Goal: Task Accomplishment & Management: Manage account settings

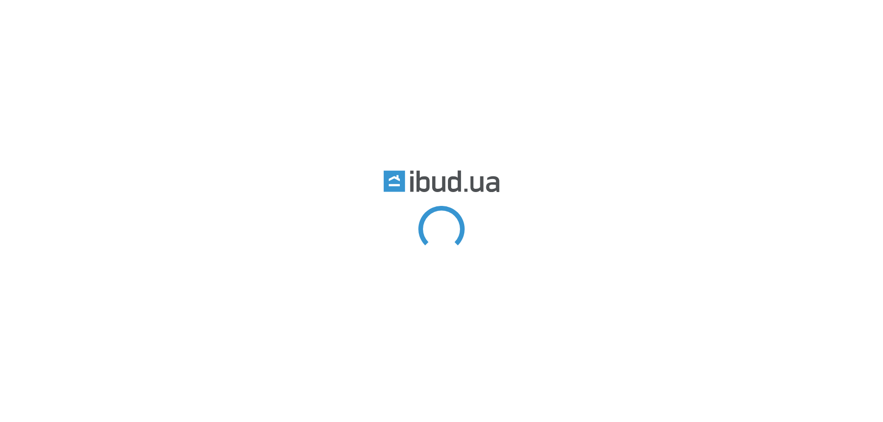
type input "лавочный"
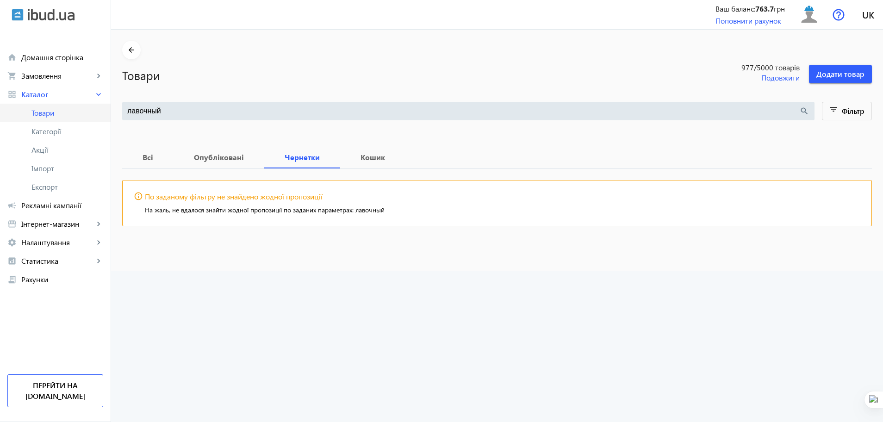
click at [53, 116] on span "Товари" at bounding box center [67, 112] width 72 height 9
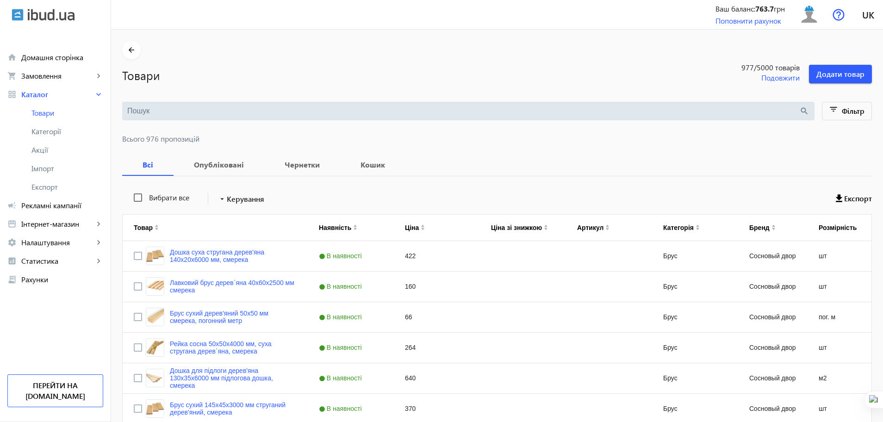
click at [143, 111] on input "search" at bounding box center [463, 111] width 672 height 10
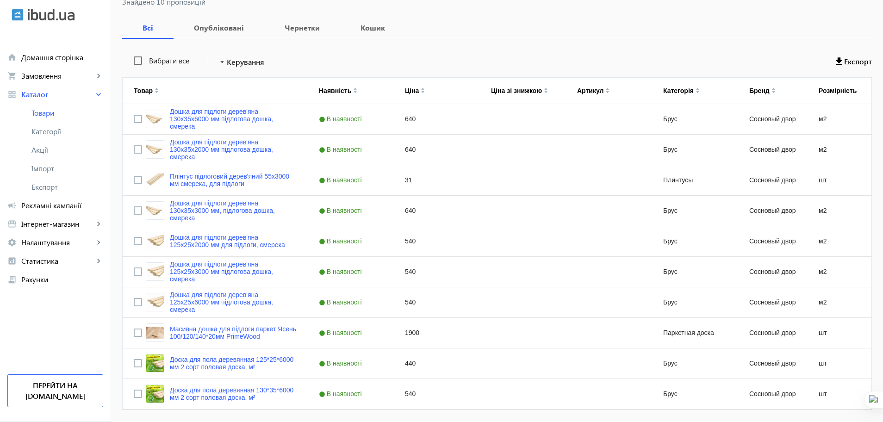
scroll to position [167, 0]
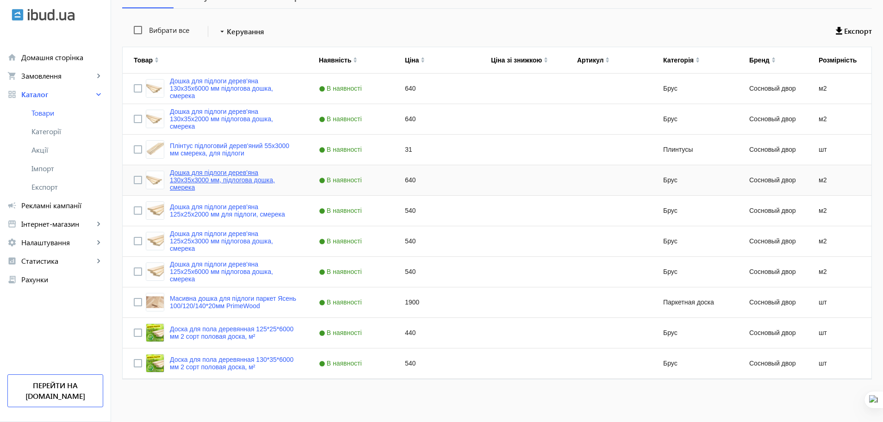
type input "підлог"
drag, startPoint x: 200, startPoint y: 177, endPoint x: 132, endPoint y: 181, distance: 68.6
click at [134, 181] on input "Press Space to toggle row selection (unchecked)" at bounding box center [138, 180] width 8 height 8
checkbox input "true"
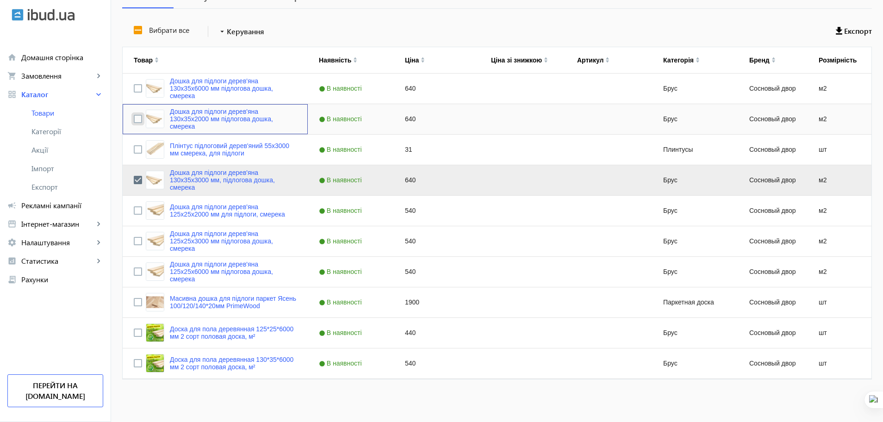
click at [134, 117] on input "Press Space to toggle row selection (unchecked)" at bounding box center [138, 119] width 8 height 8
checkbox input "true"
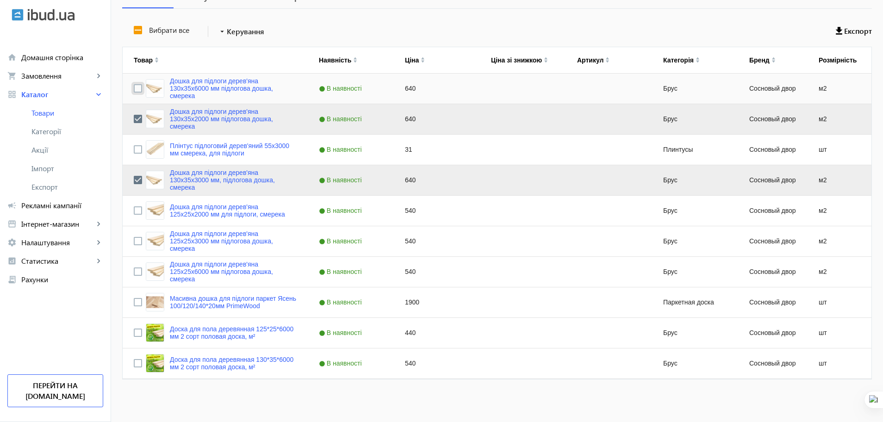
click at [134, 89] on input "Press Space to toggle row selection (unchecked)" at bounding box center [138, 88] width 8 height 8
checkbox input "true"
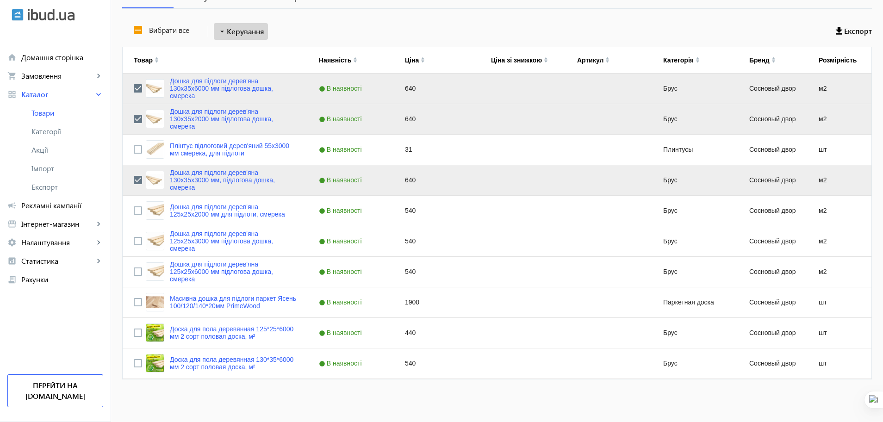
click at [231, 37] on span "Керування" at bounding box center [245, 31] width 37 height 11
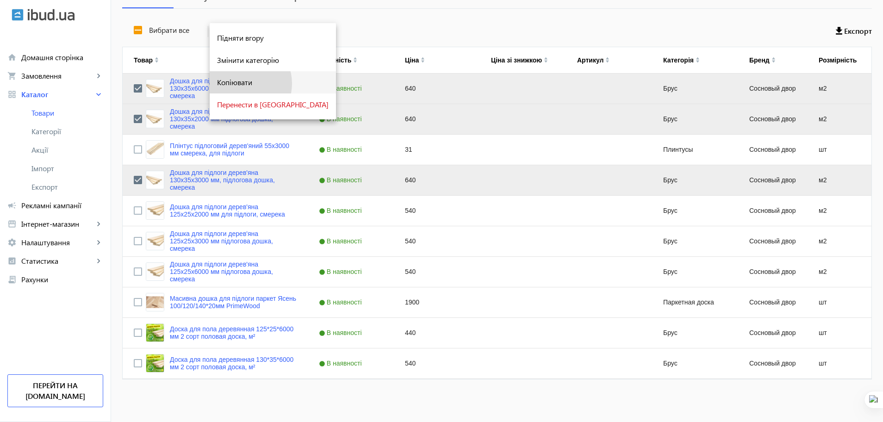
click at [241, 83] on span "Копіювати" at bounding box center [272, 82] width 111 height 7
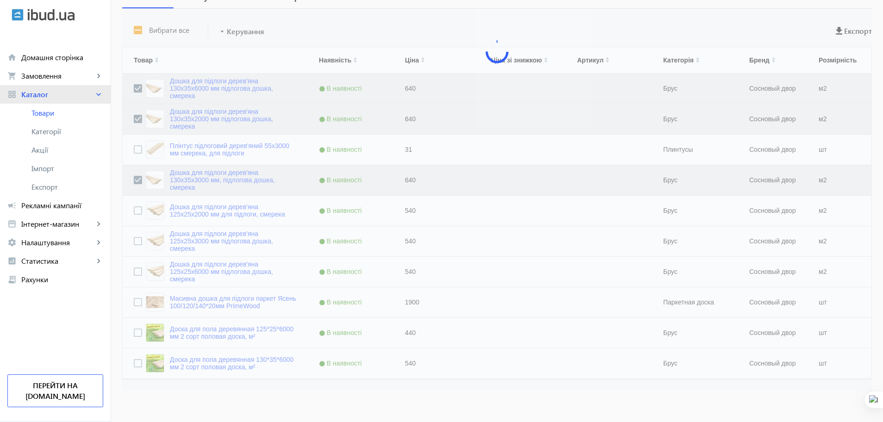
click at [58, 93] on span "Каталог" at bounding box center [57, 94] width 73 height 9
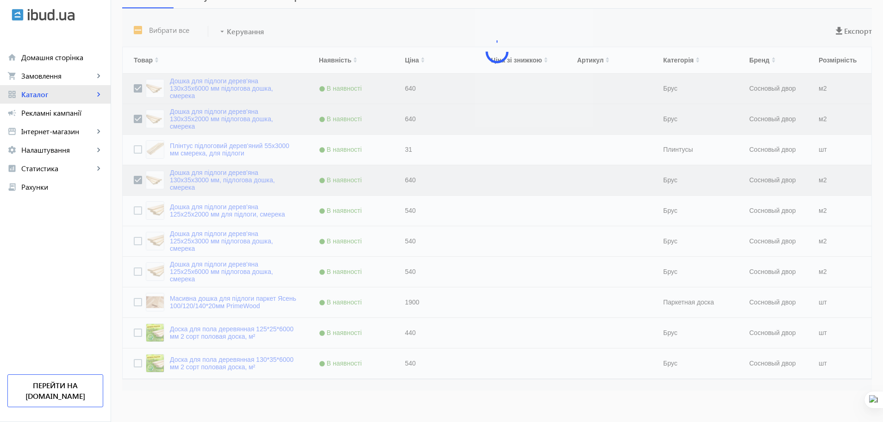
click at [58, 93] on span "Каталог" at bounding box center [57, 94] width 73 height 9
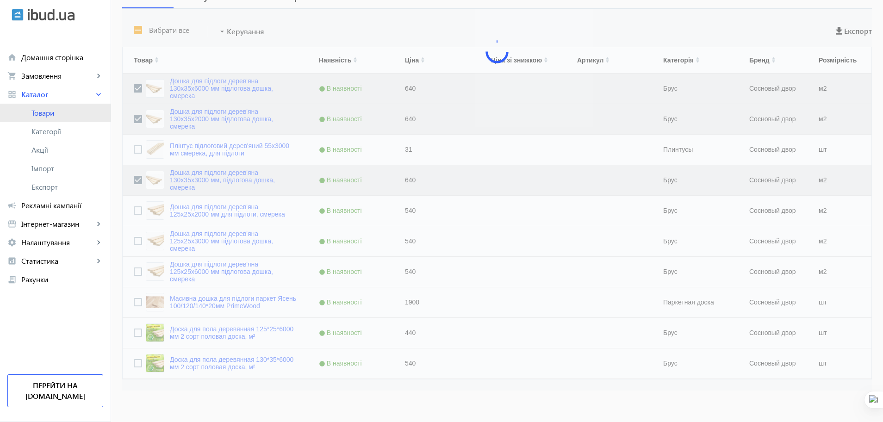
click at [58, 111] on span "Товари" at bounding box center [67, 112] width 72 height 9
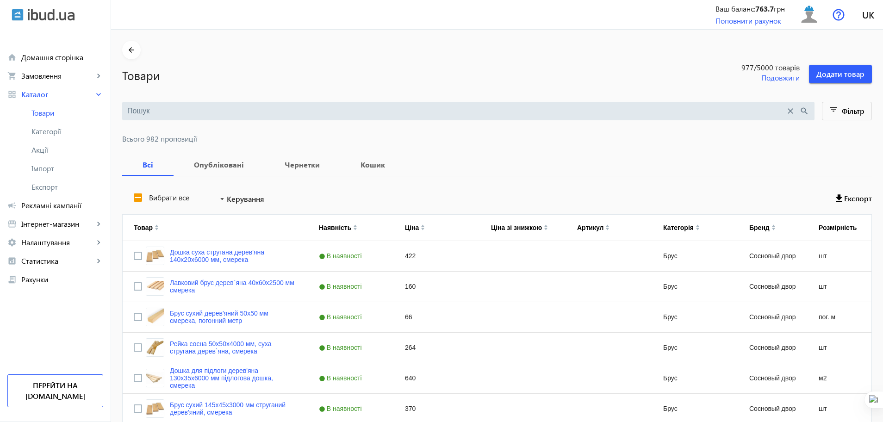
click at [181, 109] on input "search" at bounding box center [456, 111] width 658 height 10
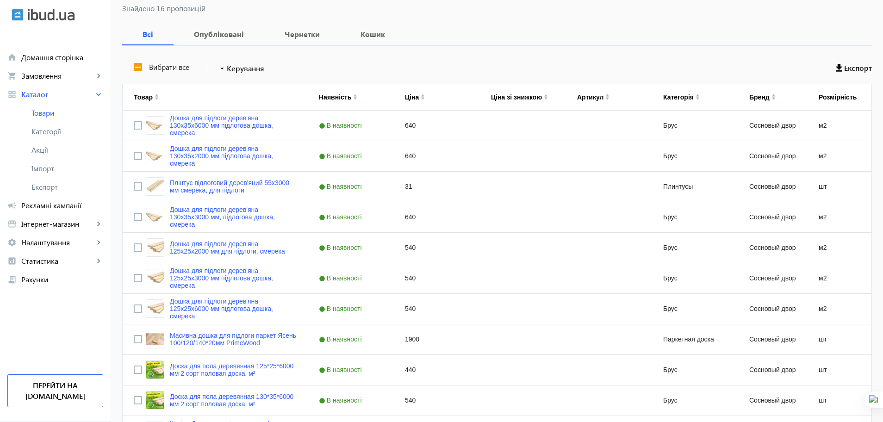
scroll to position [133, 0]
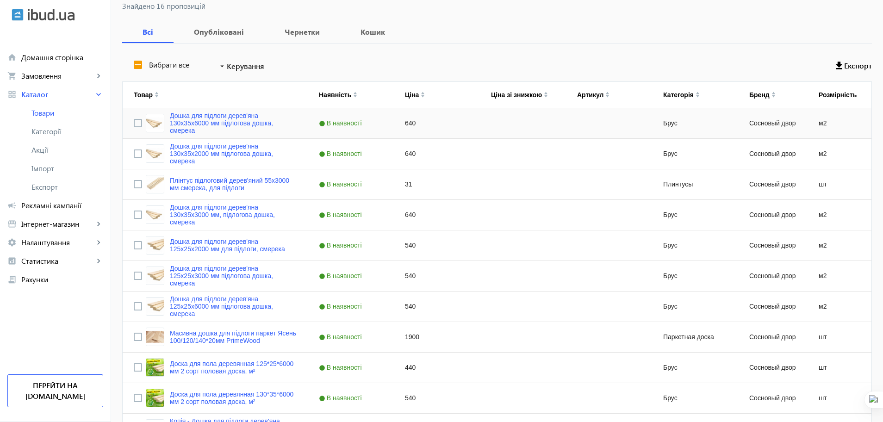
type input "підлог"
click at [575, 124] on div "Press SPACE to select this row." at bounding box center [609, 123] width 86 height 30
click at [187, 123] on link "Дошка для підлоги дерев'яна 130x35x6000 мм підлогова дошка, смерека" at bounding box center [233, 123] width 127 height 22
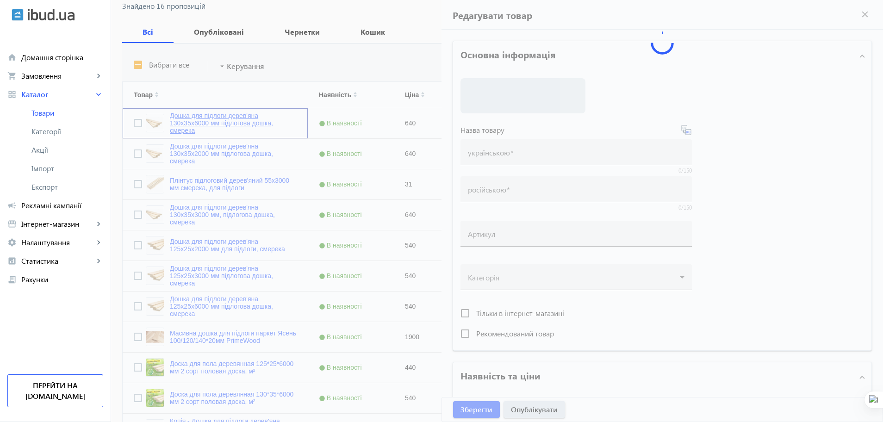
type input "Дошка для підлоги дерев'яна 130x35x6000 мм підлогова дошка, смерека"
type input "Доска для пола деревянный 130x35x6000 мм, половая доска ель"
type input "640"
type input "loremip dolorsit, ametcon, adipisc eli seddoe, tempo incidi, utlaboreetdol, mag…"
type input "loremip dolorsita, consect, adipisc eli seddoe, temp incidi, utlaboreetdol, mag…"
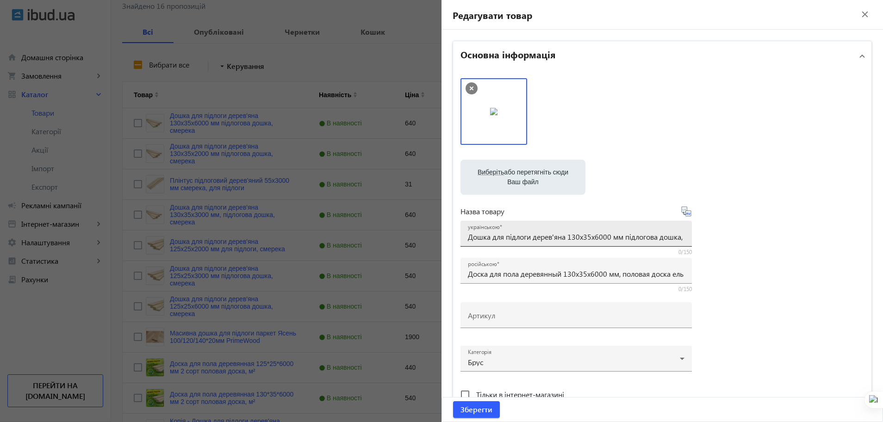
click at [586, 235] on input "Дошка для підлоги дерев'яна 130x35x6000 мм підлогова дошка, смерека" at bounding box center [576, 237] width 216 height 10
type input "Дошка для підлоги дерев'яна 130x32x6000 мм підлогова дошка, смерека"
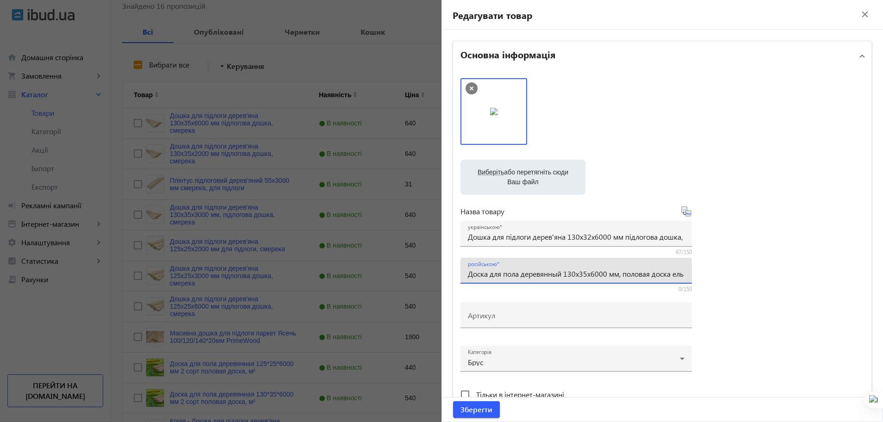
click at [586, 278] on input "Доска для пола деревянный 130x35x6000 мм, половая доска ель" at bounding box center [576, 274] width 216 height 10
type input "Доска для пола деревянный 130x32x6000 мм, половая доска ель"
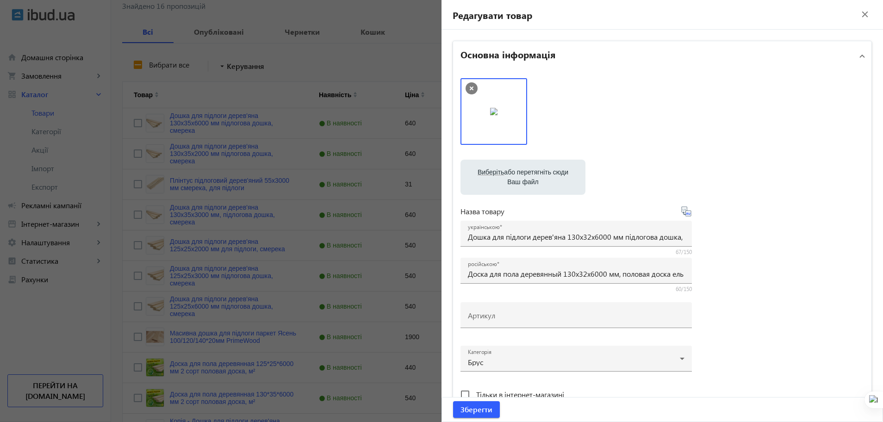
click at [816, 377] on div "Виберіть або перетягніть сюди Ваш файл 2760965a14c3764d404911474127243-ba9396a3…" at bounding box center [661, 251] width 403 height 346
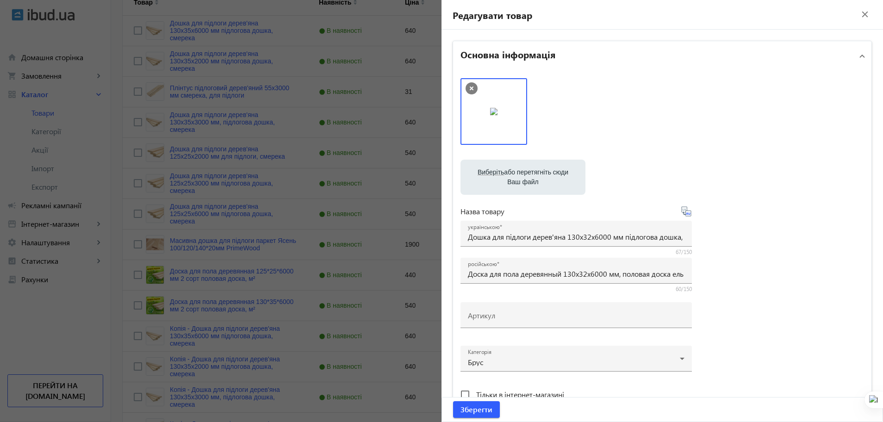
click at [781, 295] on div "Виберіть або перетягніть сюди Ваш файл 2760965a14c3764d404911474127243-ba9396a3…" at bounding box center [661, 251] width 403 height 346
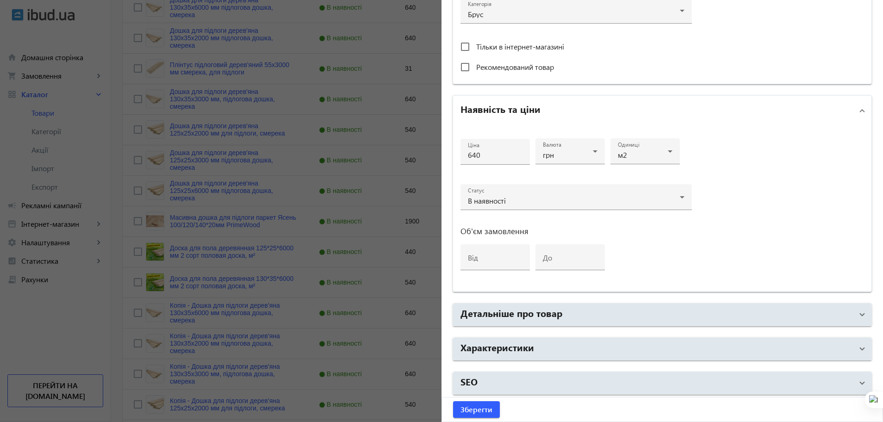
scroll to position [350, 0]
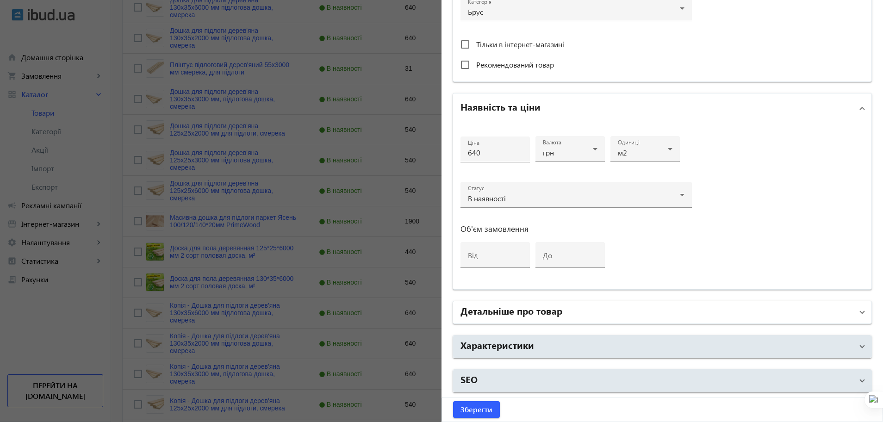
click at [772, 321] on mat-expansion-panel-header "Детальніше про товар" at bounding box center [662, 312] width 418 height 22
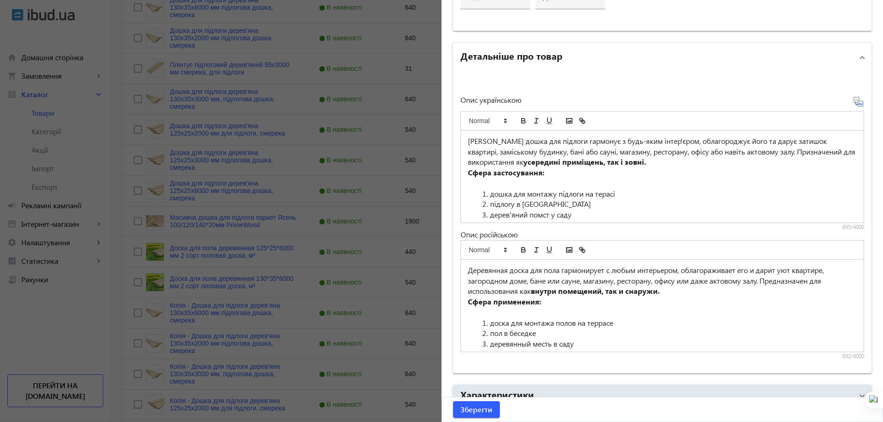
scroll to position [658, 0]
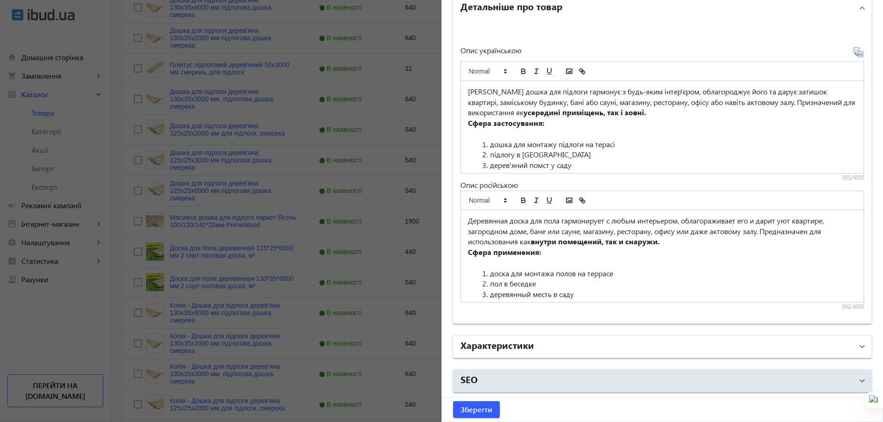
click at [806, 344] on mat-panel-title "Характеристики" at bounding box center [656, 346] width 392 height 17
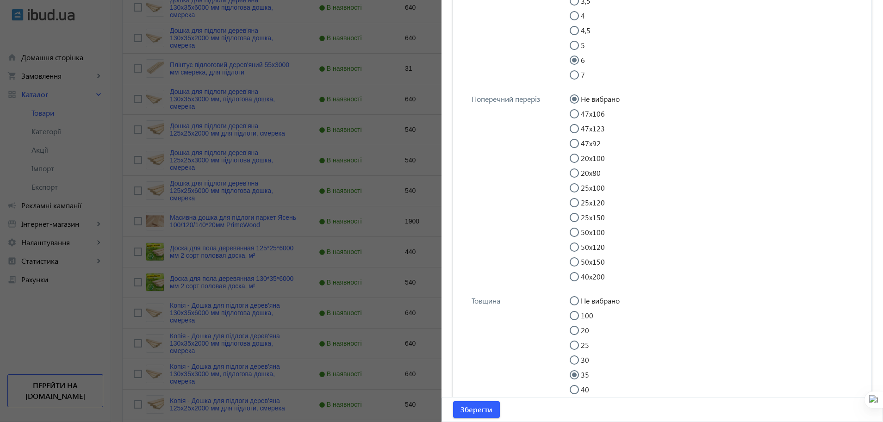
scroll to position [2200, 0]
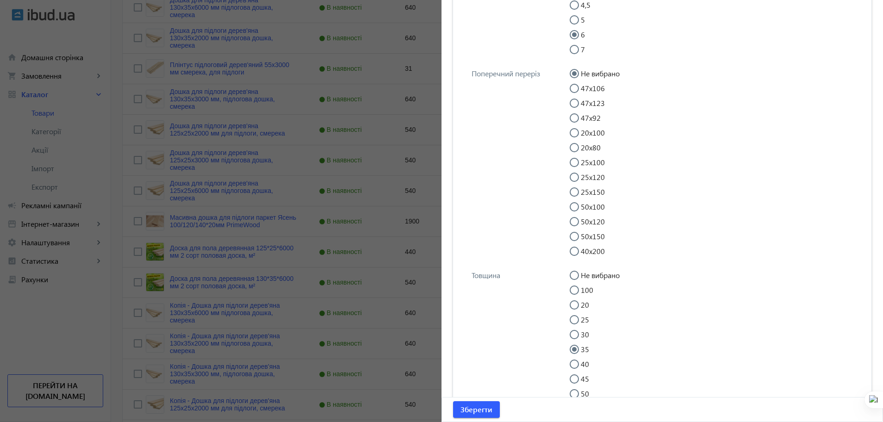
click at [575, 338] on div at bounding box center [574, 349] width 22 height 22
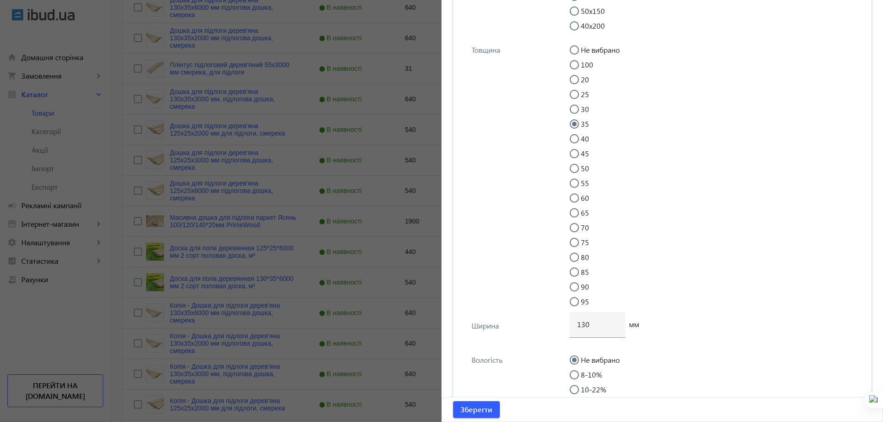
scroll to position [2506, 0]
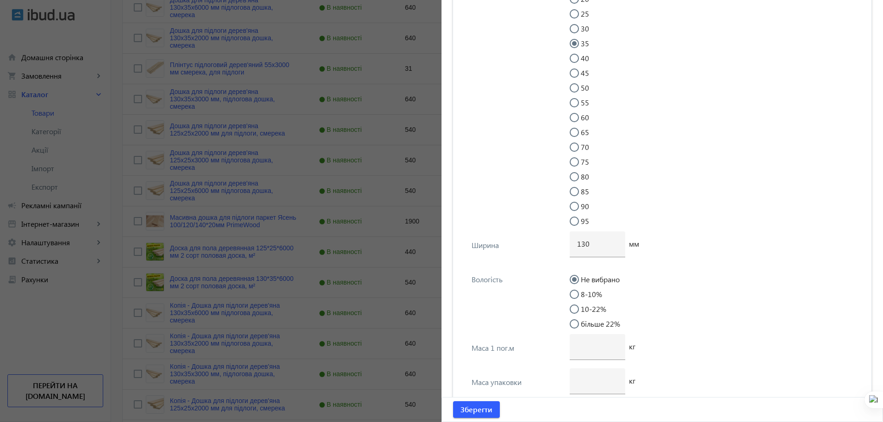
click at [570, 29] on input "30" at bounding box center [578, 33] width 19 height 19
radio input "true"
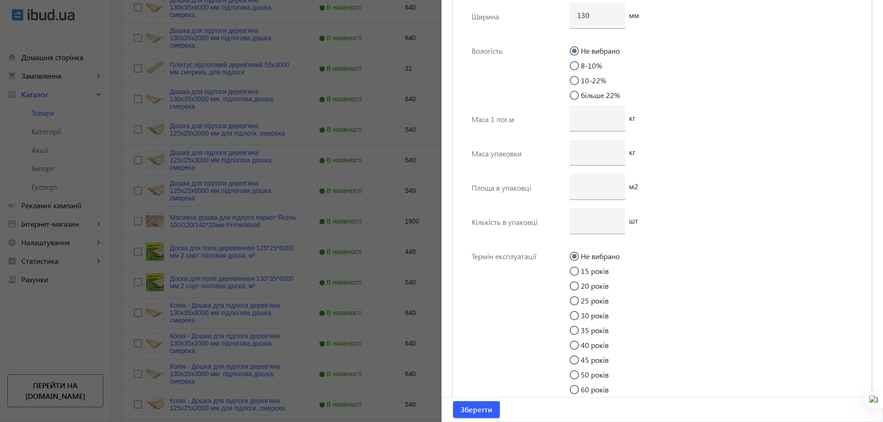
scroll to position [2883, 0]
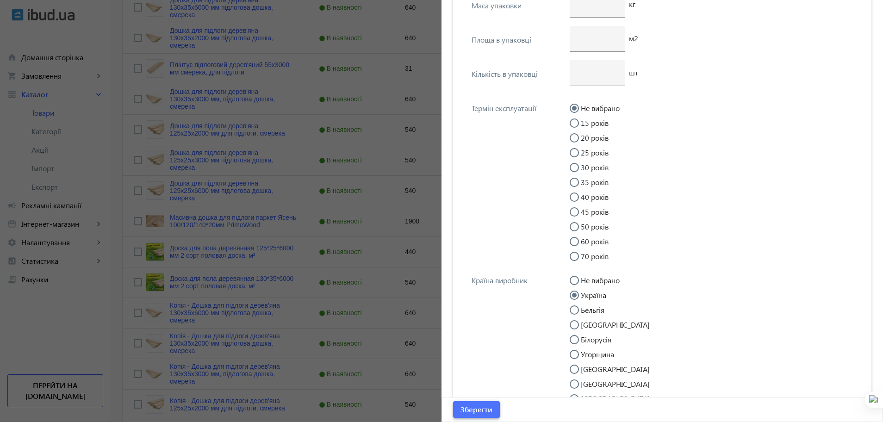
click at [482, 408] on span "Зберегти" at bounding box center [476, 409] width 32 height 10
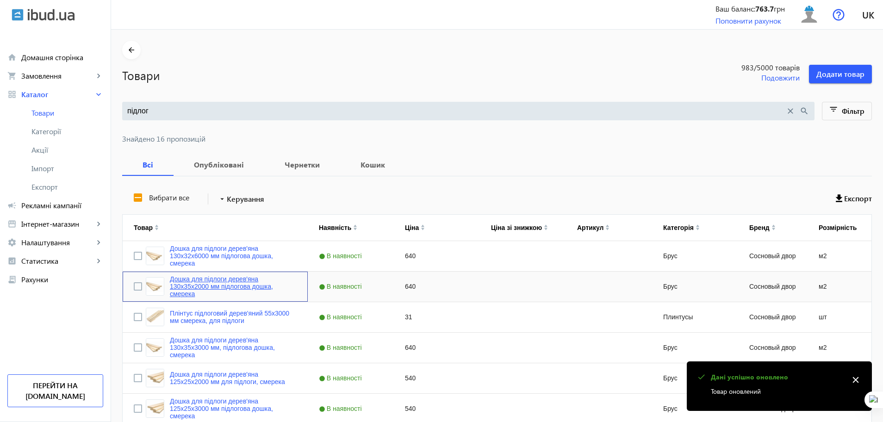
click at [239, 285] on link "Дошка для підлоги дерев'яна 130x35x2000 мм підлогова дошка, смерека" at bounding box center [233, 286] width 127 height 22
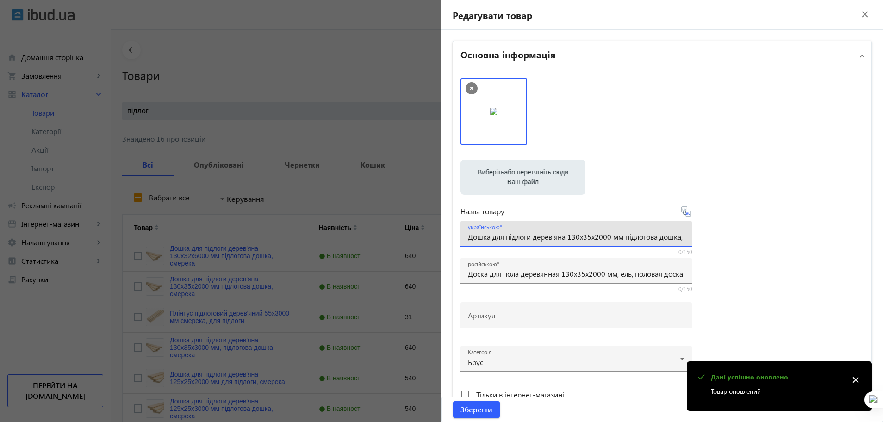
click at [587, 237] on input "Дошка для підлоги дерев'яна 130x35x2000 мм підлогова дошка, смерека" at bounding box center [576, 237] width 216 height 10
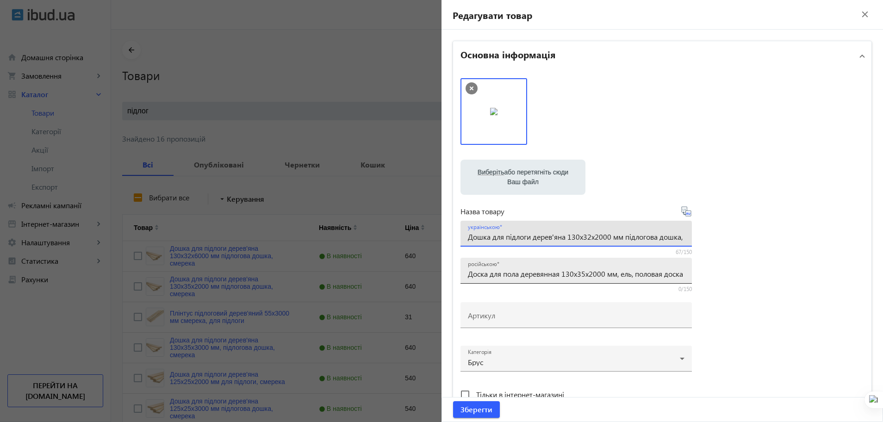
type input "Дошка для підлоги дерев'яна 130x32x2000 мм підлогова дошка, смерека"
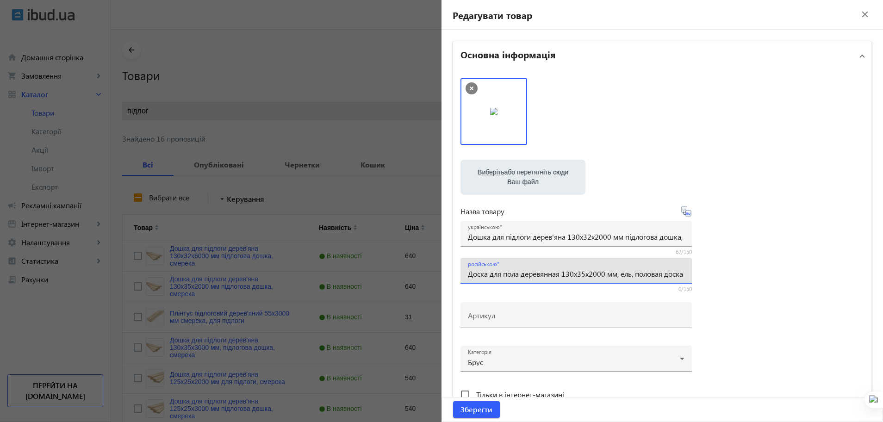
click at [583, 273] on input "Доска для пола деревянная 130x35x2000 мм, ель, половая доска" at bounding box center [576, 274] width 216 height 10
type input "Доска для пола деревянная 130x32x2000 мм, ель, половая доска"
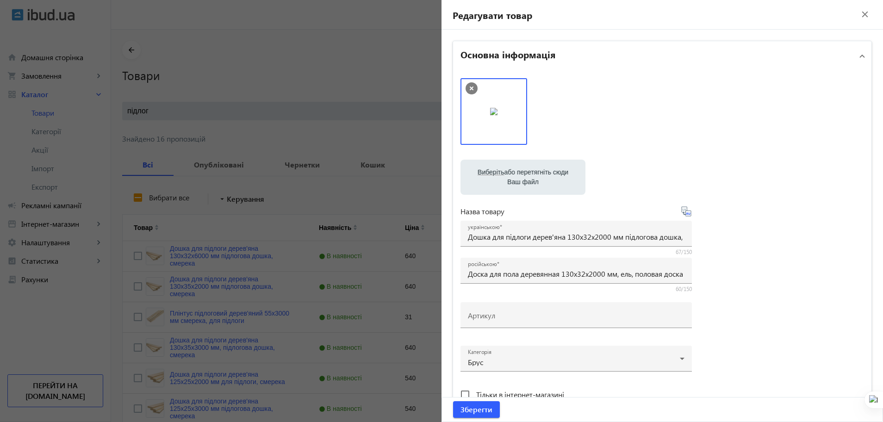
click at [740, 348] on div "Виберіть або перетягніть сюди Ваш файл 2255665a14c38b02166376924007239-2f0be611…" at bounding box center [661, 251] width 403 height 346
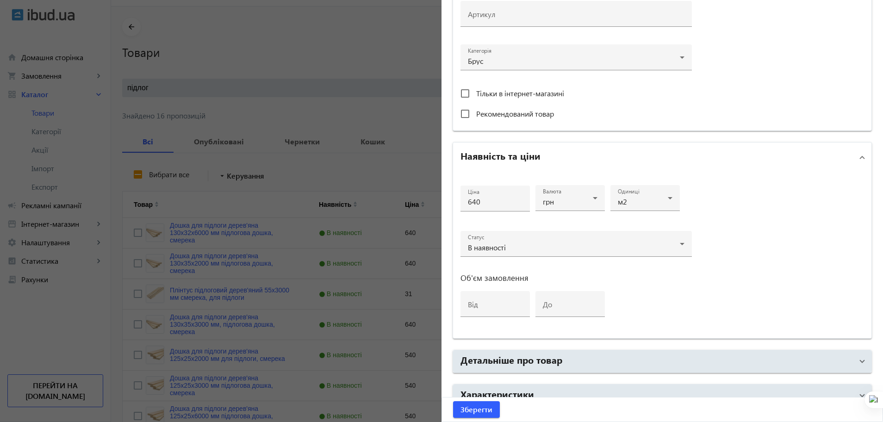
scroll to position [341, 0]
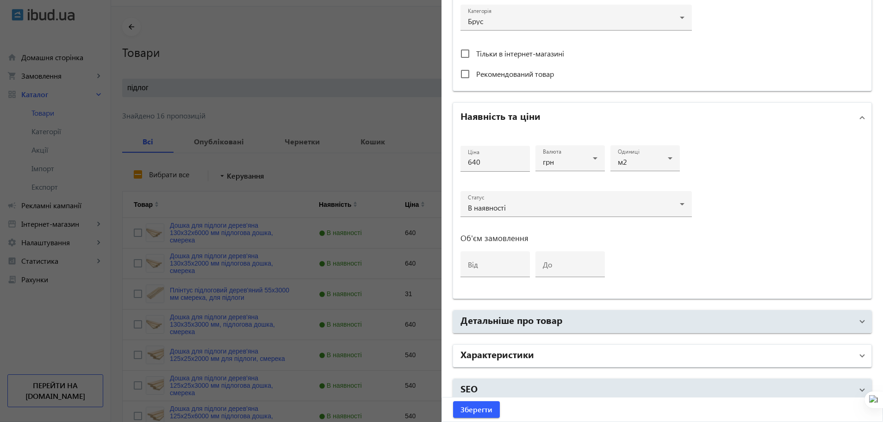
click at [741, 353] on mat-panel-title "Характеристики" at bounding box center [656, 355] width 392 height 17
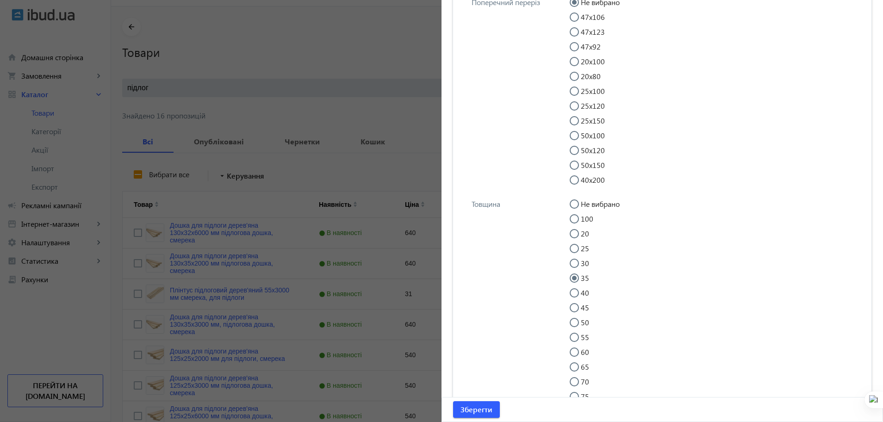
scroll to position [1970, 0]
click at [570, 254] on input "30" at bounding box center [578, 261] width 19 height 19
radio input "true"
click at [474, 409] on span "Зберегти" at bounding box center [476, 409] width 32 height 10
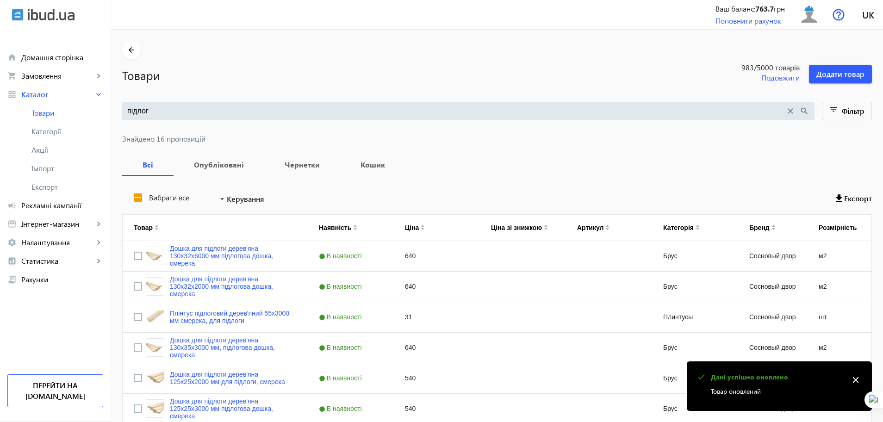
scroll to position [0, 0]
click at [191, 343] on link "Дошка для підлоги дерев'яна 130x35x3000 мм, підлогова дошка, смерека" at bounding box center [233, 347] width 127 height 22
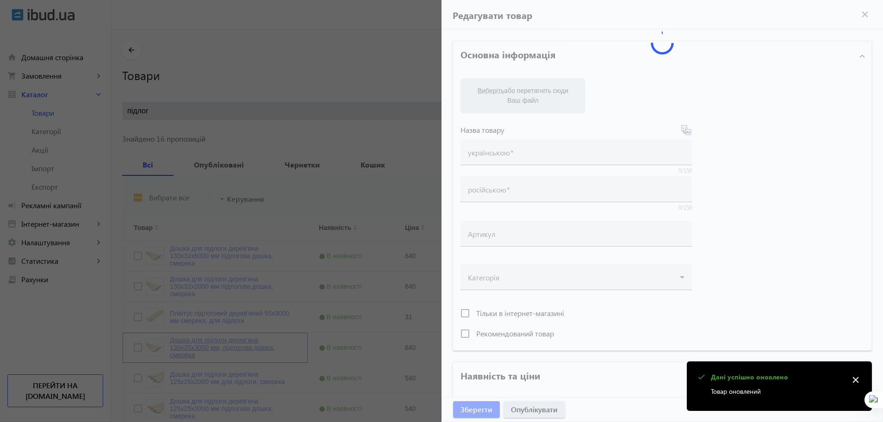
type input "Дошка для підлоги дерев'яна 130x35x3000 мм, підлогова дошка, смерека"
type input "Доска для пола деревянная 130x35x3000 мм ель половая доска"
type input "640"
type input "loremip dolorsit, ametcon, adipisc eli seddoe, tempo incidi, utlaboreetdol, mag…"
type input "loremip dolorsita, consect, adipisc eli seddoe, temp incidi, utlaboreetdol, mag…"
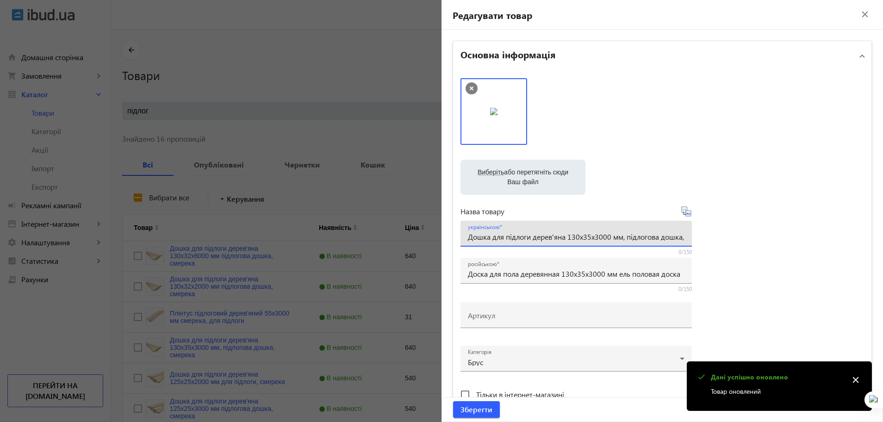
click at [589, 234] on input "Дошка для підлоги дерев'яна 130x35x3000 мм, підлогова дошка, смерека" at bounding box center [576, 237] width 216 height 10
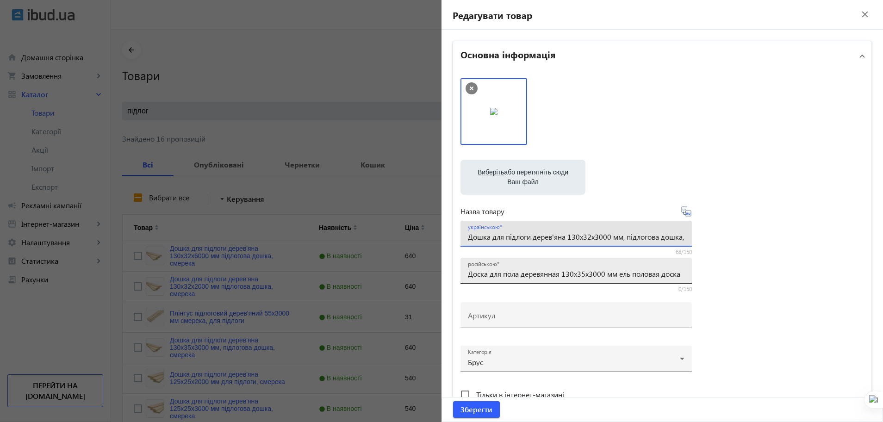
type input "Дошка для підлоги дерев'яна 130x32x3000 мм, підлогова дошка, смерека"
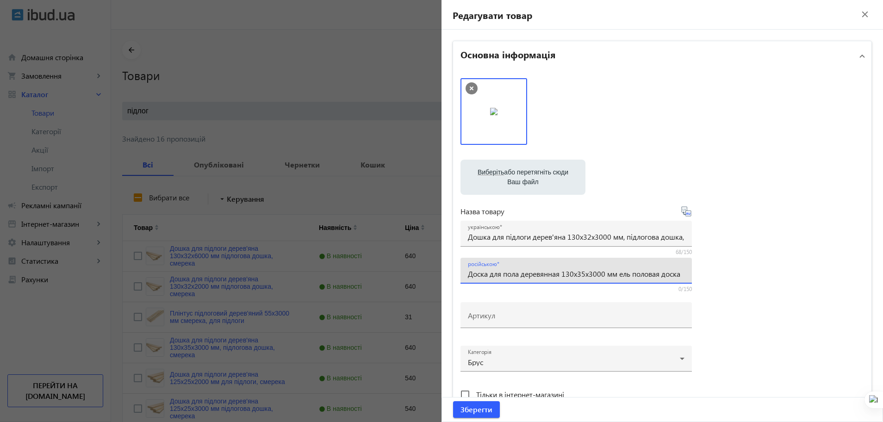
click at [584, 276] on input "Доска для пола деревянная 130x35x3000 мм ель половая доска" at bounding box center [576, 274] width 216 height 10
type input "Доска для пола деревянная 130x32x3000 мм ель половая доска"
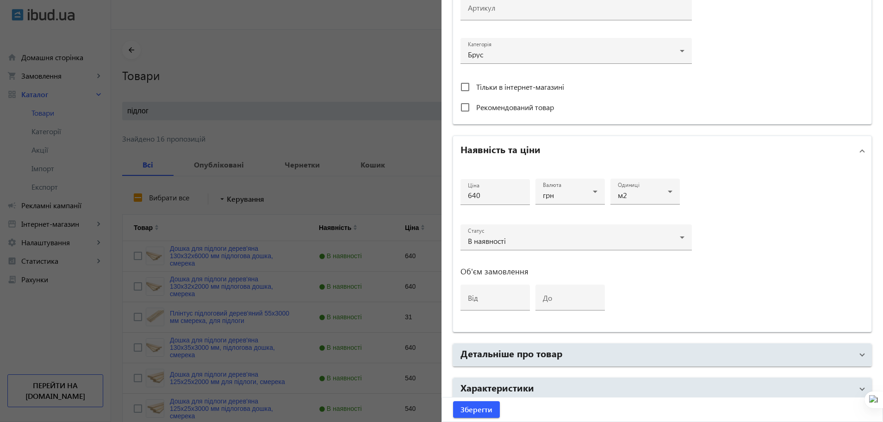
scroll to position [350, 0]
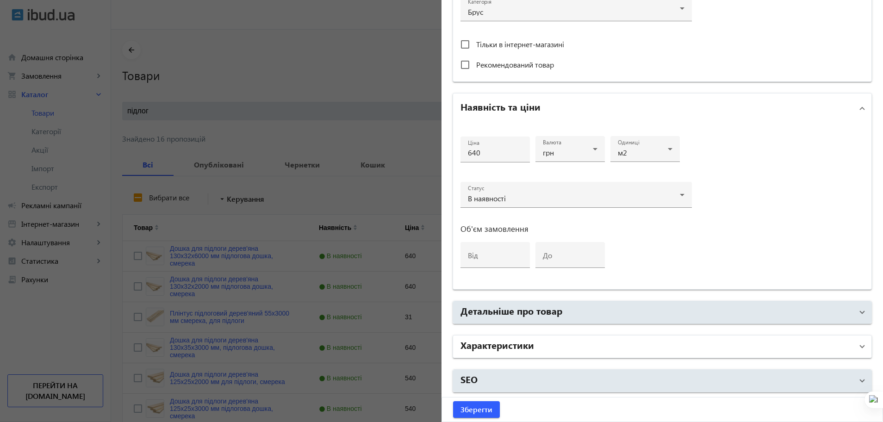
click at [728, 339] on mat-panel-title "Характеристики" at bounding box center [656, 346] width 392 height 17
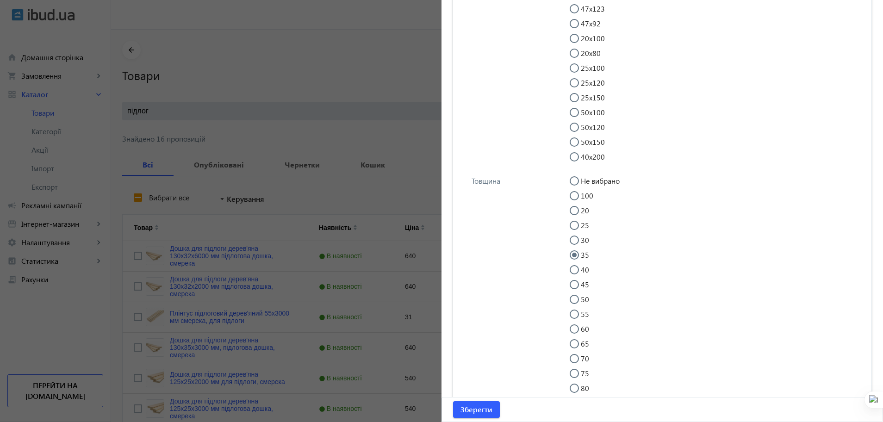
scroll to position [2017, 0]
click at [572, 212] on input "30" at bounding box center [578, 214] width 19 height 19
radio input "true"
click at [462, 411] on span "Зберегти" at bounding box center [476, 409] width 32 height 10
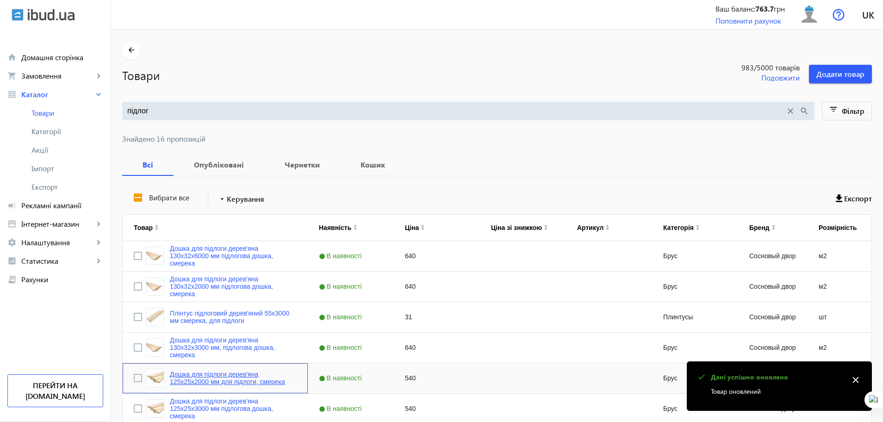
click at [237, 383] on link "Дошка для підлоги дерев'яна 125x25x2000 мм для підлоги, смерека" at bounding box center [233, 378] width 127 height 15
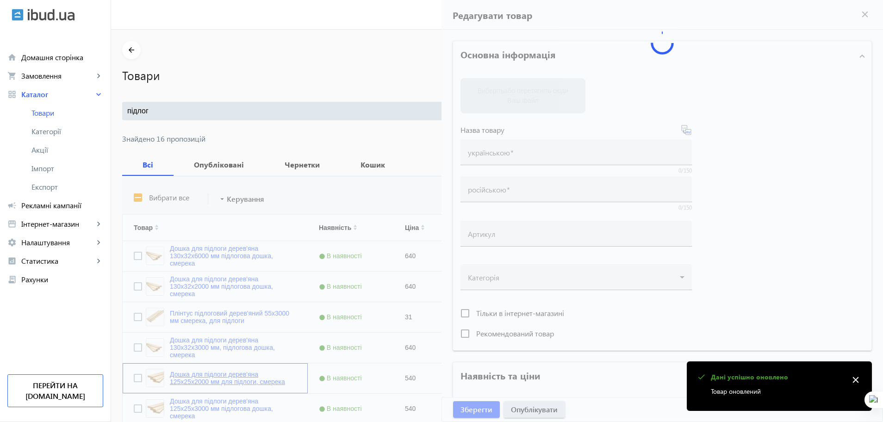
type input "Дошка для підлоги дерев'яна 125x25x2000 мм для підлоги, смерека"
type input "Доска для пола деревянная 125x25x2000 мм для пола, ель"
type input "540"
type input "брус, будівельний брус, брус дерево, сосна термо, Термососна, Термососна для те…"
type input "брус, строительный брус, брус дерево, сосна термо, Термососна, Термососна для т…"
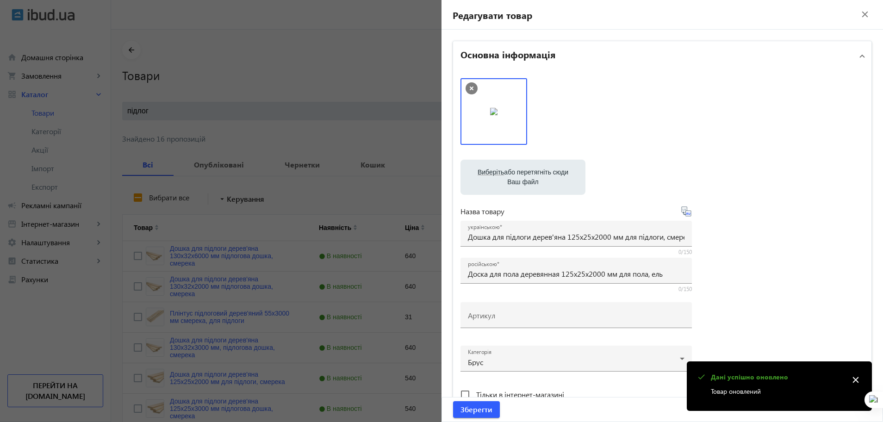
click at [330, 227] on div at bounding box center [441, 211] width 883 height 422
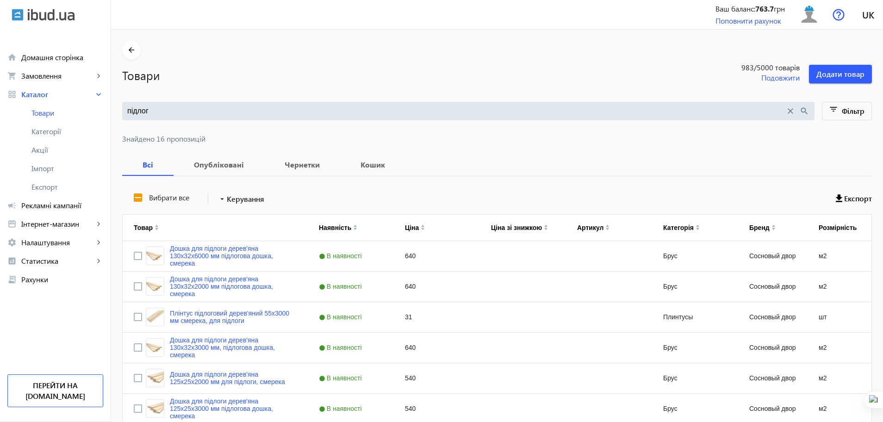
click at [173, 104] on div "підлог close search" at bounding box center [468, 111] width 692 height 19
drag, startPoint x: 173, startPoint y: 109, endPoint x: 62, endPoint y: 108, distance: 111.0
click at [62, 108] on div "arrow_back home Домашня сторінка shopping_cart Замовлення keyboard_arrow_right …" at bounding box center [441, 386] width 883 height 772
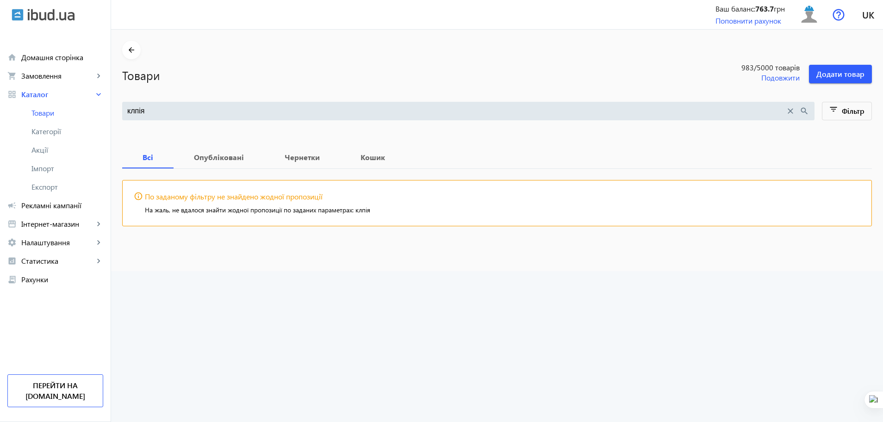
click at [130, 112] on input "клпія" at bounding box center [456, 111] width 658 height 10
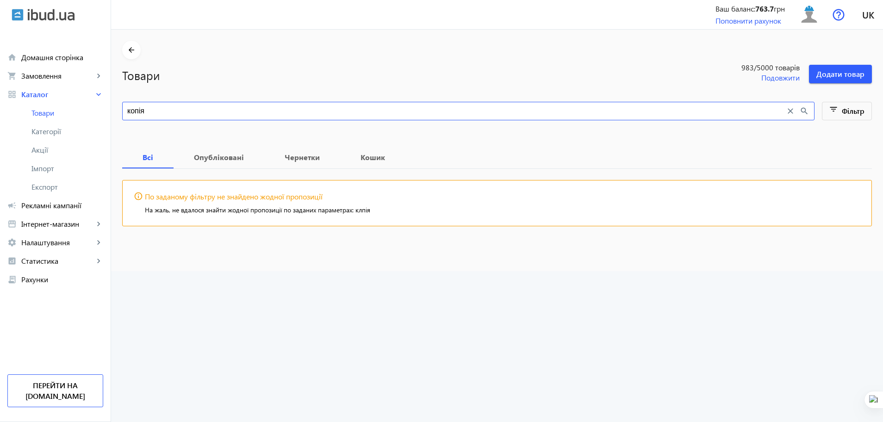
type input "копія"
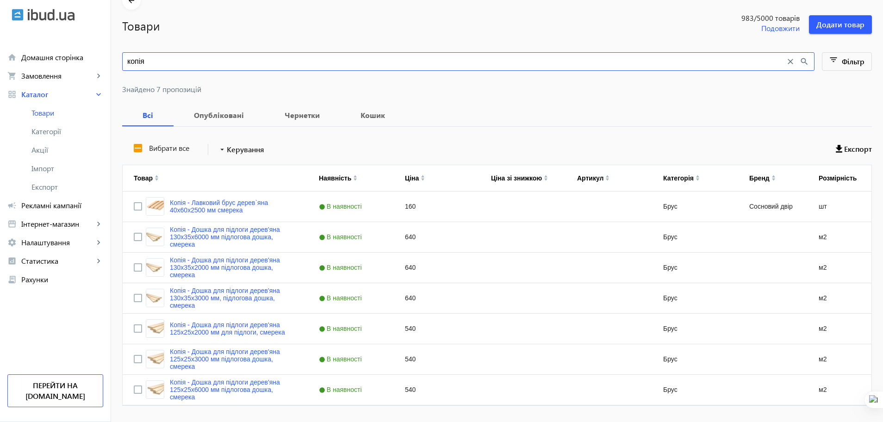
scroll to position [76, 0]
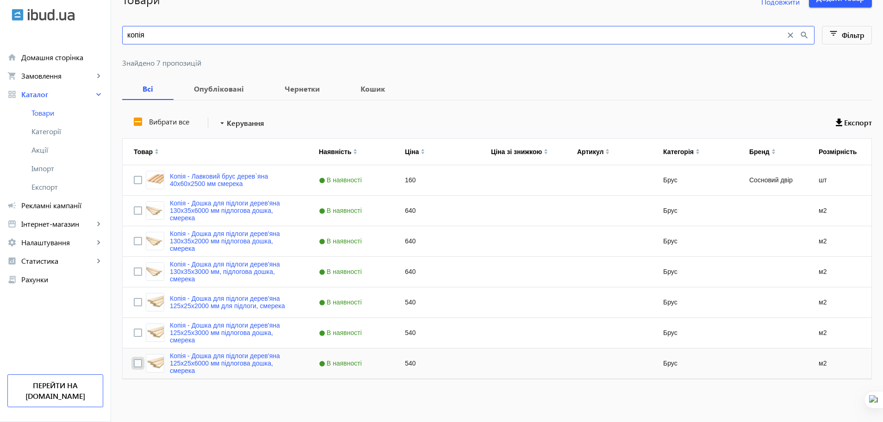
click at [134, 366] on input "Press Space to toggle row selection (unchecked)" at bounding box center [138, 363] width 8 height 8
checkbox input "true"
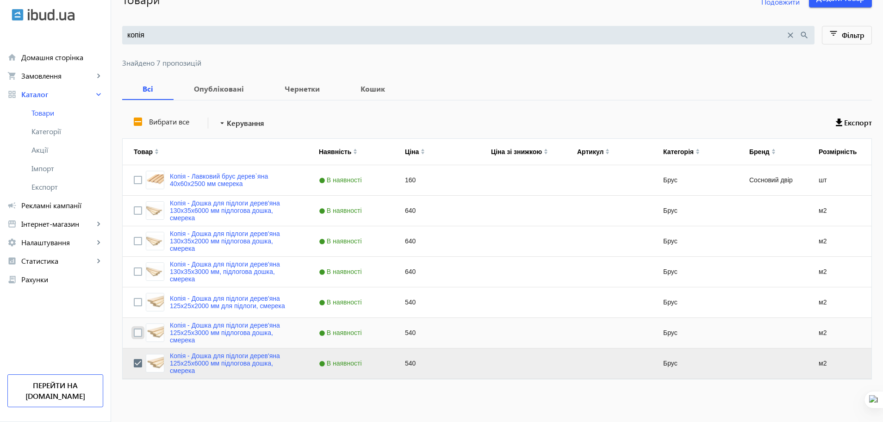
click at [134, 332] on input "Press Space to toggle row selection (unchecked)" at bounding box center [138, 332] width 8 height 8
checkbox input "true"
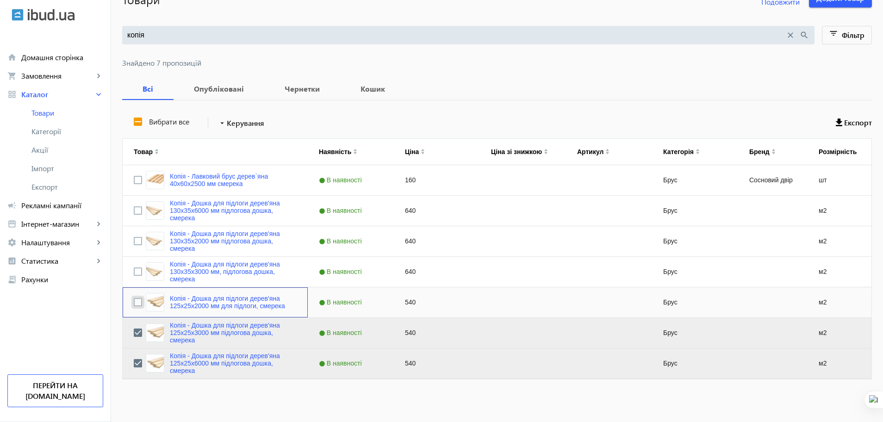
click at [134, 304] on input "Press Space to toggle row selection (unchecked)" at bounding box center [138, 302] width 8 height 8
checkbox input "true"
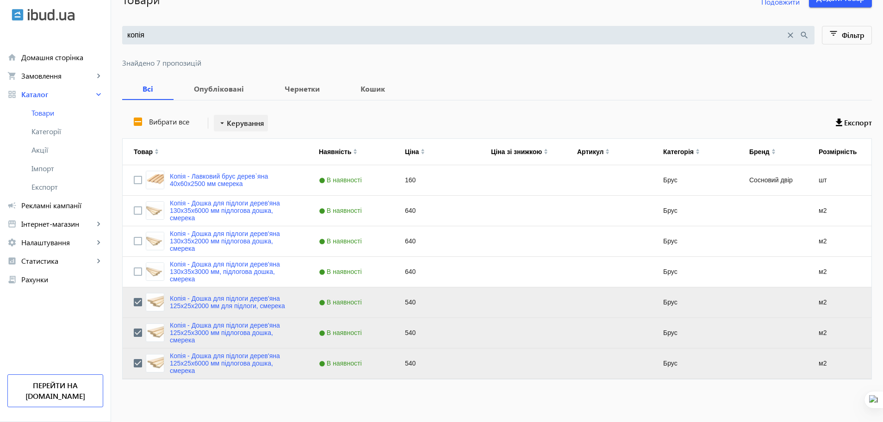
click at [228, 126] on span "Керування" at bounding box center [245, 122] width 37 height 11
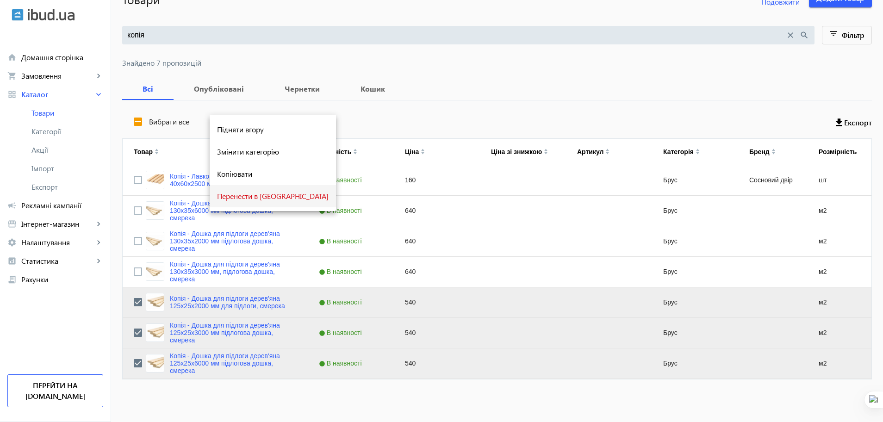
click at [245, 201] on button "Перенести в кошик" at bounding box center [273, 196] width 126 height 22
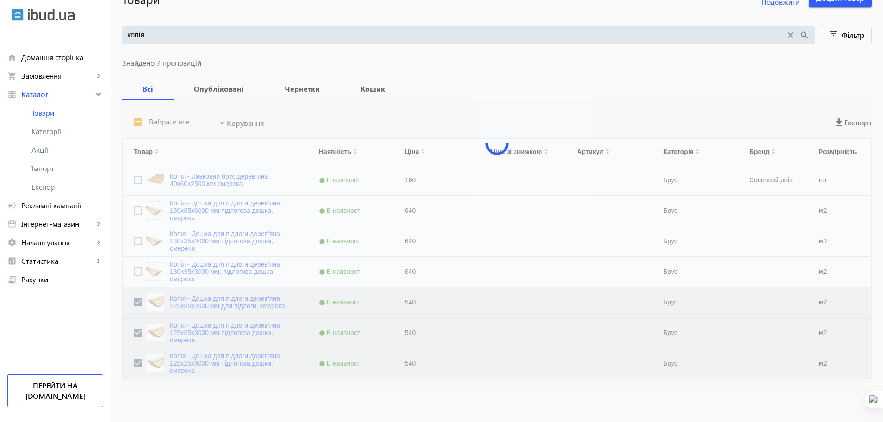
scroll to position [0, 0]
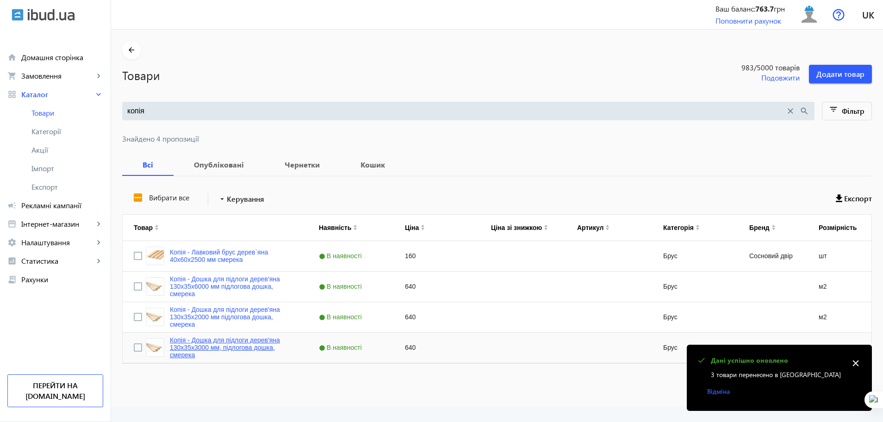
click at [203, 346] on link "Копія - Дошка для підлоги дерев'яна 130x35x3000 мм, підлогова дошка, смерека" at bounding box center [233, 347] width 127 height 22
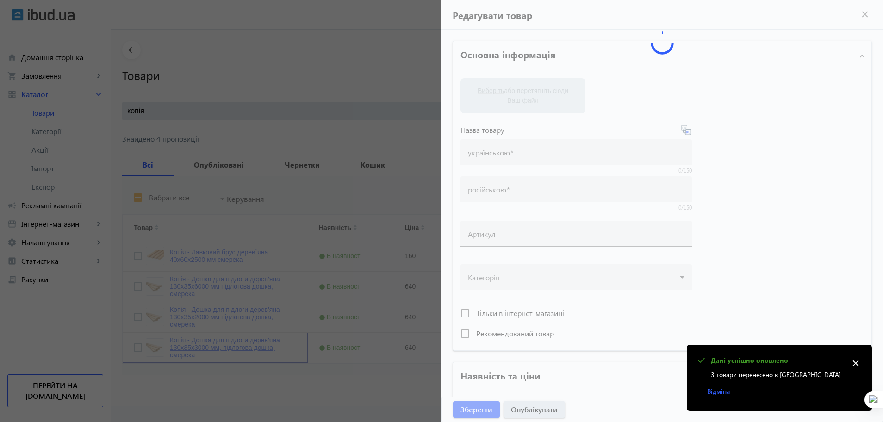
type input "Копія - Дошка для підлоги дерев'яна 130x35x3000 мм, підлогова дошка, смерека"
type input "Копия - Доска для пола деревянная 130x35x3000 мм ель половая доска"
type input "640"
type input "вагонка безшовна, вагонка, вагонка для фасаду, колір дерева, поліматеріали, буд…"
type input "вагонка бесшовная, вагонка, вагонка для фасада, цвет дерева, полиматериалы, стр…"
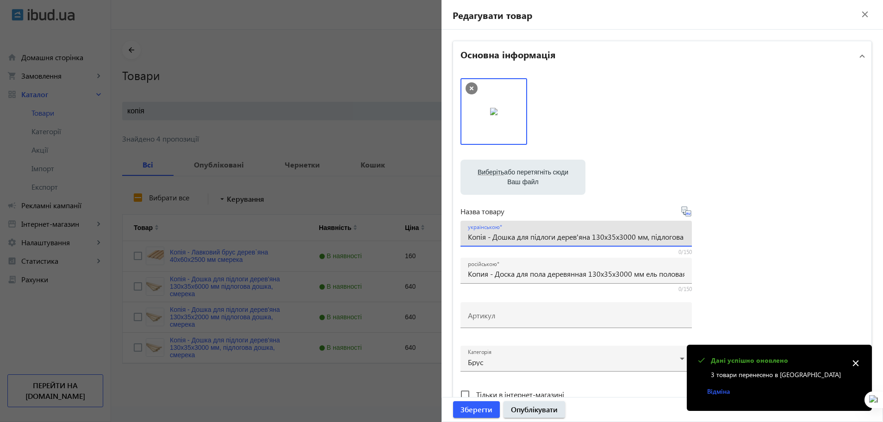
drag, startPoint x: 490, startPoint y: 236, endPoint x: 410, endPoint y: 242, distance: 79.8
click at [410, 242] on mat-sidenav-container "arrow_back Товари 983 /5000 товарів Подовжити Додати товар копія close search f…" at bounding box center [497, 218] width 772 height 377
type input "Дошка для підлоги дерев'яна 130x35x3000 мм, підлогова дошка, смерека"
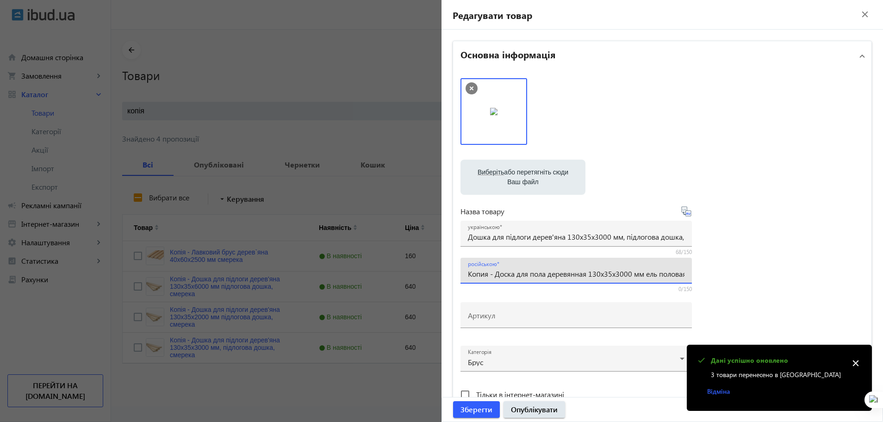
drag, startPoint x: 492, startPoint y: 275, endPoint x: 433, endPoint y: 278, distance: 59.3
click at [433, 278] on mat-sidenav-container "arrow_back Товари 983 /5000 товарів Подовжити Додати товар копія close search f…" at bounding box center [497, 218] width 772 height 377
type input "Доска для пола деревянная 130x35x3000 мм ель половая доска"
click at [749, 275] on div "Виберіть або перетягніть сюди Ваш файл 653768b053755932a1151359249137-f3c97d4e3…" at bounding box center [661, 251] width 403 height 346
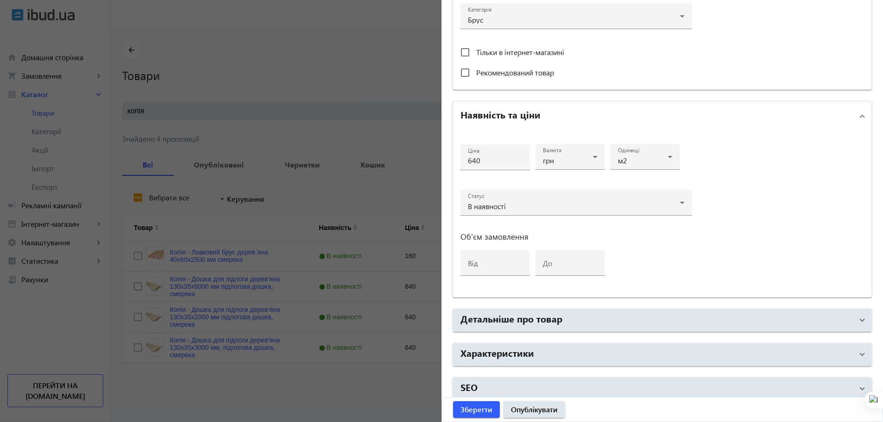
scroll to position [343, 0]
drag, startPoint x: 473, startPoint y: 159, endPoint x: 468, endPoint y: 160, distance: 5.1
click at [468, 160] on input "640" at bounding box center [495, 160] width 55 height 10
type input "690"
click at [473, 411] on span "Зберегти" at bounding box center [476, 409] width 32 height 10
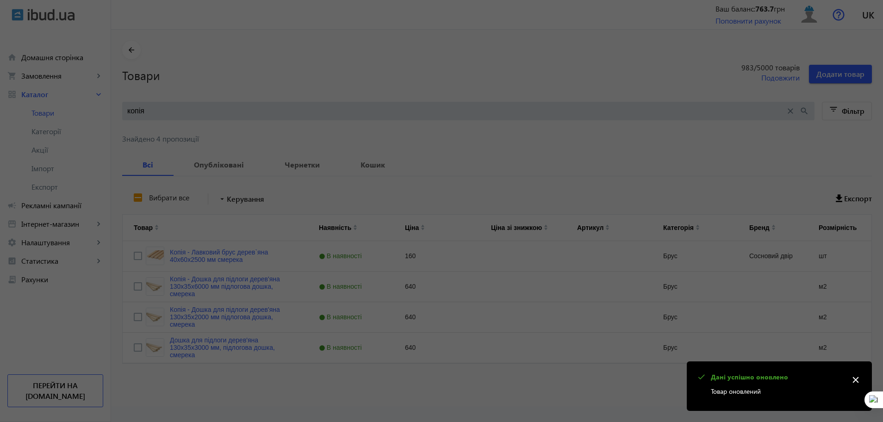
scroll to position [0, 0]
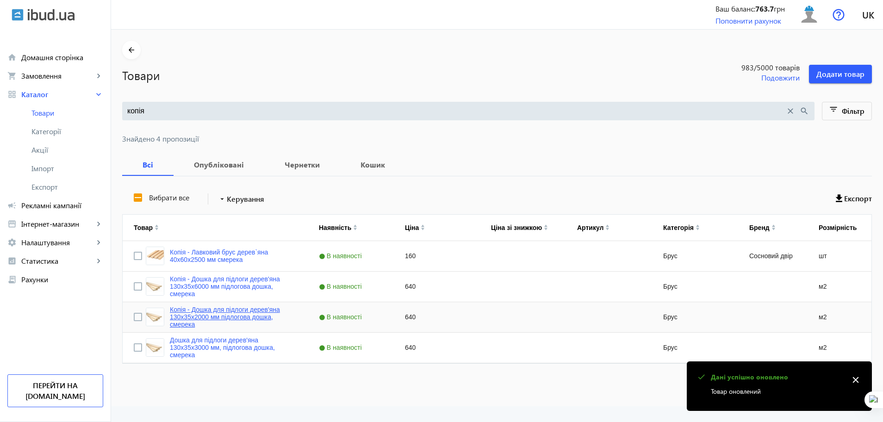
click at [205, 313] on link "Копія - Дошка для підлоги дерев'яна 130x35x2000 мм підлогова дошка, смерека" at bounding box center [233, 317] width 127 height 22
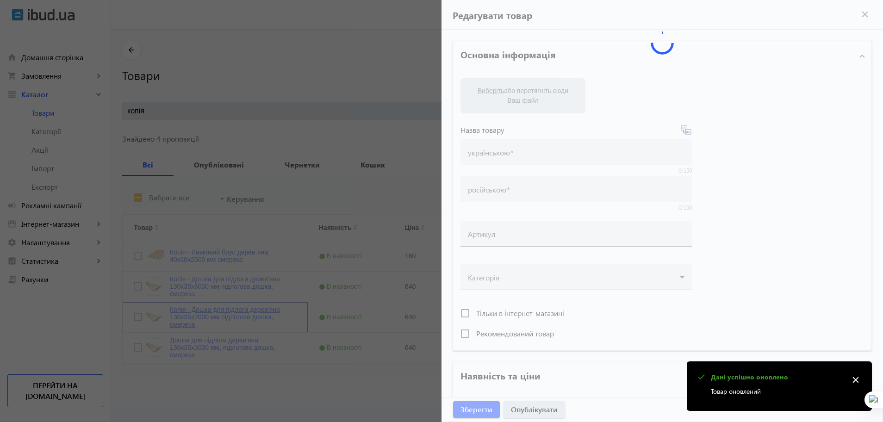
type input "Копія - Дошка для підлоги дерев'яна 130x35x2000 мм підлогова дошка, смерека"
type input "Копия - Доска для пола деревянная 130x35x2000 мм, ель, половая доска"
type input "640"
type input "вагонка безшовна, вагонка, вагонка для фасаду, колір дерева, поліматеріали, буд…"
type input "вагонка бесшовная, вагонка, вагонка для фасада, цвет дерева, полиматериалы, стр…"
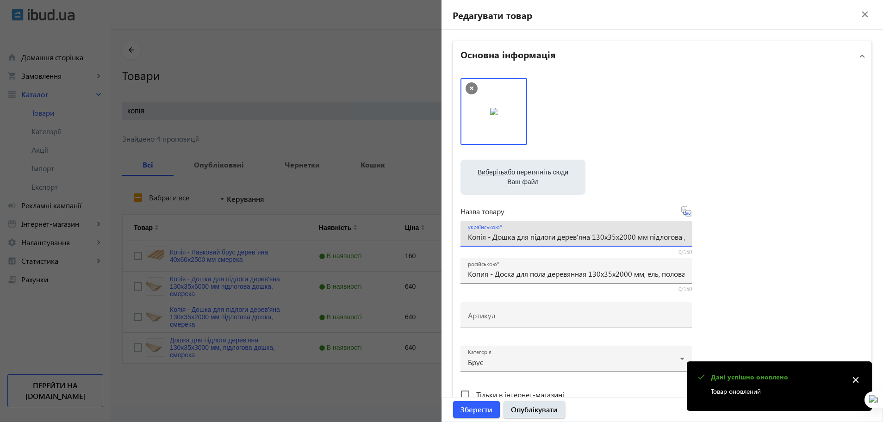
drag, startPoint x: 489, startPoint y: 238, endPoint x: 435, endPoint y: 241, distance: 54.7
click at [435, 241] on mat-sidenav-container "arrow_back Товари 983 /5000 товарів Подовжити Додати товар копія close search f…" at bounding box center [497, 218] width 772 height 377
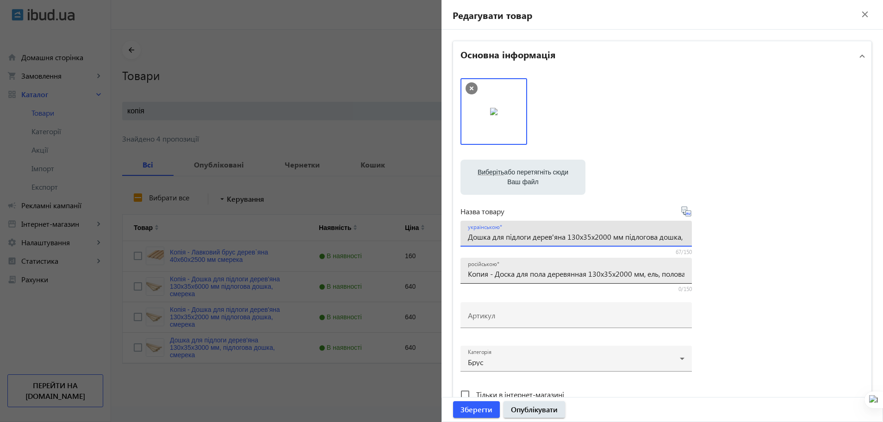
type input "Дошка для підлоги дерев'яна 130x35x2000 мм підлогова дошка, смерека"
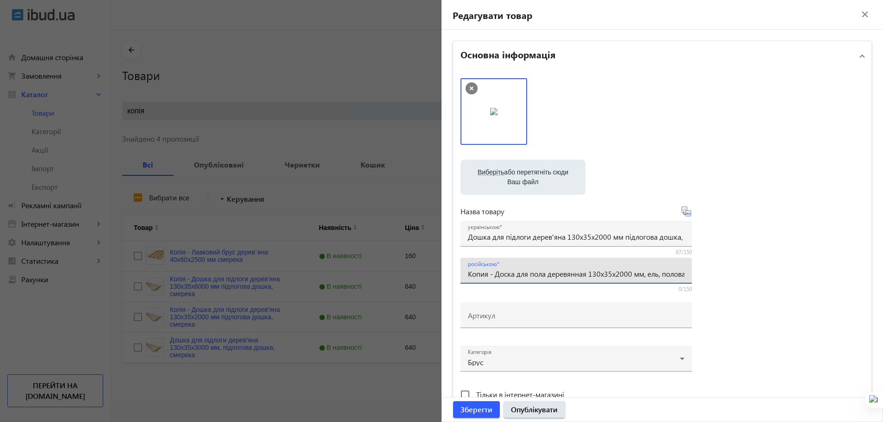
drag, startPoint x: 495, startPoint y: 275, endPoint x: 445, endPoint y: 277, distance: 50.0
click at [445, 277] on div "Основна інформація Виберіть або перетягніть сюди Ваш файл 489668b0537544e820266…" at bounding box center [661, 401] width 441 height 742
type input "Доска для пола деревянная 130x35x2000 мм, ель, половая доска"
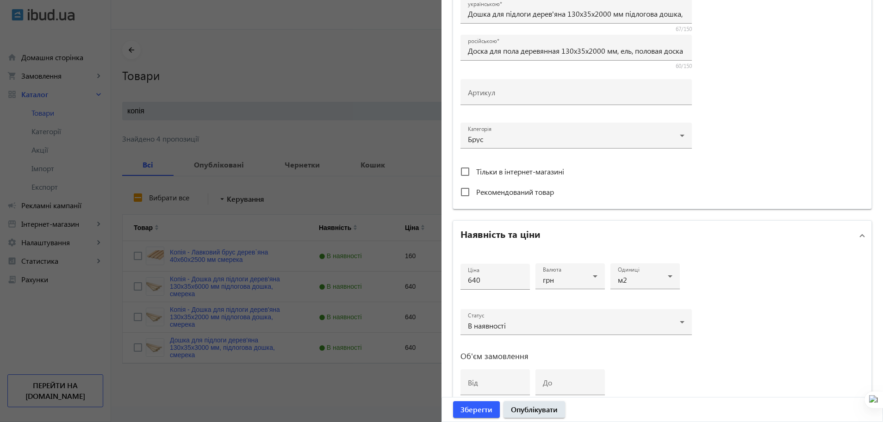
scroll to position [226, 0]
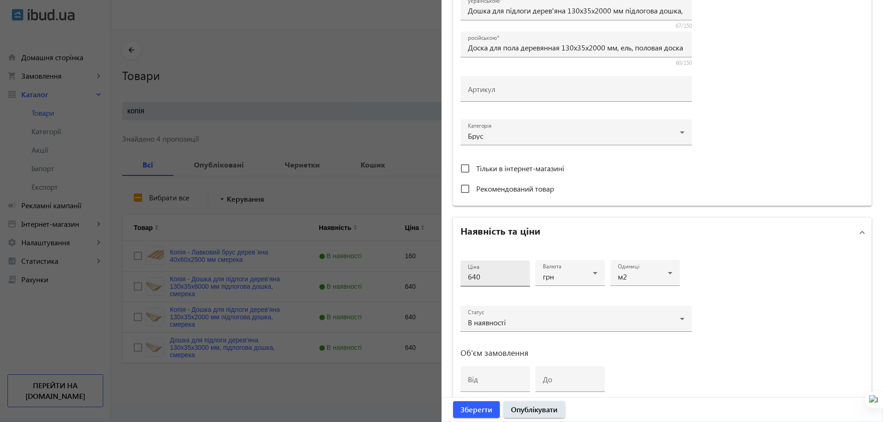
click at [473, 279] on input "640" at bounding box center [495, 277] width 55 height 10
type input "690"
click at [477, 413] on span "Зберегти" at bounding box center [476, 409] width 32 height 10
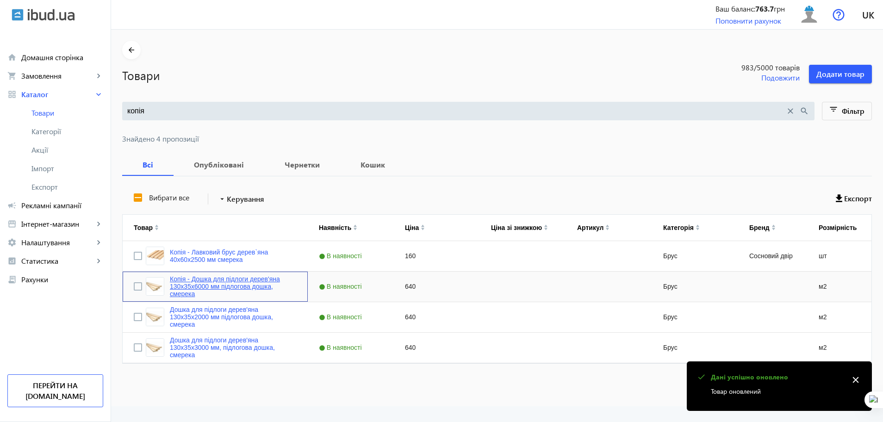
click at [185, 280] on link "Копія - Дошка для підлоги дерев'яна 130x35x6000 мм підлогова дошка, смерека" at bounding box center [233, 286] width 127 height 22
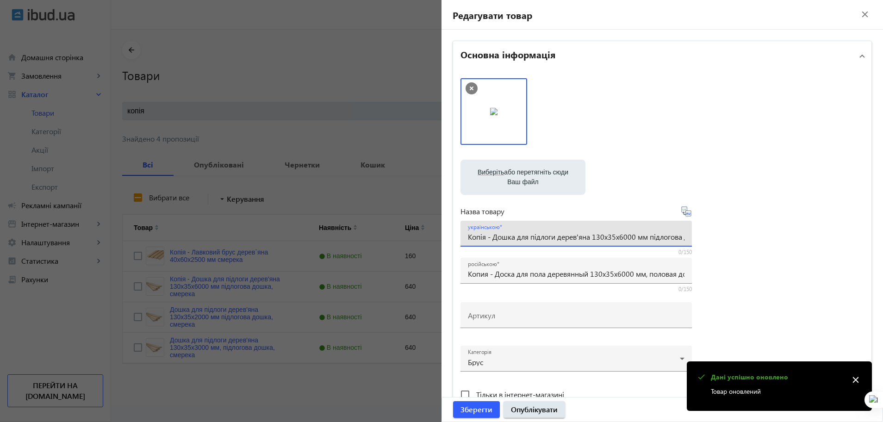
drag, startPoint x: 489, startPoint y: 239, endPoint x: 444, endPoint y: 240, distance: 45.8
click at [444, 240] on div "Основна інформація Виберіть або перетягніть сюди Ваш файл 421768b053752fcb47814…" at bounding box center [661, 401] width 441 height 742
type input "Дошка для підлоги дерев'яна 130x35x6000 мм підлогова дошка, смерека"
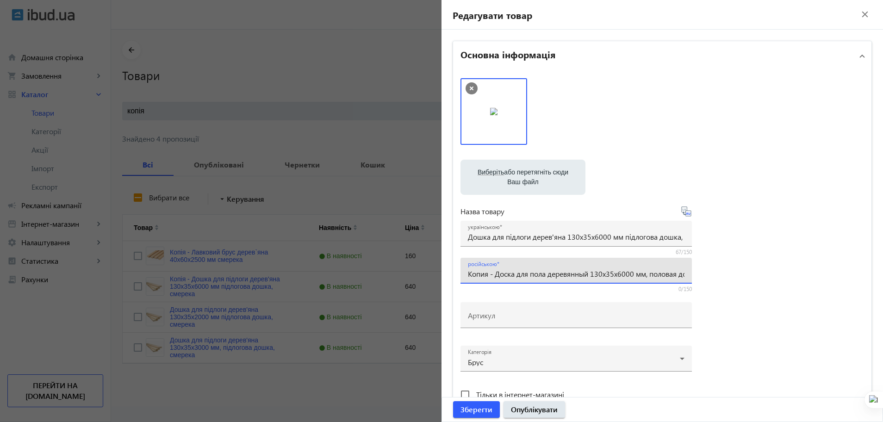
drag, startPoint x: 494, startPoint y: 275, endPoint x: 461, endPoint y: 278, distance: 33.9
click at [461, 278] on div "російською Копия - Доска для пола деревянный 130x35x6000 мм, половая доска ель" at bounding box center [575, 271] width 231 height 26
type input "Доска для пола деревянный 130x35x6000 мм, половая доска ель"
click at [803, 299] on div "Виберіть або перетягніть сюди Ваш файл 421768b053752fcb47814387802649-b1761535d…" at bounding box center [661, 251] width 403 height 346
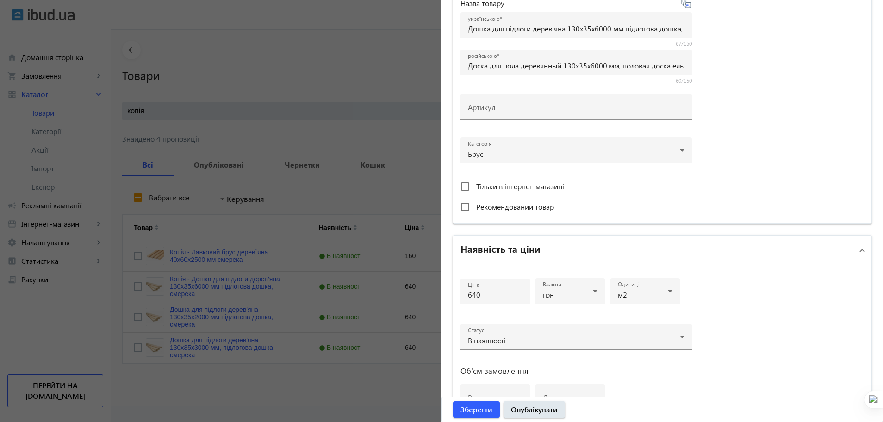
scroll to position [242, 0]
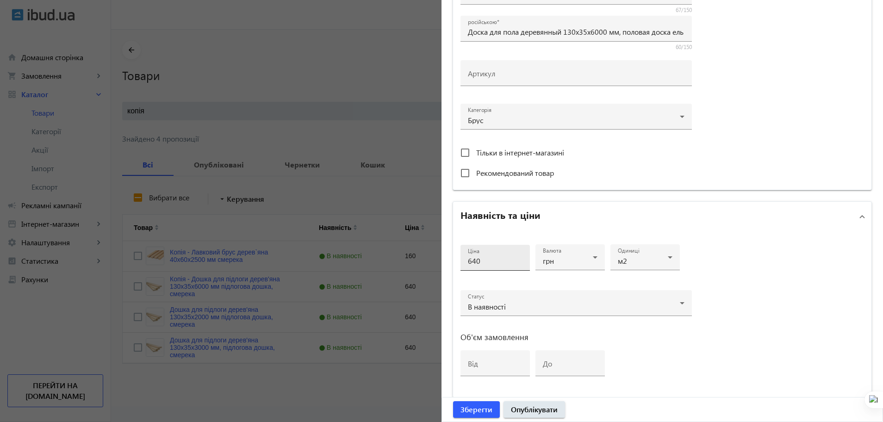
click at [470, 258] on input "640" at bounding box center [495, 261] width 55 height 10
type input "690"
click at [486, 409] on span "Зберегти" at bounding box center [476, 409] width 32 height 10
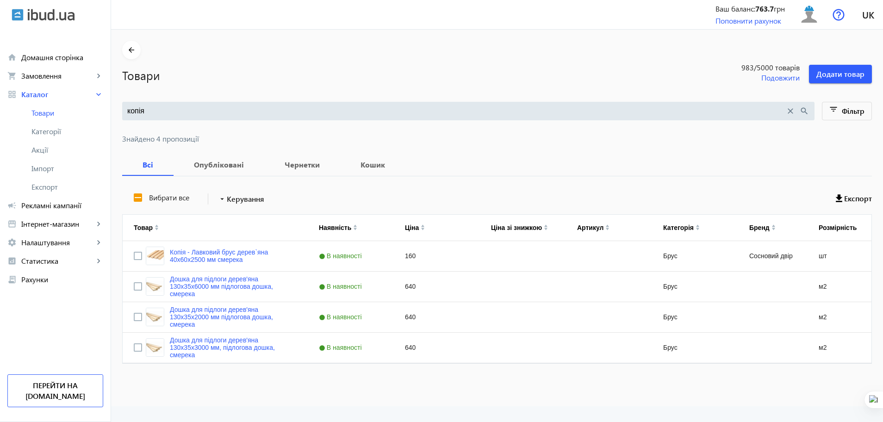
drag, startPoint x: 159, startPoint y: 112, endPoint x: 114, endPoint y: 112, distance: 44.4
click at [114, 112] on main "arrow_back Товари 983 /5000 товарів Подовжити Додати товар копія close search f…" at bounding box center [497, 208] width 772 height 334
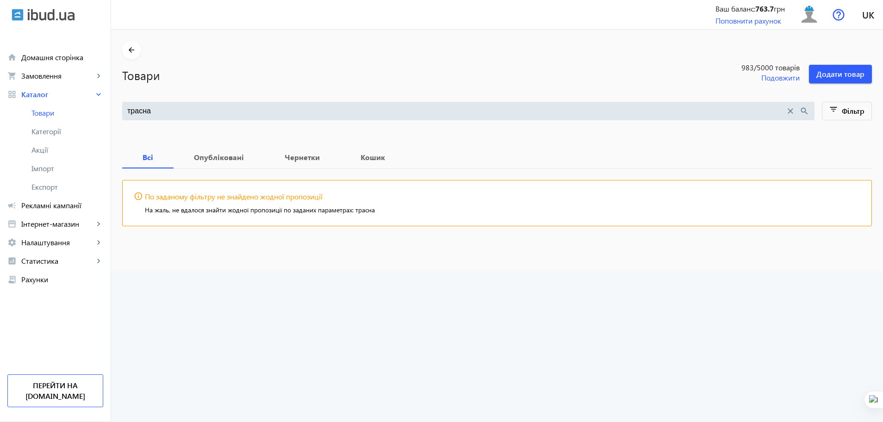
click at [127, 107] on input "трасна" at bounding box center [456, 111] width 658 height 10
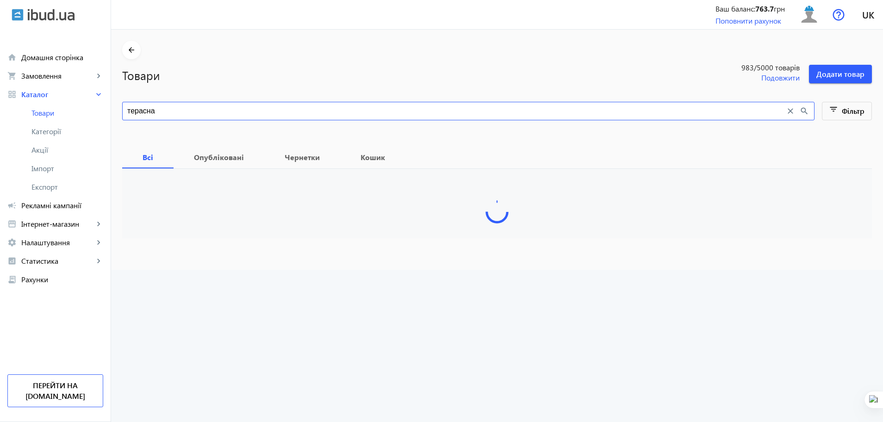
type input "терасна"
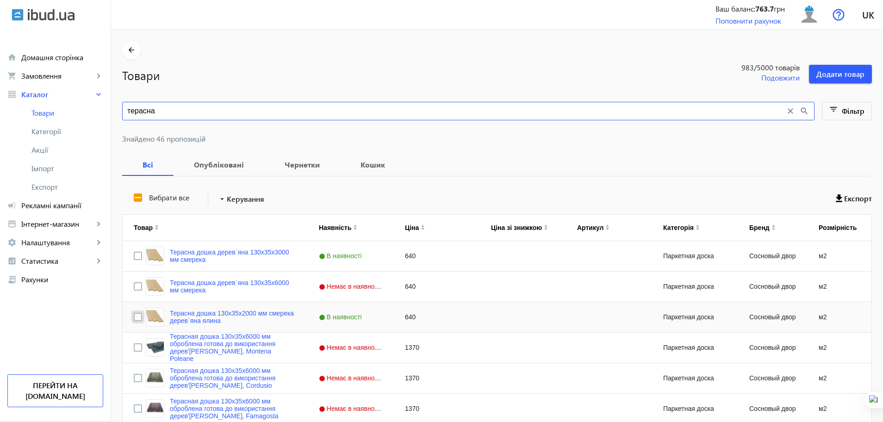
click at [134, 319] on input "Press Space to toggle row selection (unchecked)" at bounding box center [138, 317] width 8 height 8
checkbox input "true"
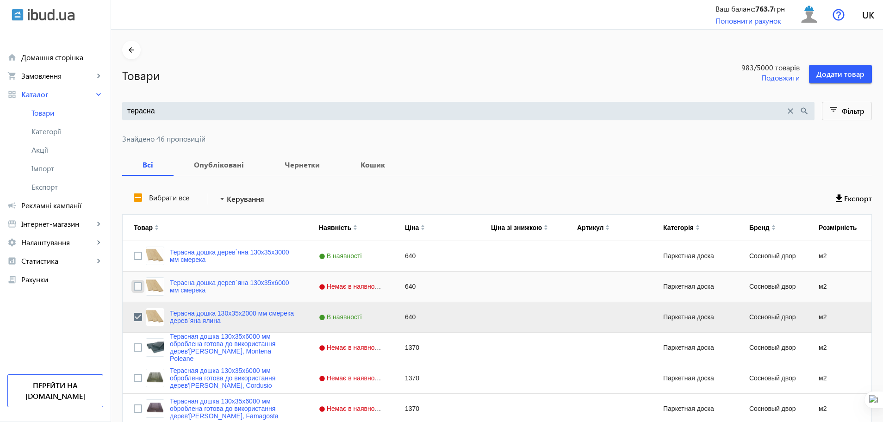
click at [134, 286] on input "Press Space to toggle row selection (unchecked)" at bounding box center [138, 286] width 8 height 8
checkbox input "true"
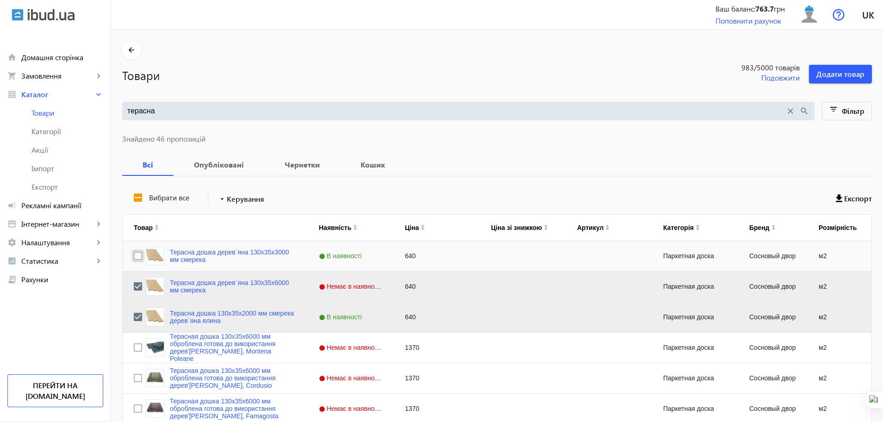
click at [134, 254] on input "Press Space to toggle row selection (unchecked)" at bounding box center [138, 256] width 8 height 8
checkbox input "true"
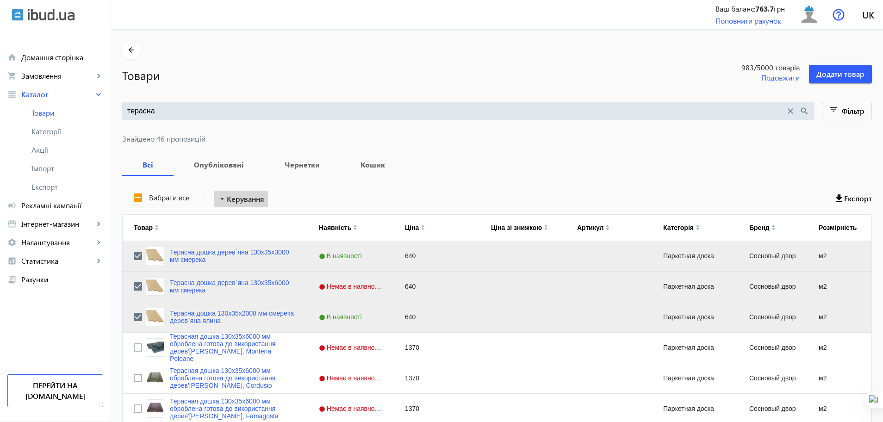
click at [229, 198] on span "Керування" at bounding box center [245, 198] width 37 height 11
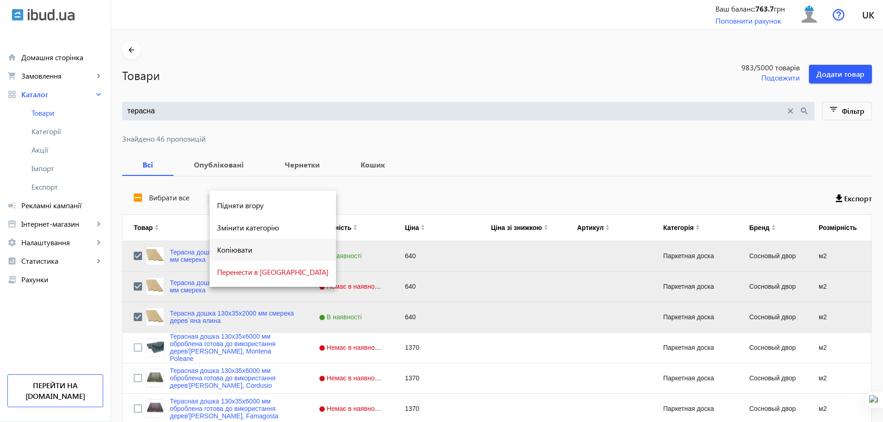
click at [242, 254] on button "Копіювати" at bounding box center [273, 250] width 126 height 22
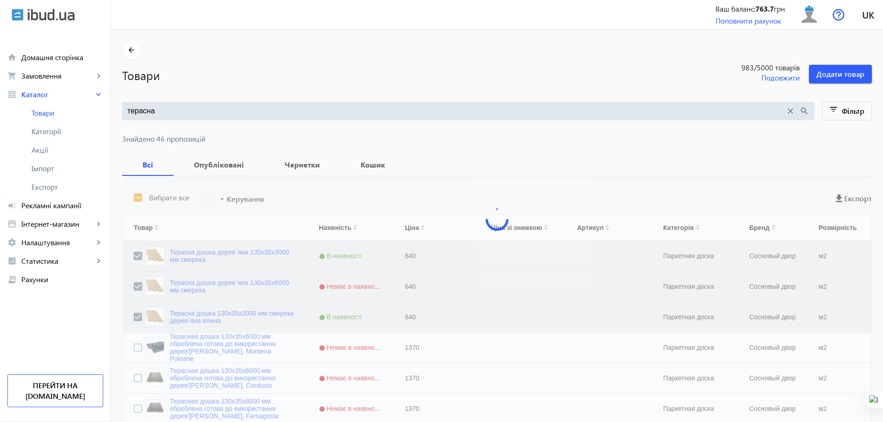
click at [166, 107] on input "терасна" at bounding box center [456, 111] width 658 height 10
click at [247, 105] on div "терасна close search" at bounding box center [468, 111] width 692 height 19
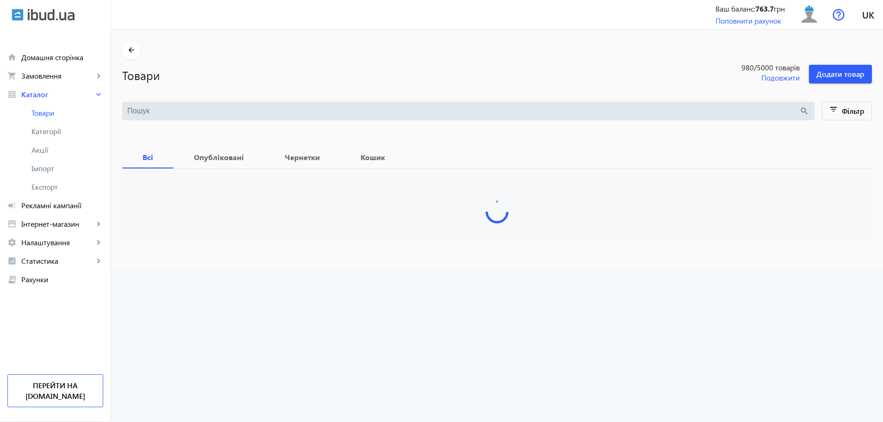
type input "підлог"
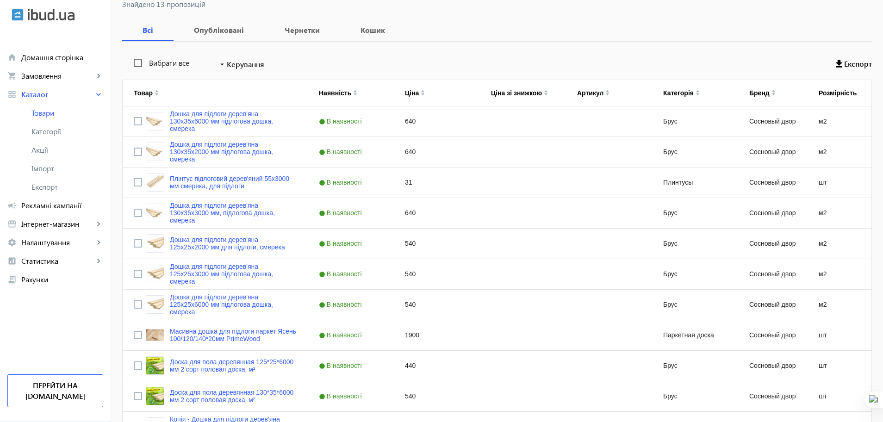
scroll to position [154, 0]
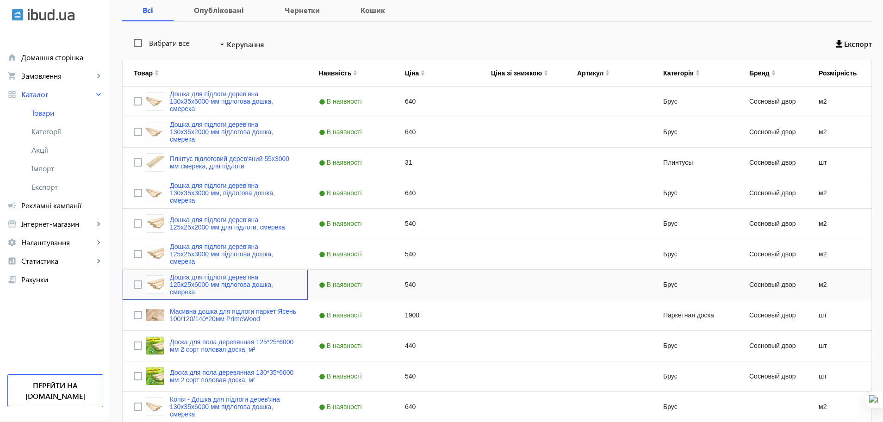
click at [127, 283] on div "Дошка для підлоги дерев'яна 125x25x6000 мм підлогова дошка, смерека" at bounding box center [215, 285] width 185 height 30
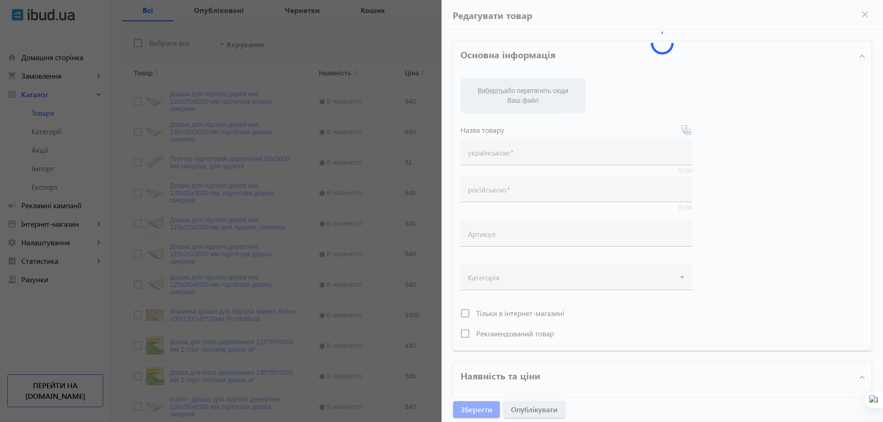
type input "Дошка для підлоги дерев'яна 125x25x6000 мм підлогова дошка, смерека"
type input "Доска для пола деревянная 125x25x6000 мм половая доска"
type input "540"
type input "loremip dolorsit, ametcon, adipisc eli seddoe, tempo incidi, utlaboreetdol, mag…"
type input "loremip dolorsita, consect, adipisc eli seddoe, temp incidi, utlaboreetdol, mag…"
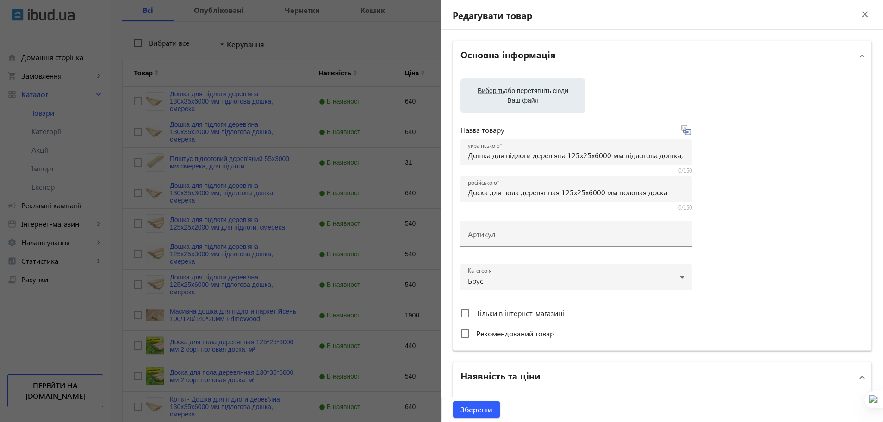
click at [127, 283] on div at bounding box center [441, 211] width 883 height 422
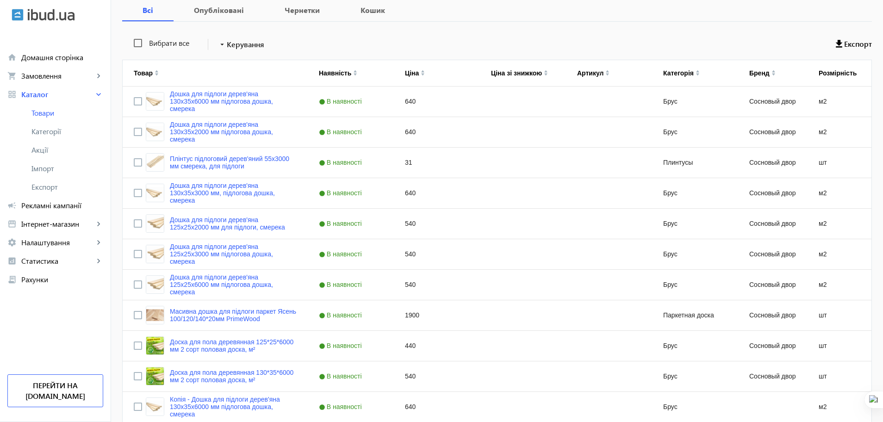
click at [127, 283] on div at bounding box center [441, 211] width 883 height 422
click at [134, 284] on input "Press Space to toggle row selection (unchecked)" at bounding box center [138, 284] width 8 height 8
checkbox input "true"
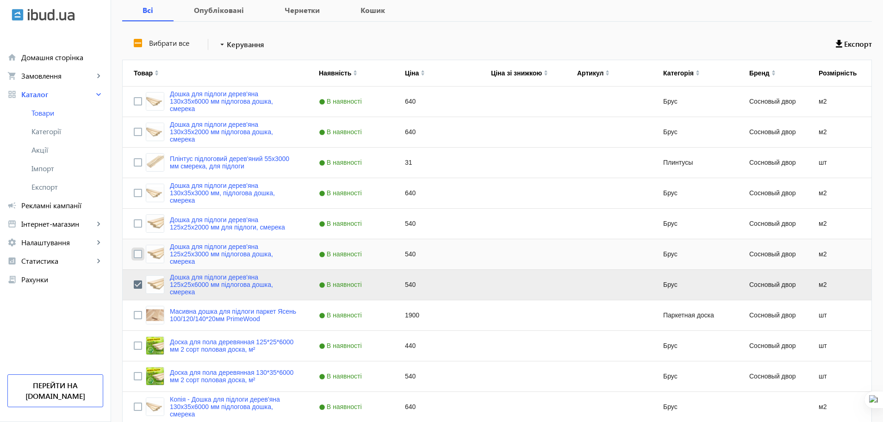
click at [134, 256] on input "Press Space to toggle row selection (unchecked)" at bounding box center [138, 254] width 8 height 8
checkbox input "true"
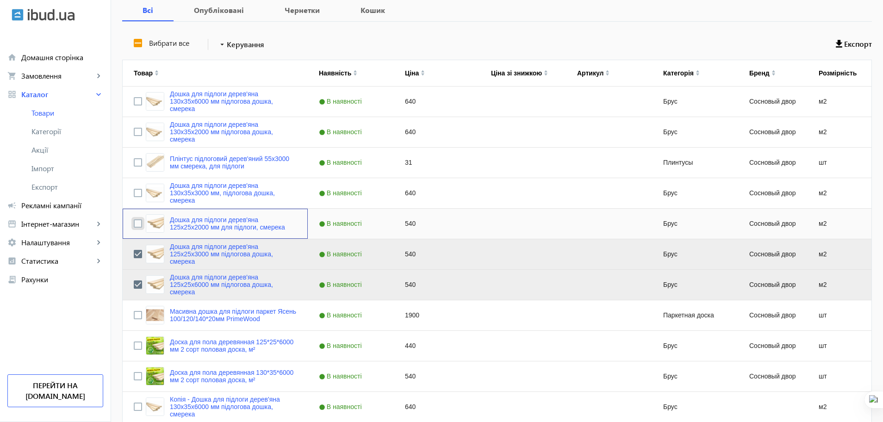
click at [134, 224] on input "Press Space to toggle row selection (unchecked)" at bounding box center [138, 223] width 8 height 8
checkbox input "true"
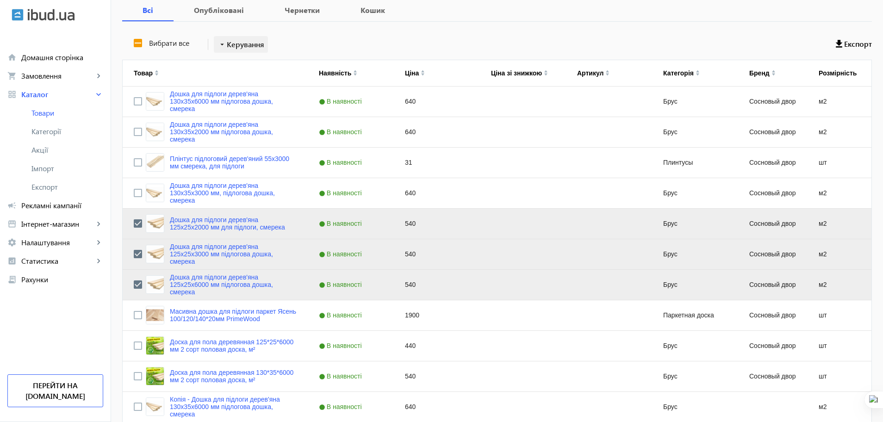
click at [243, 39] on span "Керування" at bounding box center [245, 44] width 37 height 11
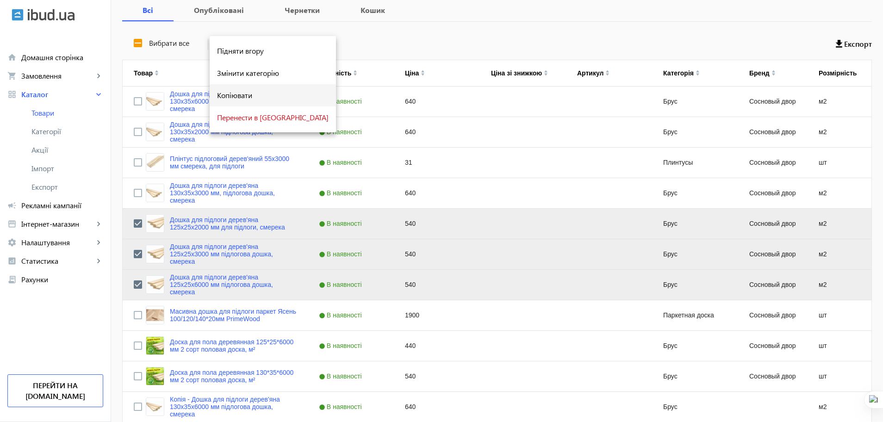
click at [253, 88] on button "Копіювати" at bounding box center [273, 95] width 126 height 22
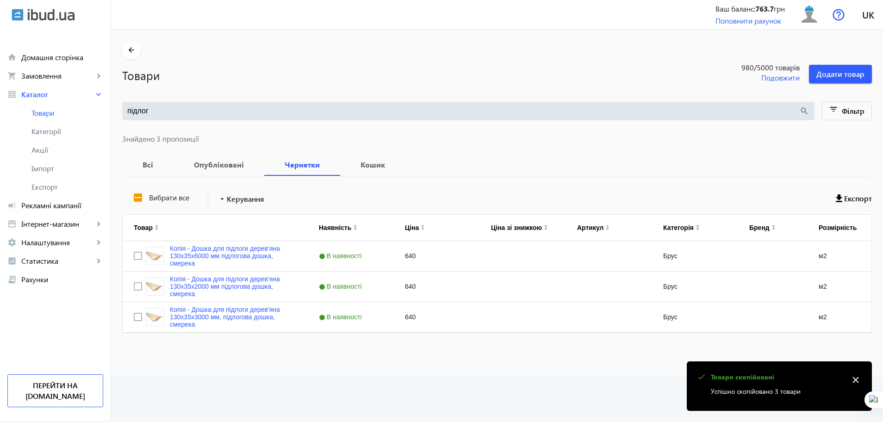
click at [253, 88] on main "arrow_back Товари 980 /5000 товарів Подовжити Додати товар підлог search filter…" at bounding box center [497, 192] width 772 height 303
click at [159, 113] on input "підлог" at bounding box center [463, 111] width 672 height 10
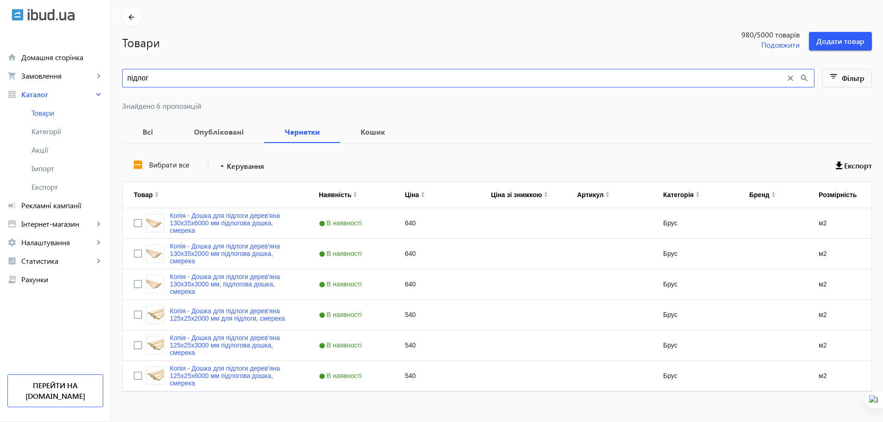
scroll to position [45, 0]
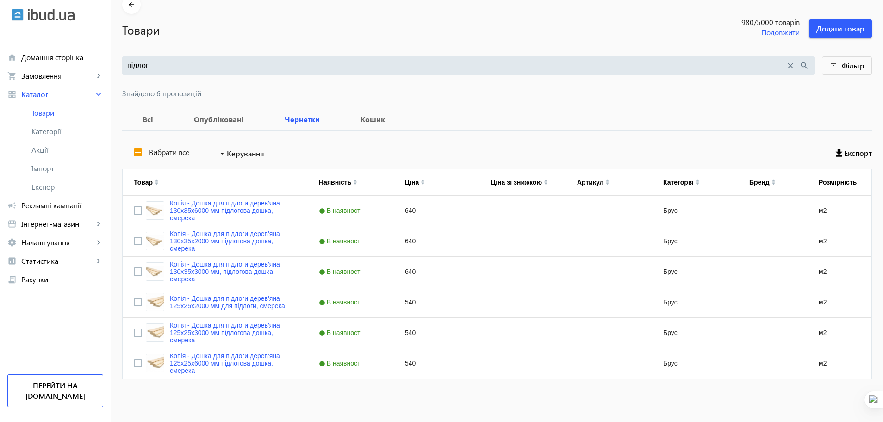
click at [172, 74] on div "підлог close search" at bounding box center [468, 65] width 692 height 19
drag, startPoint x: 167, startPoint y: 67, endPoint x: 90, endPoint y: 66, distance: 76.8
click at [90, 66] on div "arrow_back home Домашня сторінка shopping_cart Замовлення keyboard_arrow_right …" at bounding box center [441, 188] width 883 height 467
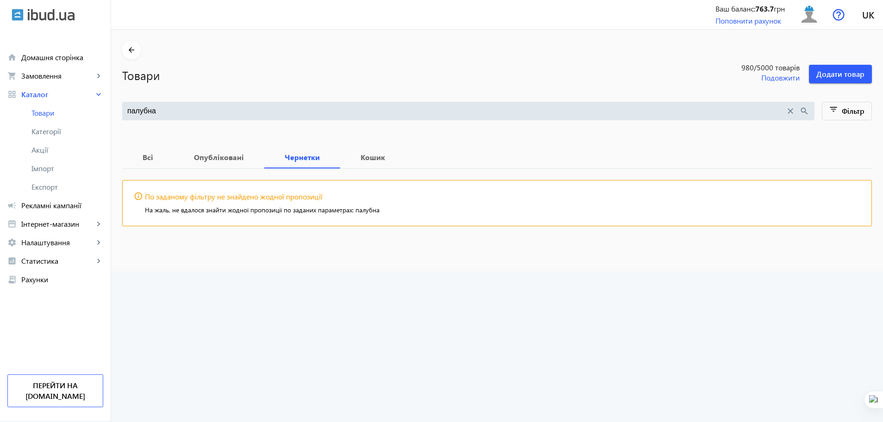
type input "палубна"
click at [58, 114] on span "Товари" at bounding box center [67, 112] width 72 height 9
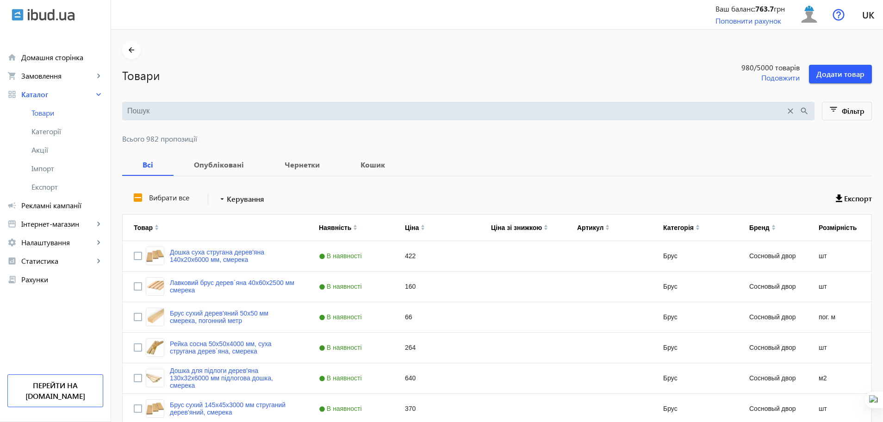
click at [159, 111] on input "search" at bounding box center [456, 111] width 658 height 10
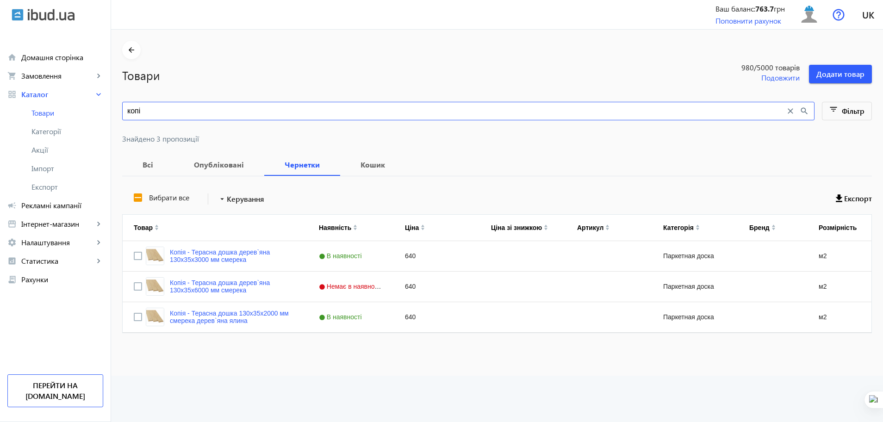
type input "копі"
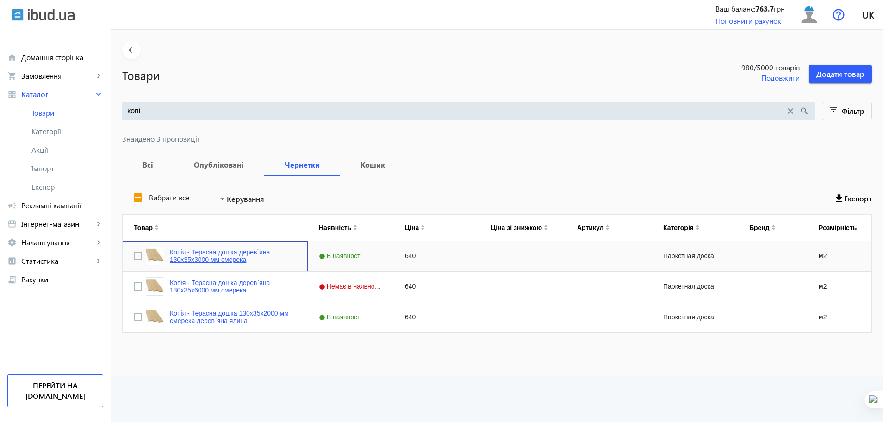
click at [203, 256] on link "Копія - Терасна дошка дерев`яна 130x35x3000 мм смерека" at bounding box center [233, 255] width 127 height 15
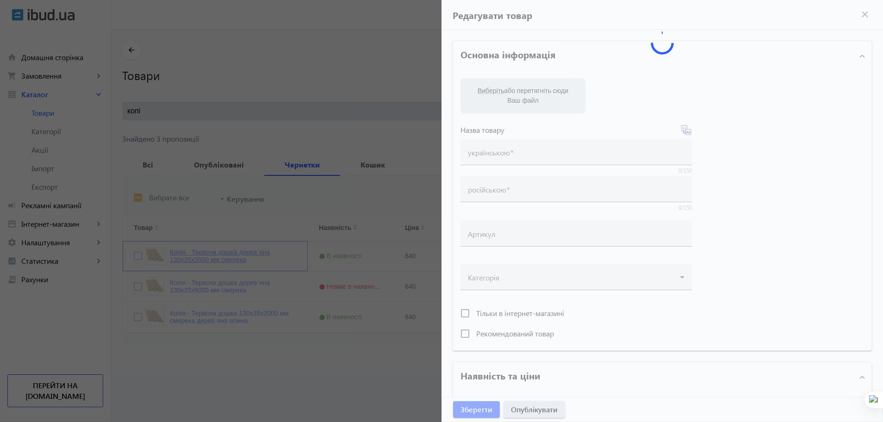
type input "Копія - Терасна дошка дерев`яна 130x35x3000 мм смерека"
type input "Копия - Террасная доска деревянная 130x35x3000 мм"
type input "640"
type input "loremip dolorsit, ametcon, adipisc eli seddoe, tempo incidi, utlaboreetdol, mag…"
type input "loremip dolorsita, consect, adipisc eli seddoe, temp incidi, utlaboreetdol, mag…"
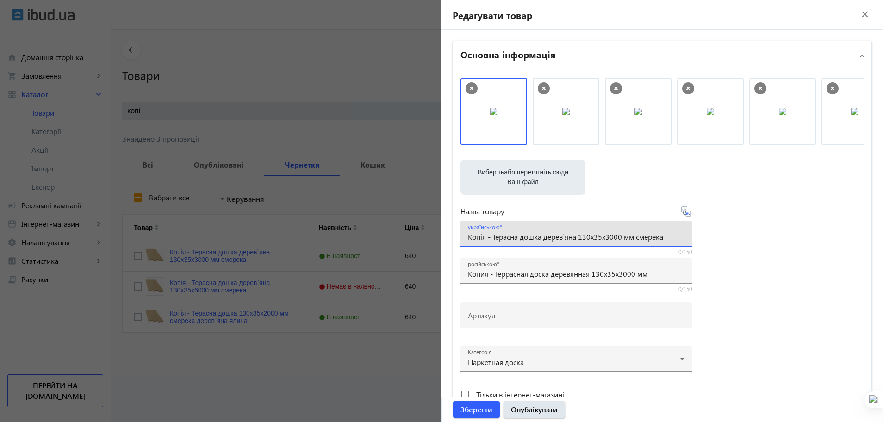
drag, startPoint x: 491, startPoint y: 239, endPoint x: 448, endPoint y: 239, distance: 43.0
click at [448, 239] on div "Основна інформація Виберіть або перетягніть сюди Ваш файл 803468b0548f34d533154…" at bounding box center [661, 401] width 441 height 742
type input "Терасна дошка дерев`яна 130x35x3000 мм смерека"
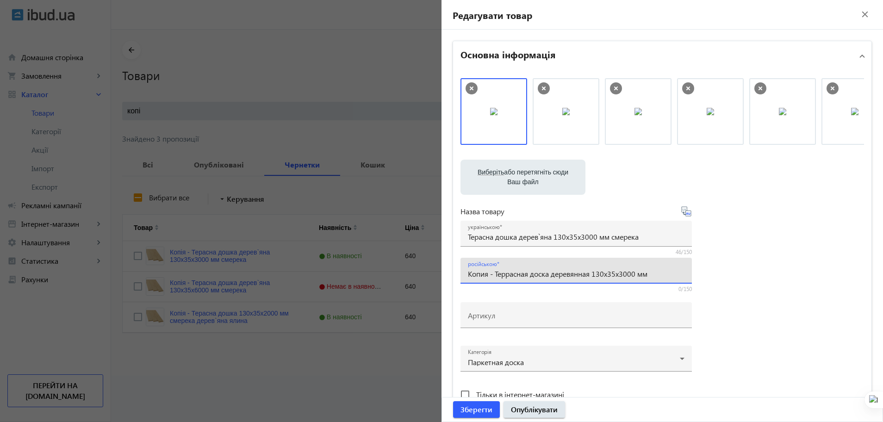
drag, startPoint x: 491, startPoint y: 276, endPoint x: 438, endPoint y: 277, distance: 52.7
click at [438, 277] on mat-sidenav-container "arrow_back Товари 980 /5000 товарів Подовжити Додати товар копі close search fi…" at bounding box center [497, 203] width 772 height 346
type input "Террасная доска деревянная 130x35x3000 мм"
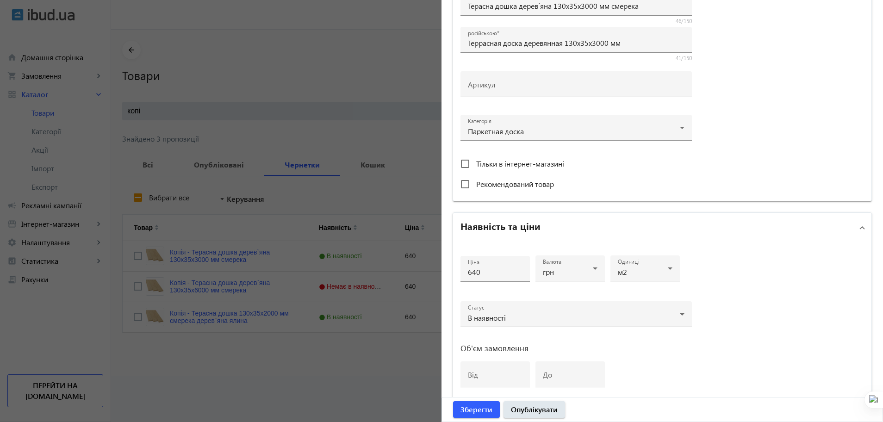
scroll to position [255, 0]
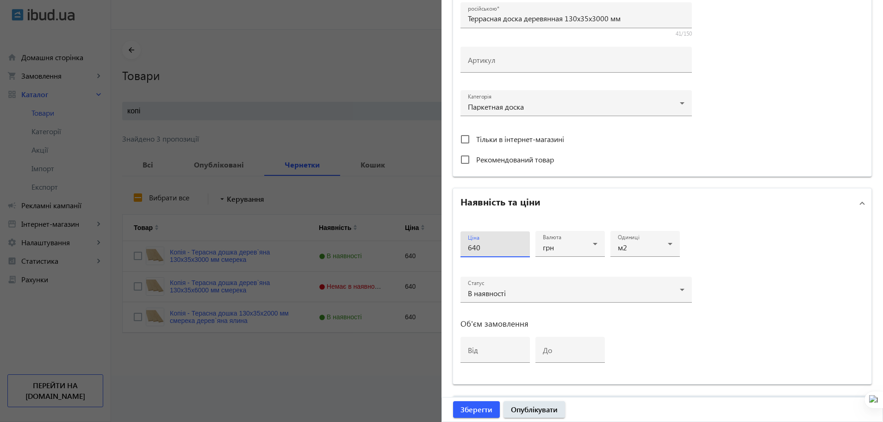
click at [475, 248] on input "640" at bounding box center [495, 247] width 55 height 10
type input "690"
click at [475, 410] on span "Зберегти" at bounding box center [476, 409] width 32 height 10
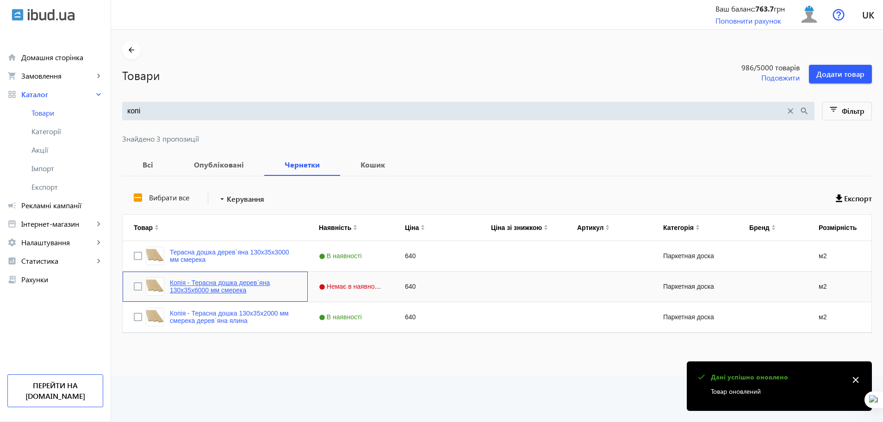
click at [214, 286] on link "Копія - Терасна дошка дерев`яна 130x35x6000 мм смерека" at bounding box center [233, 286] width 127 height 15
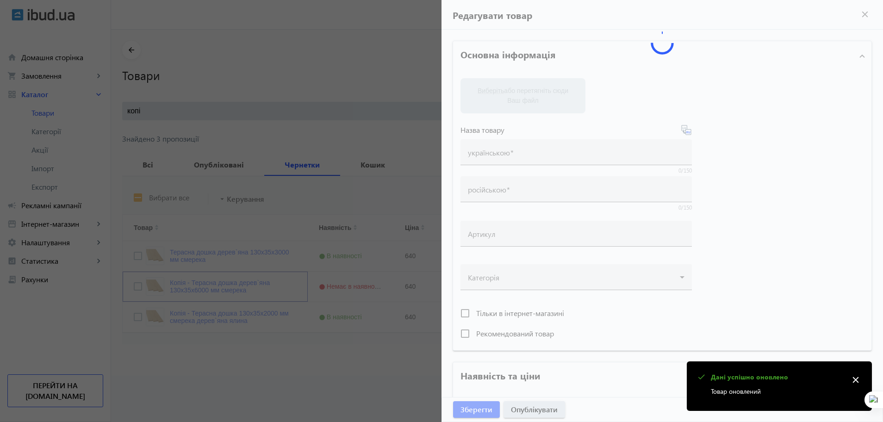
type input "Копія - Терасна дошка дерев`яна 130x35x6000 мм смерека"
type input "Копия - Террасная доска деревянная 130x35x6000 мм ель"
type input "640"
type input "loremip dolorsit, ametcon, adipisc eli seddoe, tempo incidi, utlaboreetdol, mag…"
type input "loremip dolorsita, consect, adipisc eli seddoe, temp incidi, utlaboreetdol, mag…"
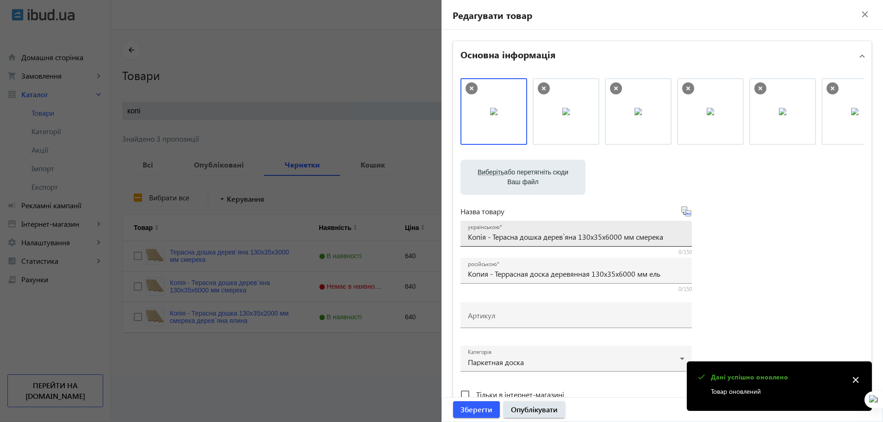
click at [489, 239] on div "українською Копія - Терасна дошка дерев`яна 130x35x6000 мм смерека" at bounding box center [576, 234] width 216 height 26
drag, startPoint x: 489, startPoint y: 239, endPoint x: 444, endPoint y: 236, distance: 45.9
click at [444, 236] on div "Основна інформація Виберіть або перетягніть сюди Ваш файл 803468b0548f7290e1296…" at bounding box center [661, 401] width 441 height 742
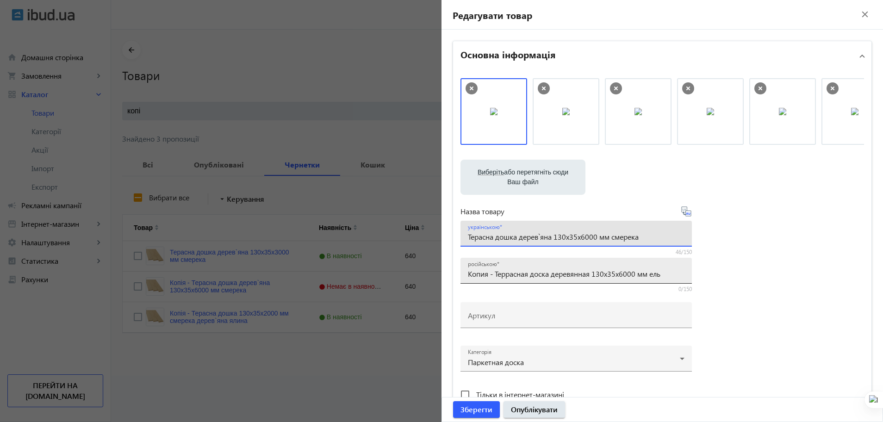
type input "Терасна дошка дерев`яна 130x35x6000 мм смерека"
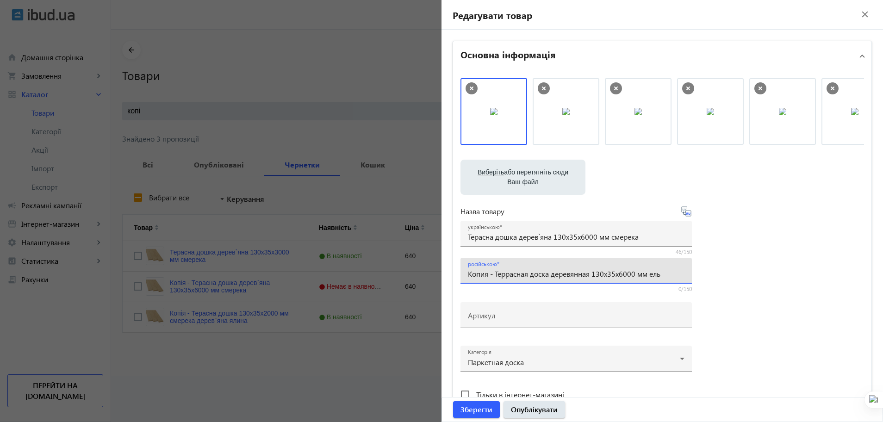
drag, startPoint x: 493, startPoint y: 273, endPoint x: 440, endPoint y: 274, distance: 52.7
click at [441, 274] on div "Основна інформація Виберіть або перетягніть сюди Ваш файл 803468b0548f7290e1296…" at bounding box center [661, 401] width 441 height 742
type input "Террасная доска деревянная 130x35x6000 мм ель"
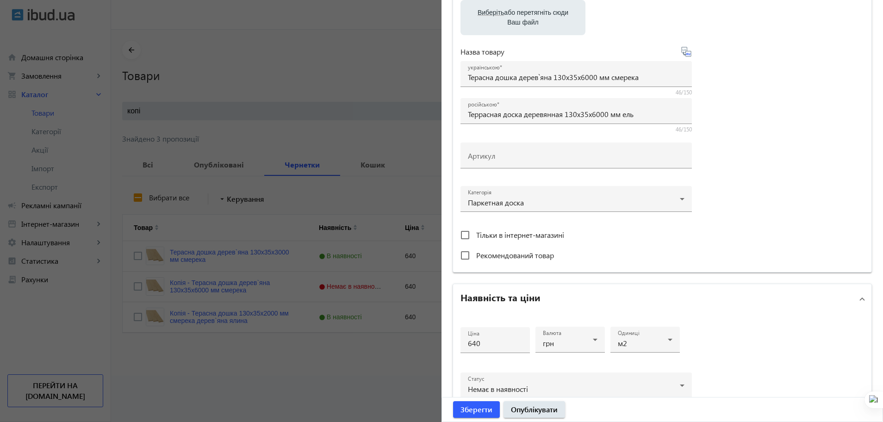
scroll to position [166, 0]
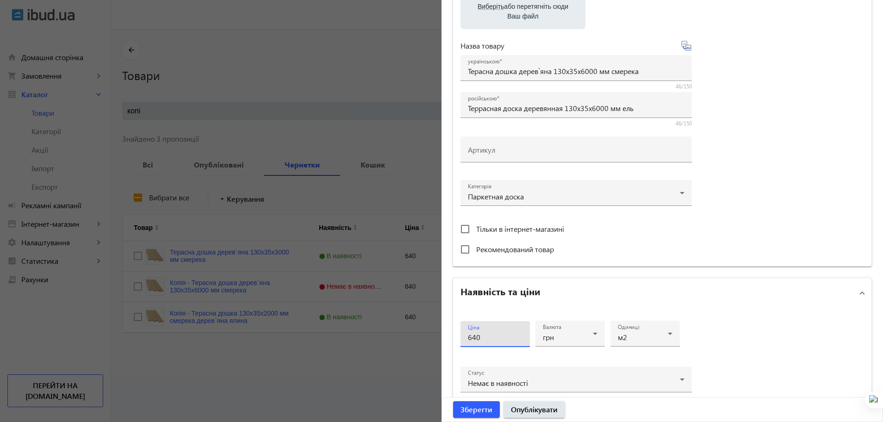
click at [473, 340] on input "640" at bounding box center [495, 337] width 55 height 10
type input "690"
click at [536, 415] on span "submit" at bounding box center [534, 409] width 62 height 22
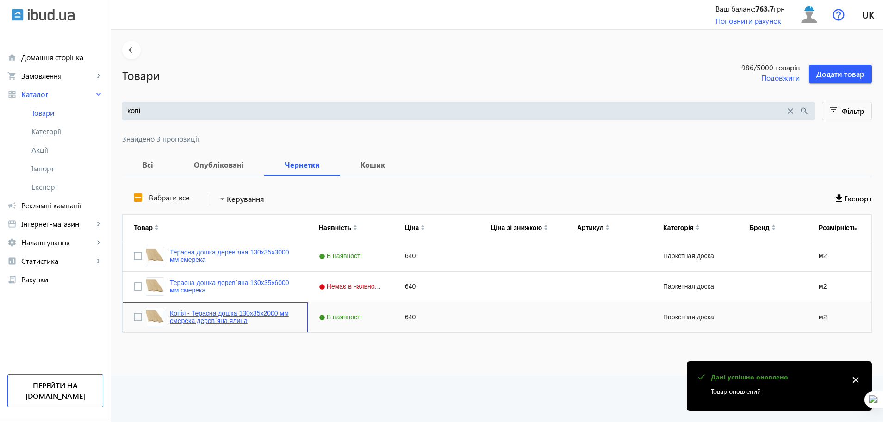
click at [190, 315] on link "Копія - Терасна дошка 130x35x2000 мм смерека дерев`яна ялина" at bounding box center [233, 316] width 127 height 15
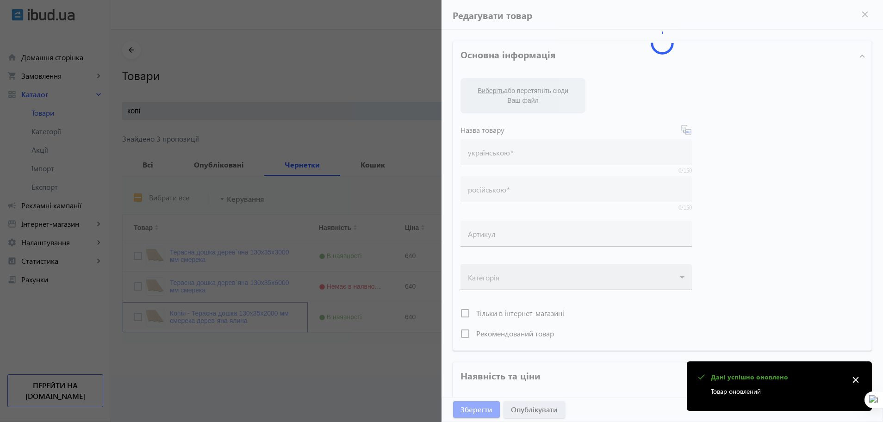
type input "Копія - Терасна дошка 130x35x2000 мм смерека дерев`яна ялина"
type input "Копия - Террасная доска 130x35x2000 мм ель, деревянная ель"
type input "640"
type input "loremip dolorsit, ametcon, adipisc eli seddoe, tempo incidi, utlaboreetdol, mag…"
type input "loremip dolorsita, consect, adipisc eli seddoe, temp incidi, utlaboreetdol, mag…"
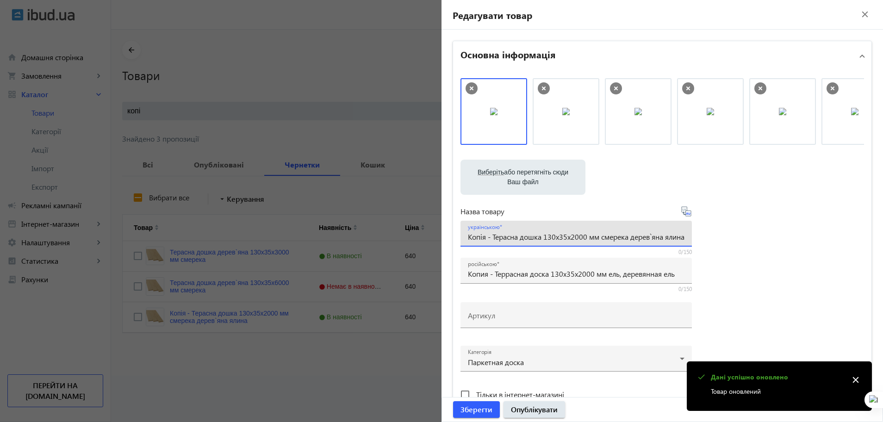
drag, startPoint x: 490, startPoint y: 237, endPoint x: 455, endPoint y: 241, distance: 35.5
click at [455, 241] on div "Виберіть або перетягніть сюди Ваш файл 803468b0548fd56d31203379642813-797638e0f…" at bounding box center [662, 251] width 418 height 361
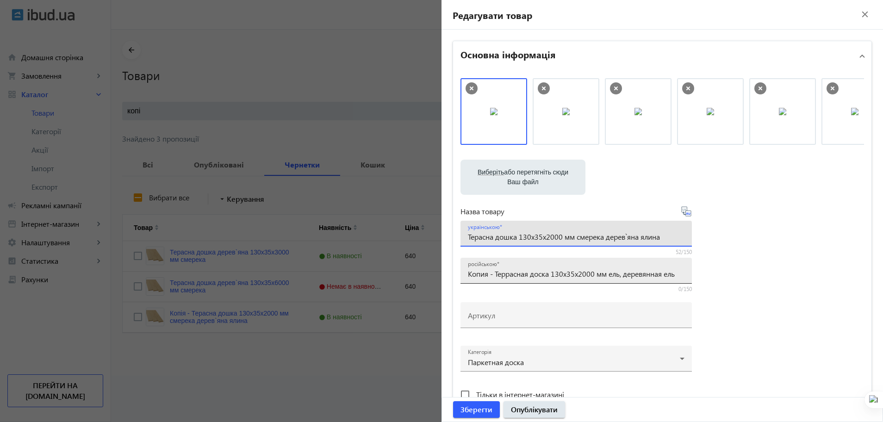
type input "Терасна дошка 130x35x2000 мм смерека дерев`яна ялина"
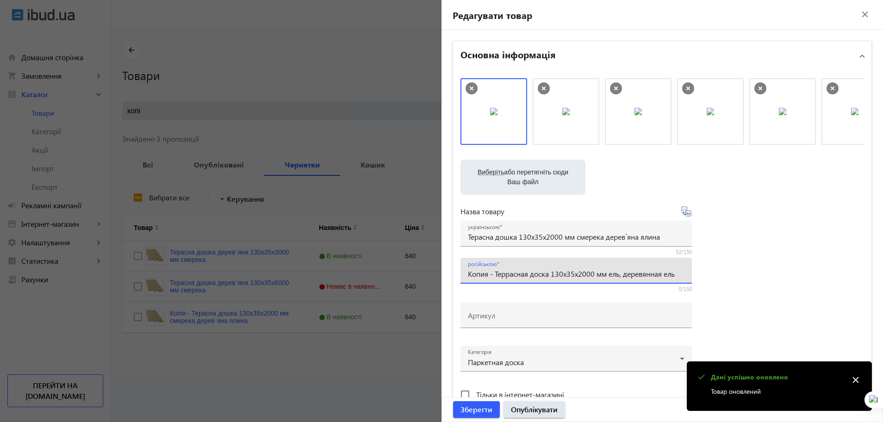
drag, startPoint x: 493, startPoint y: 274, endPoint x: 438, endPoint y: 274, distance: 55.0
click at [438, 274] on mat-sidenav-container "arrow_back Товари 986 /5000 товарів Подовжити Додати товар копі close search fi…" at bounding box center [497, 203] width 772 height 346
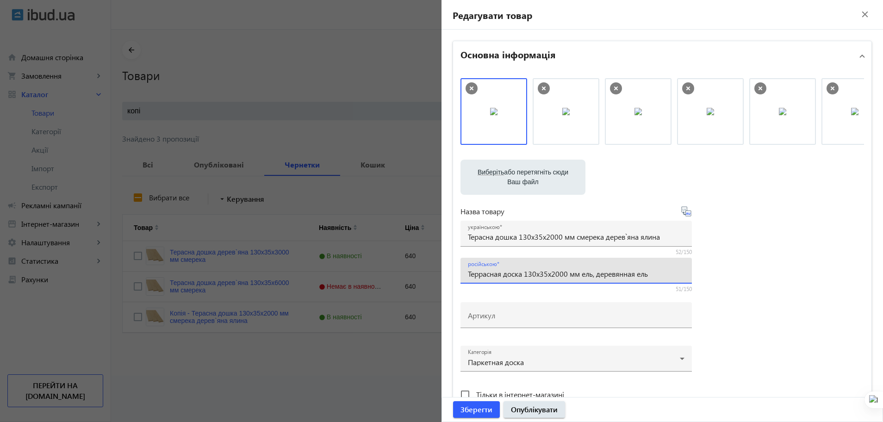
type input "Террасная доска 130x35x2000 мм ель, деревянная ель"
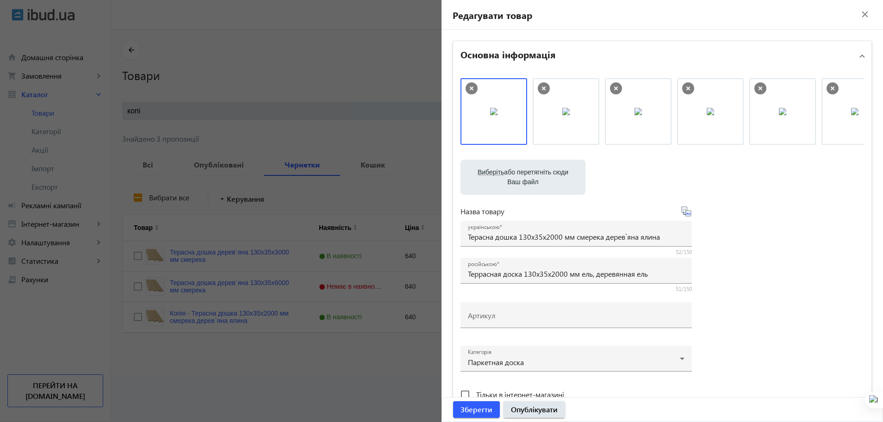
click at [761, 327] on div "Виберіть або перетягніть сюди Ваш файл 803468b0548fd56d31203379642813-797638e0f…" at bounding box center [661, 251] width 403 height 346
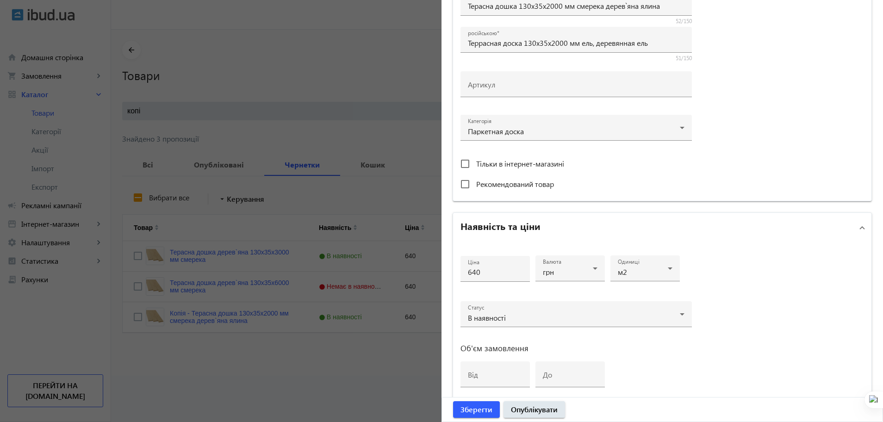
scroll to position [289, 0]
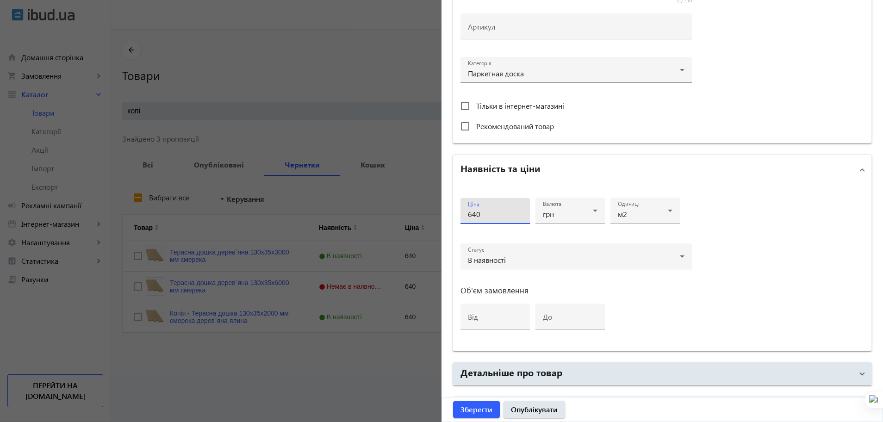
click at [474, 216] on input "640" at bounding box center [495, 214] width 55 height 10
type input "690"
click at [472, 412] on span "Зберегти" at bounding box center [476, 409] width 32 height 10
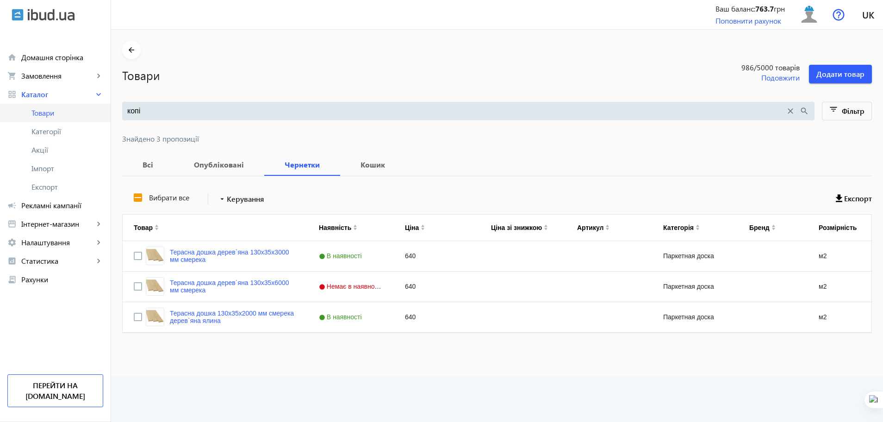
drag, startPoint x: 140, startPoint y: 112, endPoint x: 61, endPoint y: 108, distance: 79.6
click at [61, 108] on div "arrow_back home Домашня сторінка shopping_cart Замовлення keyboard_arrow_right …" at bounding box center [441, 211] width 883 height 422
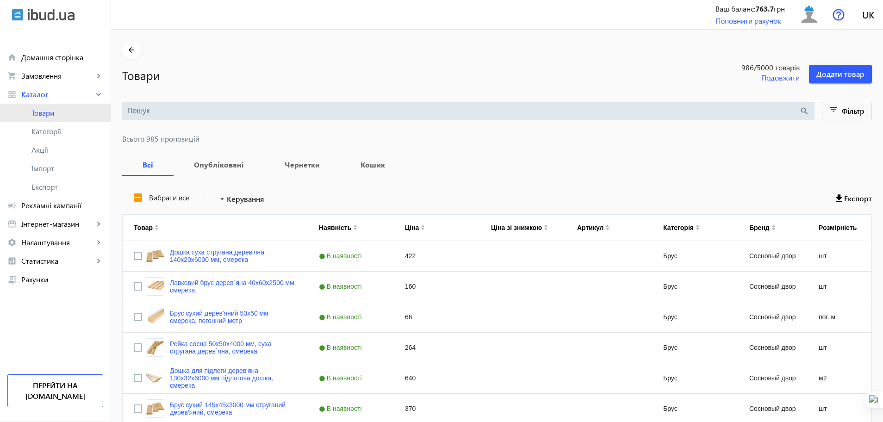
click at [61, 108] on span "Товари" at bounding box center [67, 112] width 72 height 9
click at [146, 107] on input "search" at bounding box center [463, 111] width 672 height 10
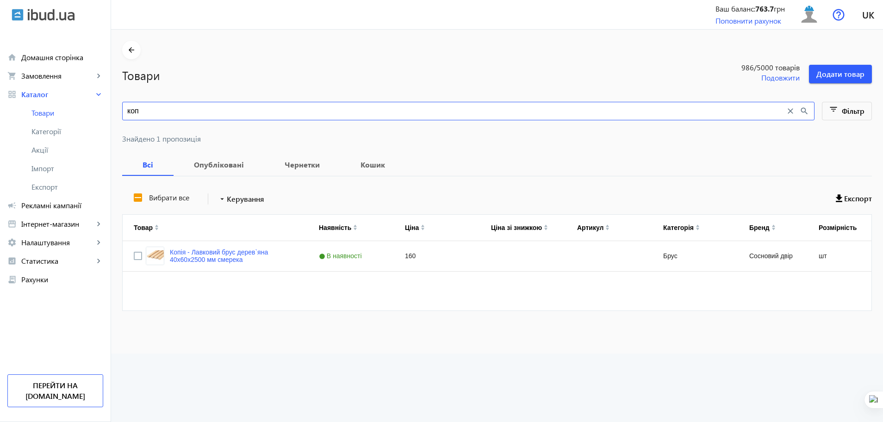
type input "коп"
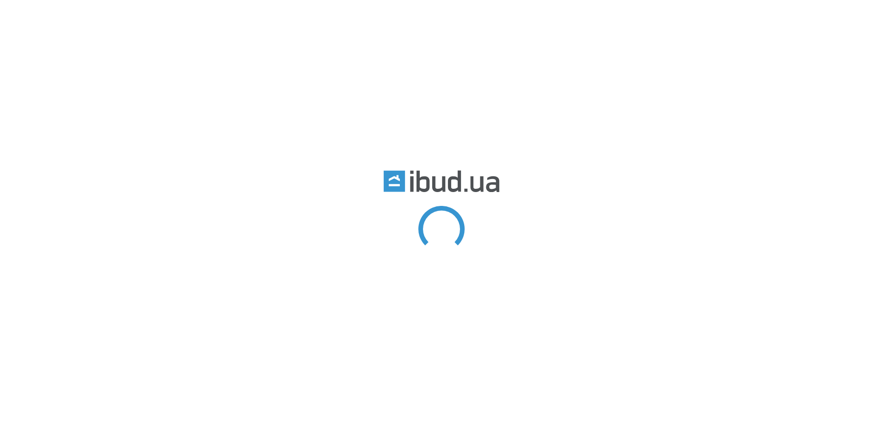
type input "терасна"
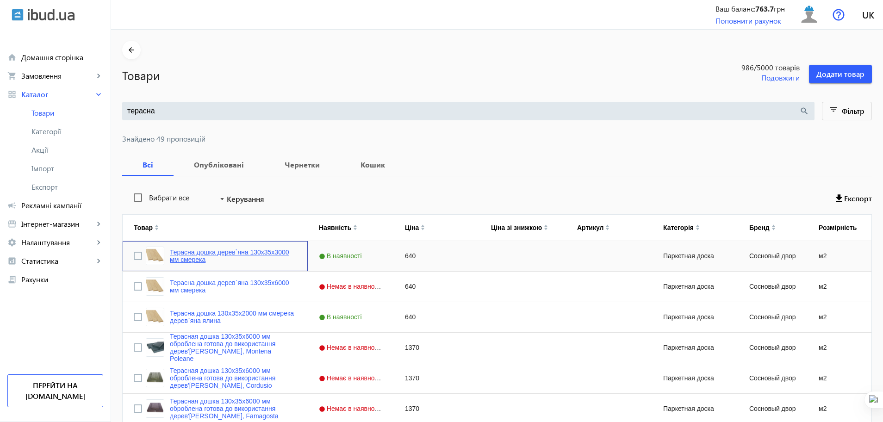
click at [201, 259] on link "Терасна дошка дерев`яна 130x35x3000 мм смерека" at bounding box center [233, 255] width 127 height 15
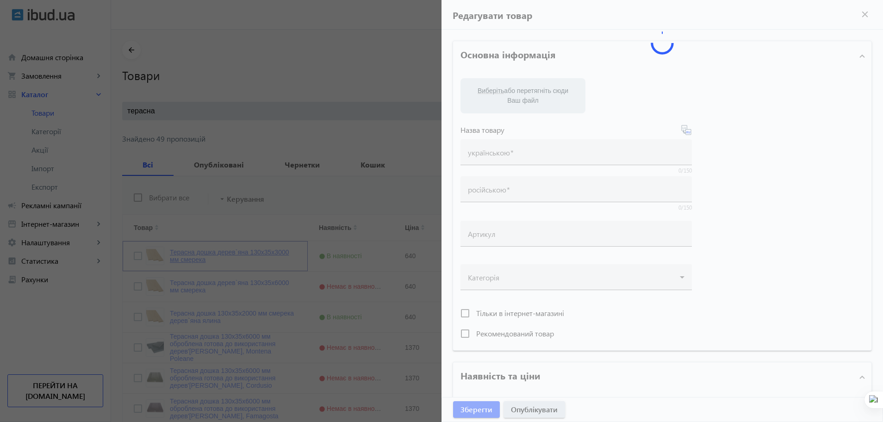
type input "Терасна дошка дерев`яна 130x35x3000 мм смерека"
type input "Террасная доска деревянная 130x35x3000 мм"
type input "640"
type input "loremip dolorsit, ametcon, adipisc eli seddoe, tempo incidi, utlaboreetdol, mag…"
type input "loremip dolorsita, consect, adipisc eli seddoe, temp incidi, utlaboreetdol, mag…"
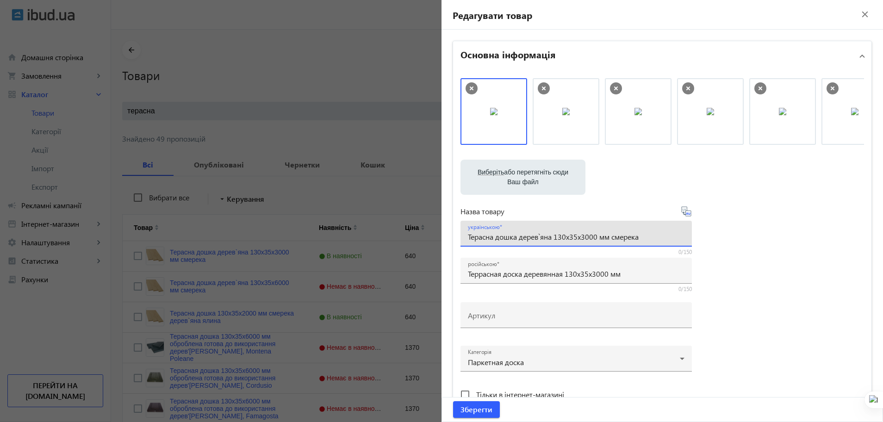
click at [571, 237] on input "Терасна дошка дерев`яна 130x35x3000 мм смерека" at bounding box center [576, 237] width 216 height 10
type input "Терасна дошка дерев`яна 130x32x3000 мм смерека"
click at [588, 277] on input "Террасная доска деревянная 130x35x3000 мм" at bounding box center [576, 274] width 216 height 10
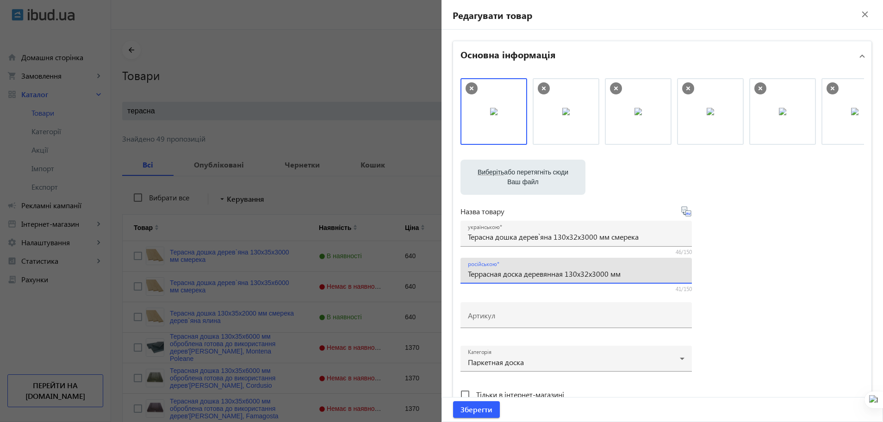
type input "Террасная доска деревянная 130x32x3000 мм"
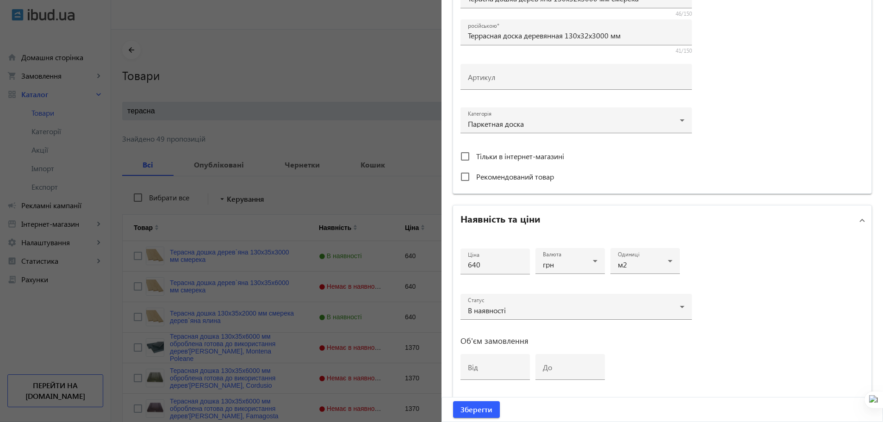
scroll to position [350, 0]
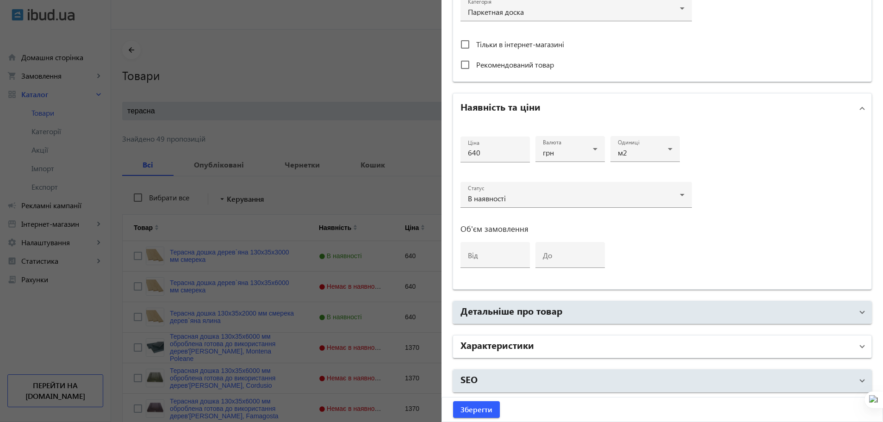
click at [756, 355] on mat-expansion-panel-header "Характеристики" at bounding box center [662, 346] width 418 height 22
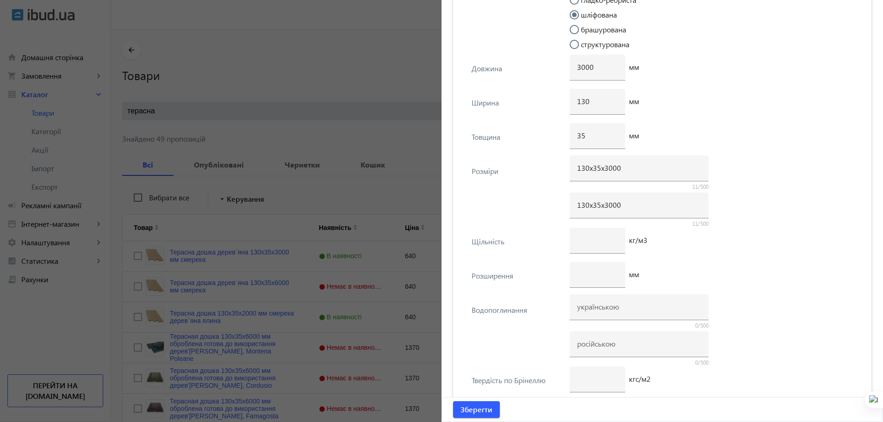
scroll to position [1297, 0]
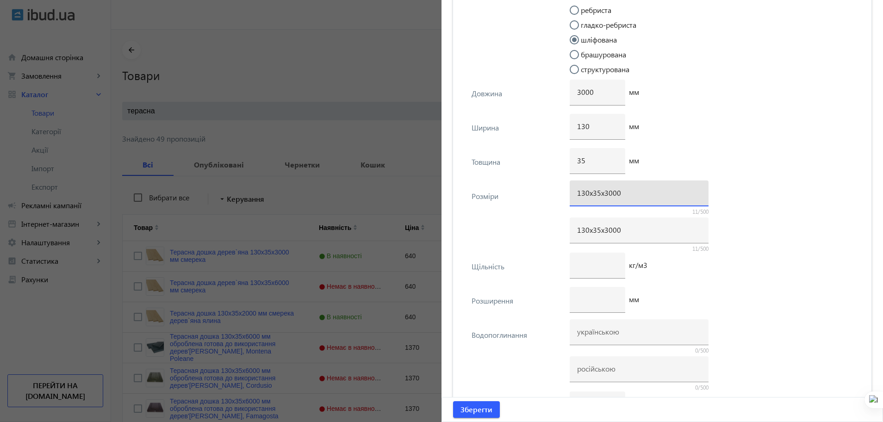
click at [598, 194] on input "130х35х3000" at bounding box center [639, 193] width 124 height 10
type input "130х32х3000"
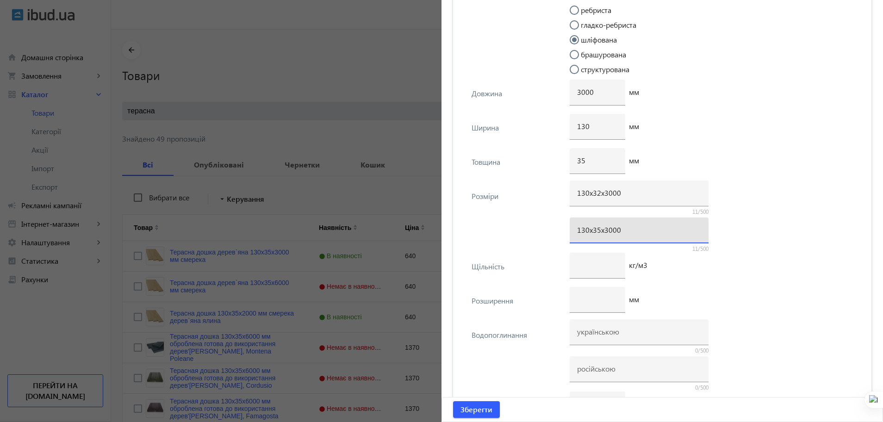
click at [595, 230] on input "130х35х3000" at bounding box center [639, 230] width 124 height 10
type input "130х32х3000"
click at [588, 156] on input "35" at bounding box center [597, 160] width 41 height 10
type input "32"
click at [482, 405] on span "Зберегти" at bounding box center [476, 409] width 32 height 10
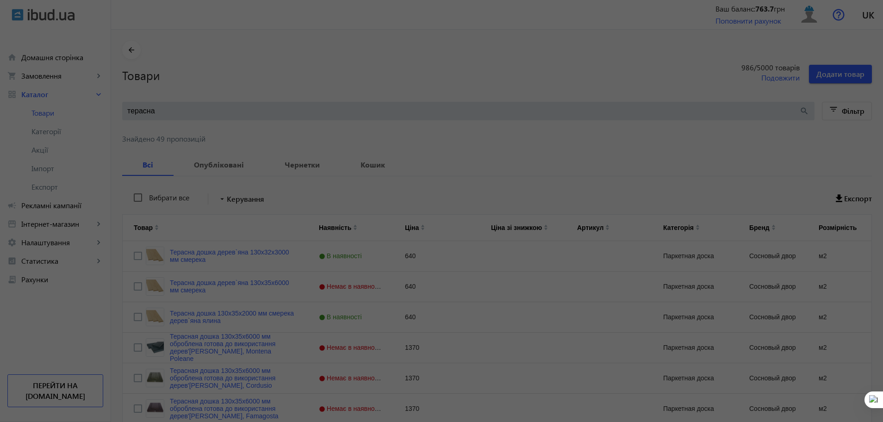
scroll to position [0, 0]
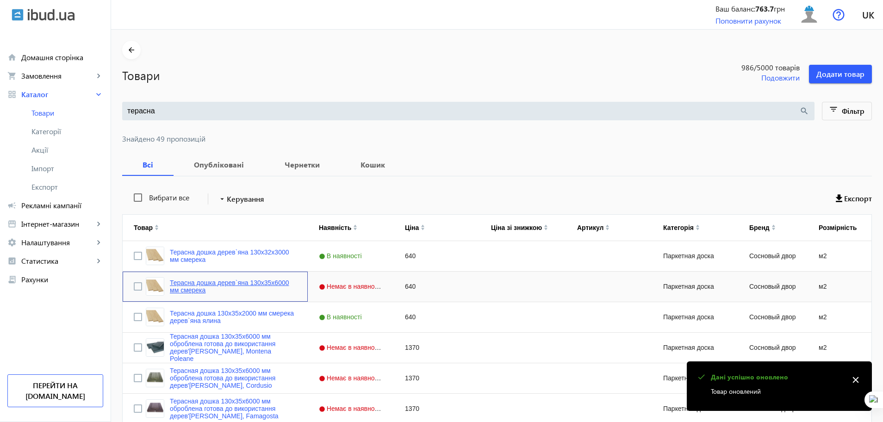
click at [266, 284] on link "Терасна дошка дерев`яна 130x35x6000 мм смерека" at bounding box center [233, 286] width 127 height 15
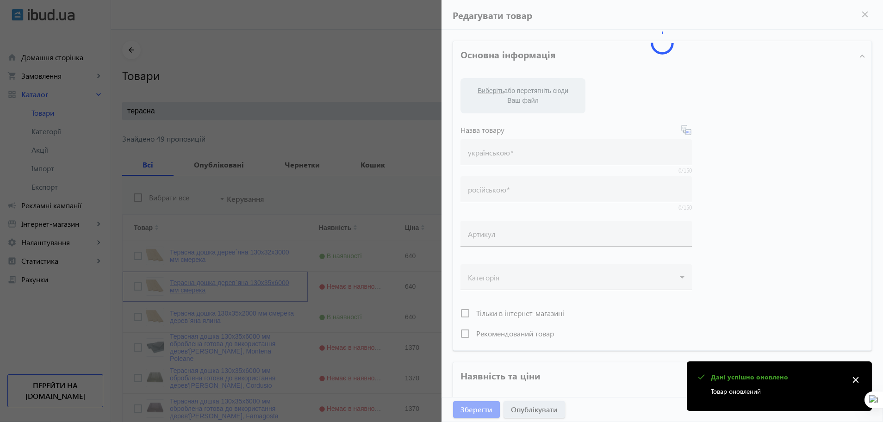
type input "Терасна дошка дерев`яна 130x35x6000 мм смерека"
type input "Террасная доска деревянная 130x35x6000 мм ель"
type input "640"
type input "loremip dolorsit, ametcon, adipisc eli seddoe, tempo incidi, utlaboreetdol, mag…"
type input "loremip dolorsita, consect, adipisc eli seddoe, temp incidi, utlaboreetdol, mag…"
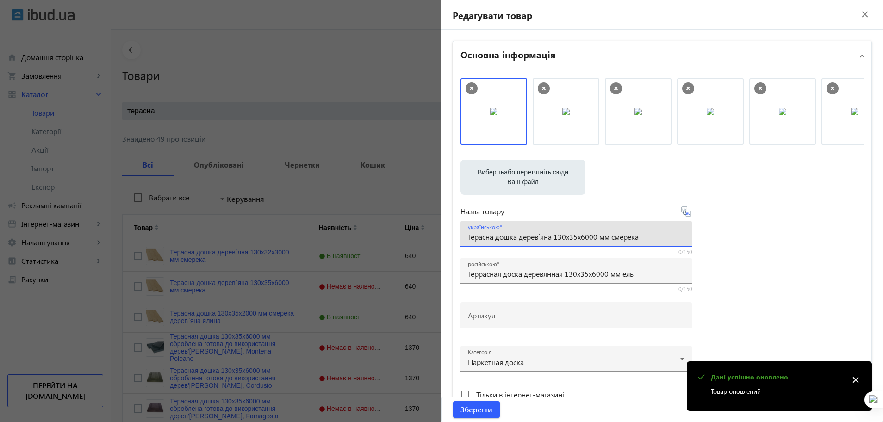
click at [575, 238] on input "Терасна дошка дерев`яна 130x35x6000 мм смерека" at bounding box center [576, 237] width 216 height 10
type input "Терасна дошка дерев`яна 130x32x6000 мм смерека"
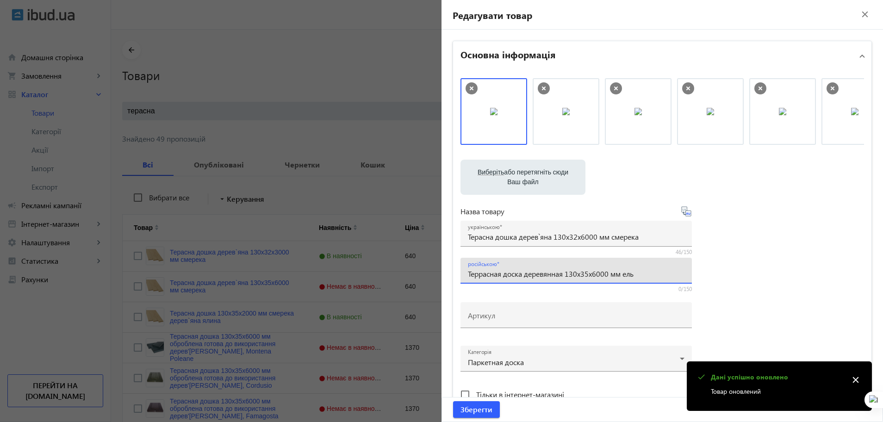
click at [587, 278] on input "Террасная доска деревянная 130x35x6000 мм ель" at bounding box center [576, 274] width 216 height 10
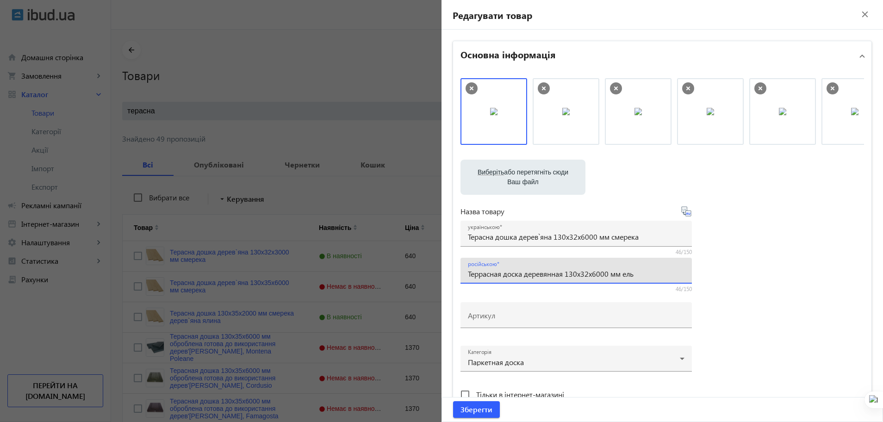
type input "Террасная доска деревянная 130x32x6000 мм ель"
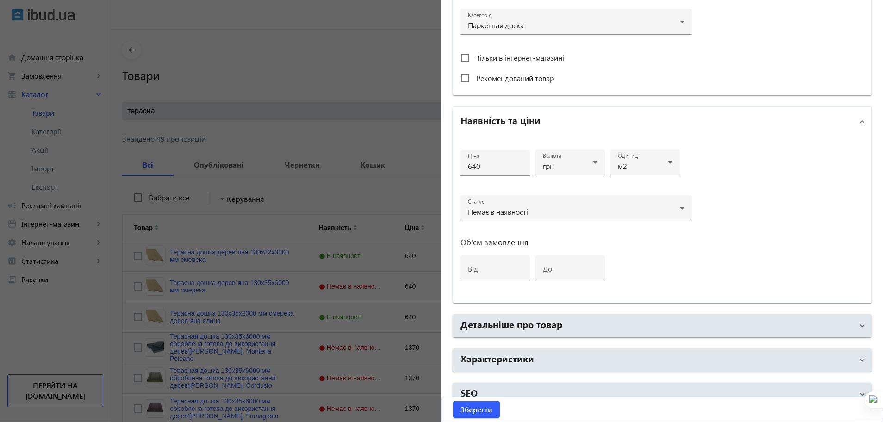
scroll to position [350, 0]
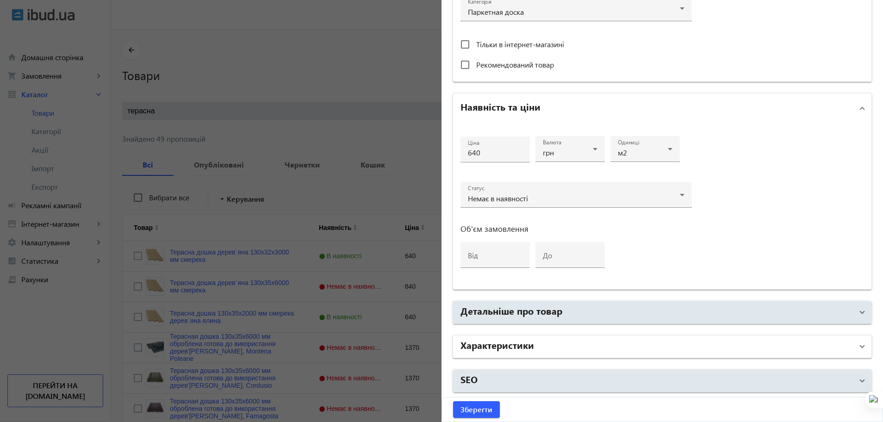
click at [745, 346] on mat-panel-title "Характеристики" at bounding box center [656, 346] width 392 height 17
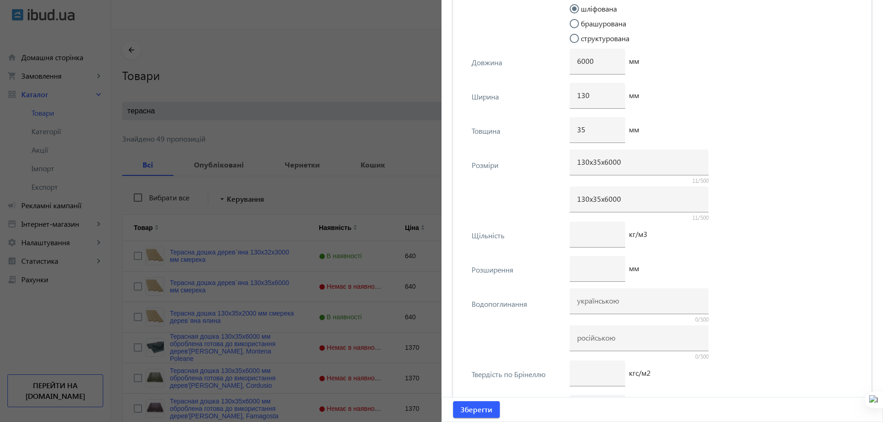
scroll to position [1314, 0]
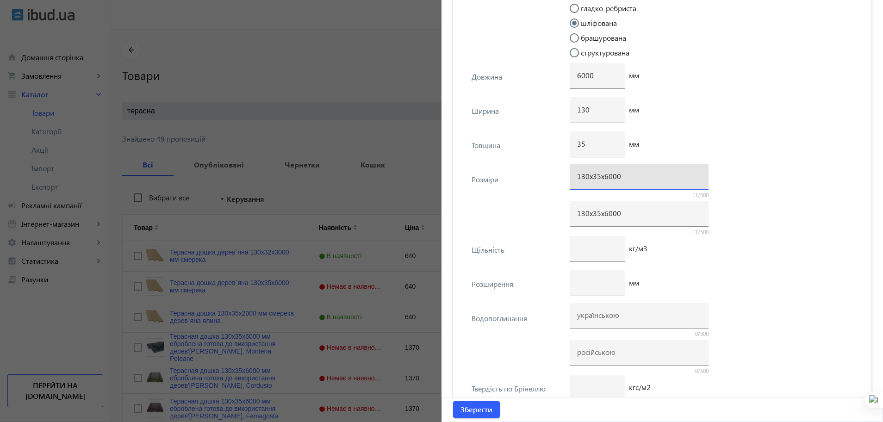
click at [596, 173] on input "130х35х6000" at bounding box center [639, 176] width 124 height 10
type input "130х32х6000"
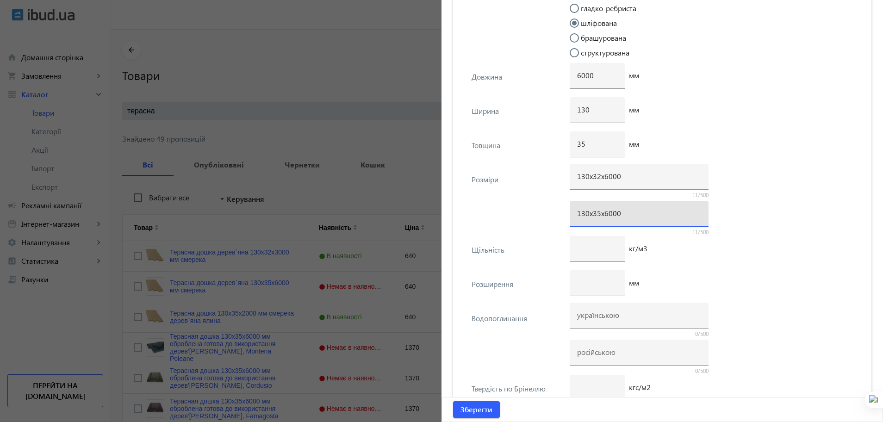
click at [594, 213] on input "130х35х6000" at bounding box center [639, 213] width 124 height 10
type input "130х32х6000"
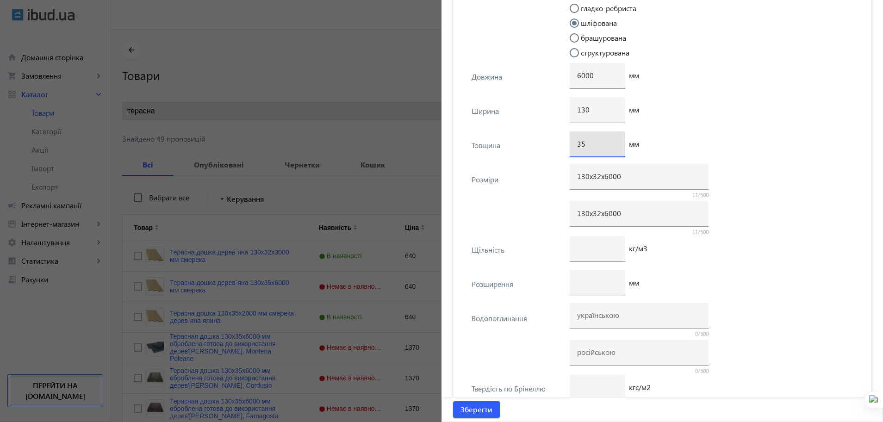
click at [596, 141] on input "35" at bounding box center [597, 144] width 41 height 10
type input "32"
click at [487, 411] on span "Зберегти" at bounding box center [476, 409] width 32 height 10
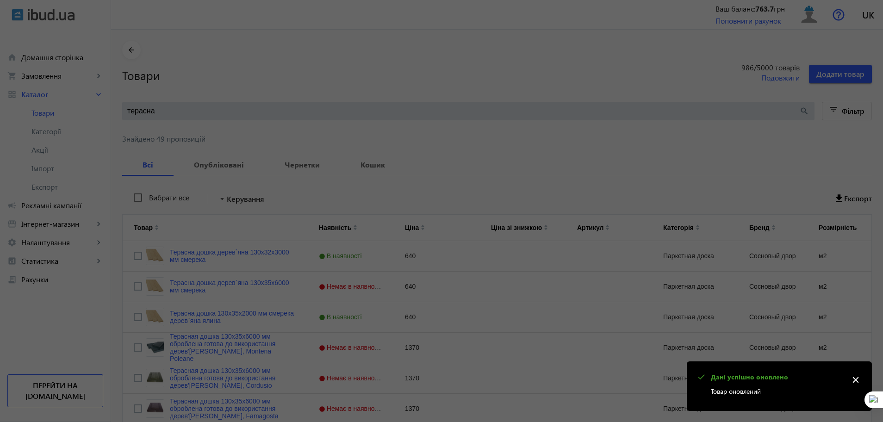
scroll to position [0, 0]
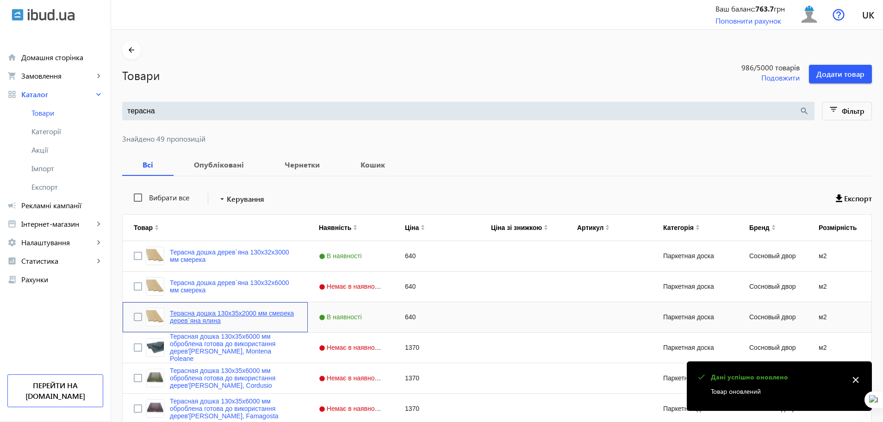
click at [237, 313] on link "Терасна дошка 130x35x2000 мм смерека дерев`яна ялина" at bounding box center [233, 316] width 127 height 15
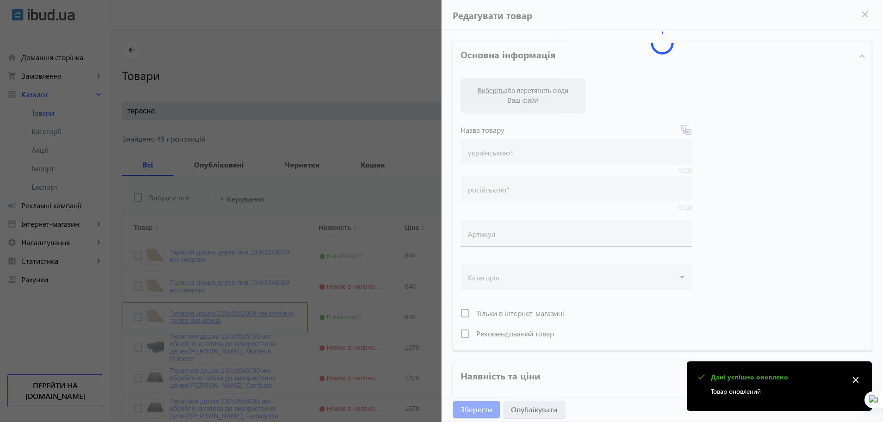
type input "Терасна дошка 130x35x2000 мм смерека дерев`яна ялина"
type input "Террасная доска 130x35x2000 мм ель, деревянная ель"
type input "640"
type input "loremip dolorsit, ametcon, adipisc eli seddoe, tempo incidi, utlaboreetdol, mag…"
type input "loremip dolorsita, consect, adipisc eli seddoe, temp incidi, utlaboreetdol, mag…"
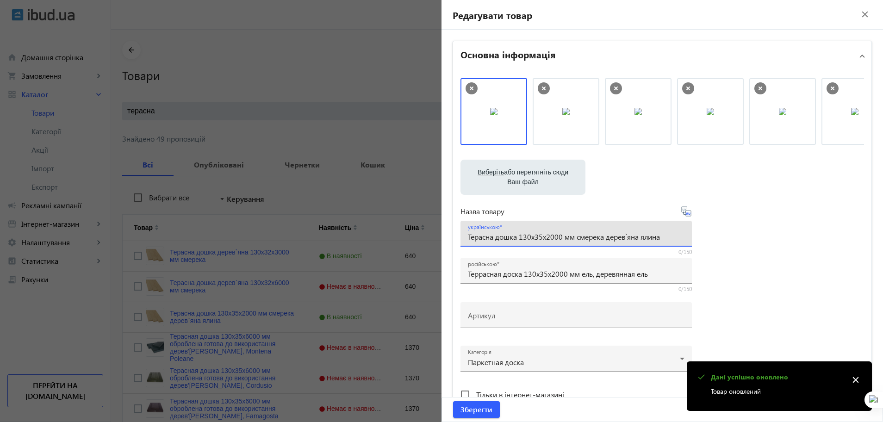
click at [538, 237] on input "Терасна дошка 130x35x2000 мм смерека дерев`яна ялина" at bounding box center [576, 237] width 216 height 10
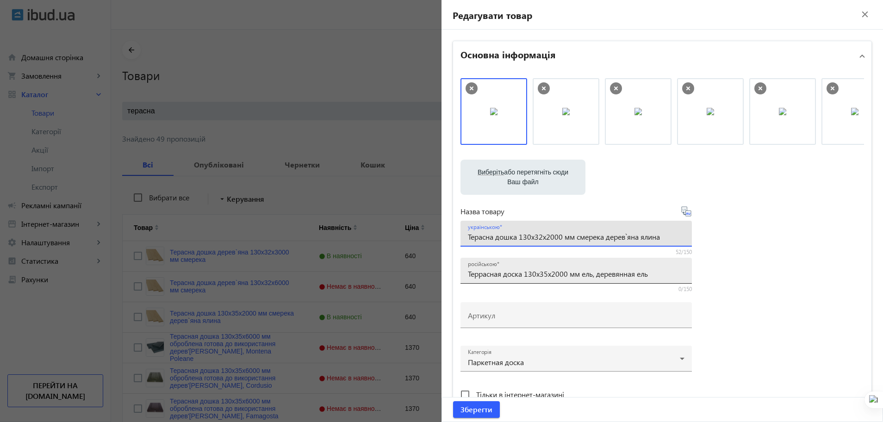
type input "Терасна дошка 130x32x2000 мм смерека дерев`яна ялина"
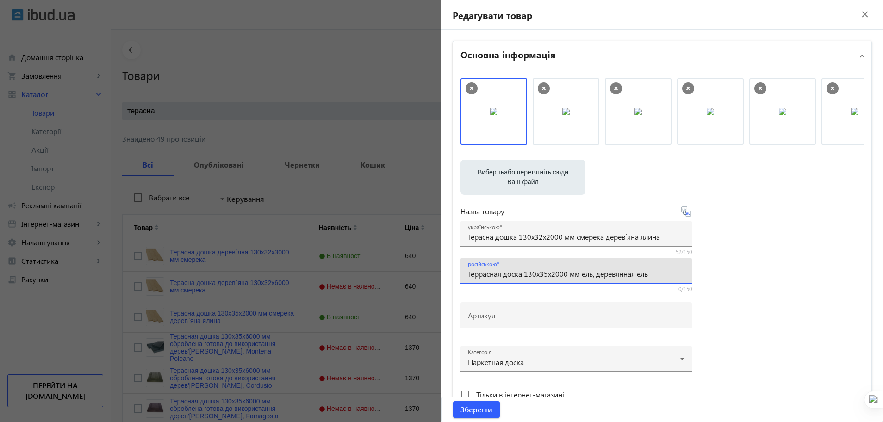
click at [547, 278] on input "Террасная доска 130x35x2000 мм ель, деревянная ель" at bounding box center [576, 274] width 216 height 10
type input "Террасная доска 130x32x2000 мм ель, деревянная ель"
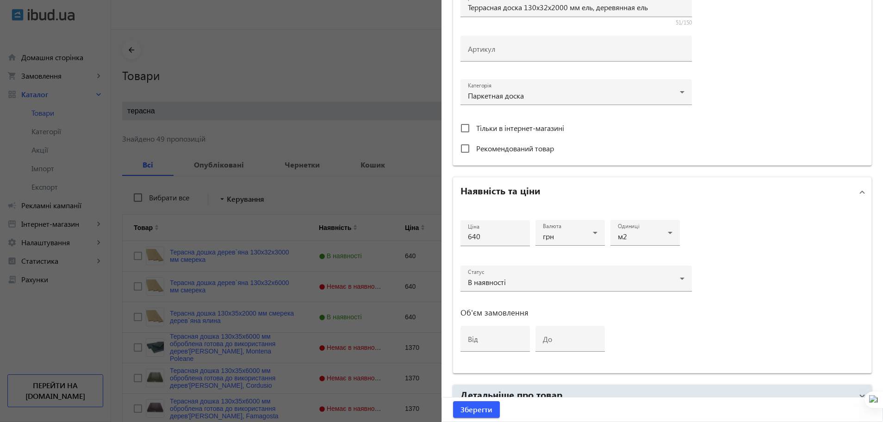
scroll to position [333, 0]
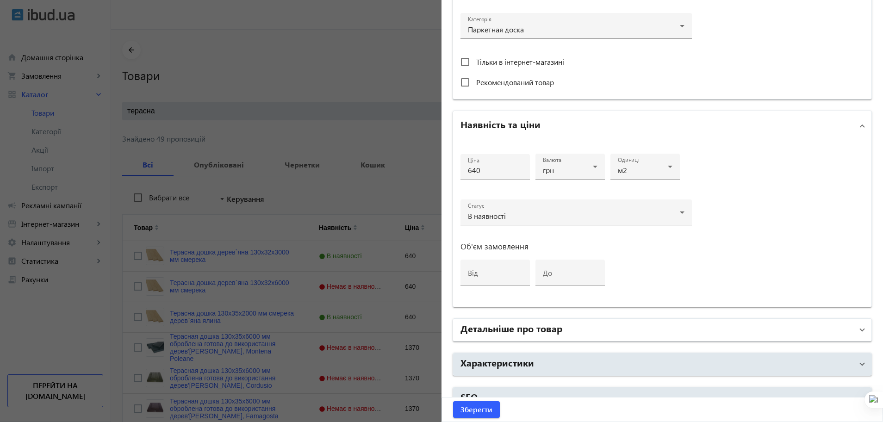
click at [697, 327] on mat-panel-title "Детальніше про товар" at bounding box center [656, 329] width 392 height 17
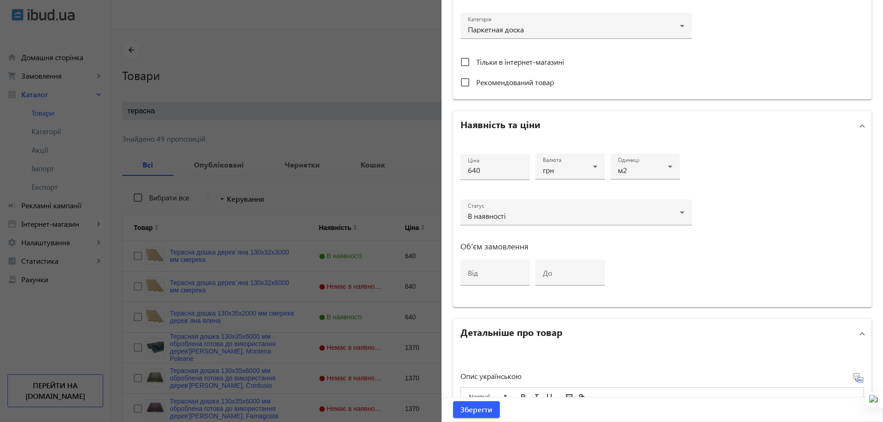
click at [697, 327] on mat-panel-title "Детальніше про товар" at bounding box center [656, 333] width 392 height 17
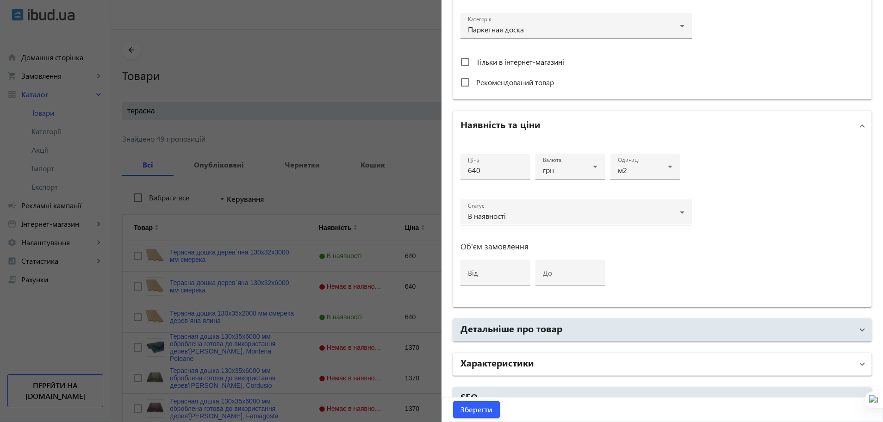
click at [695, 360] on mat-panel-title "Характеристики" at bounding box center [656, 364] width 392 height 17
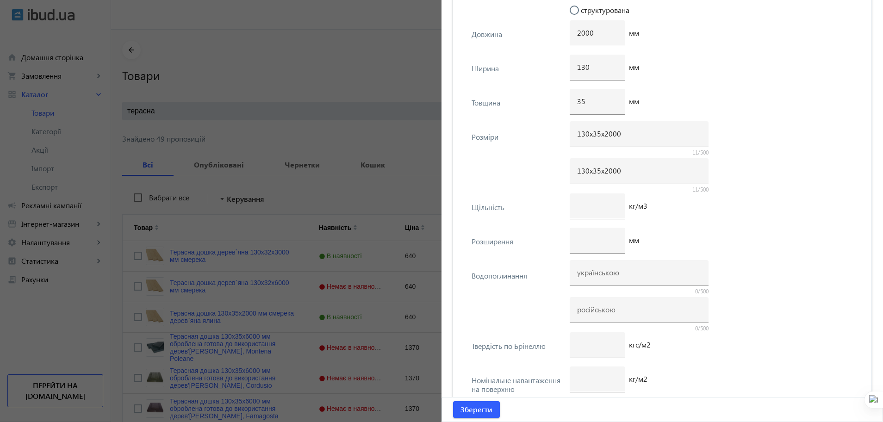
scroll to position [1404, 0]
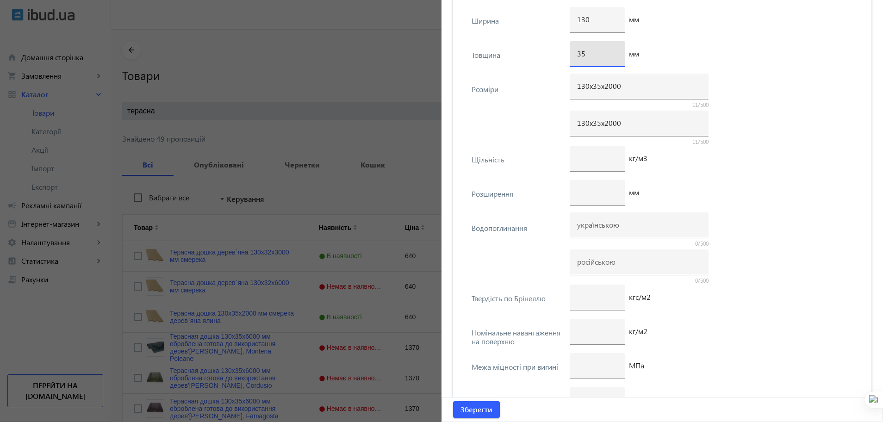
click at [590, 51] on input "35" at bounding box center [597, 54] width 41 height 10
type input "32"
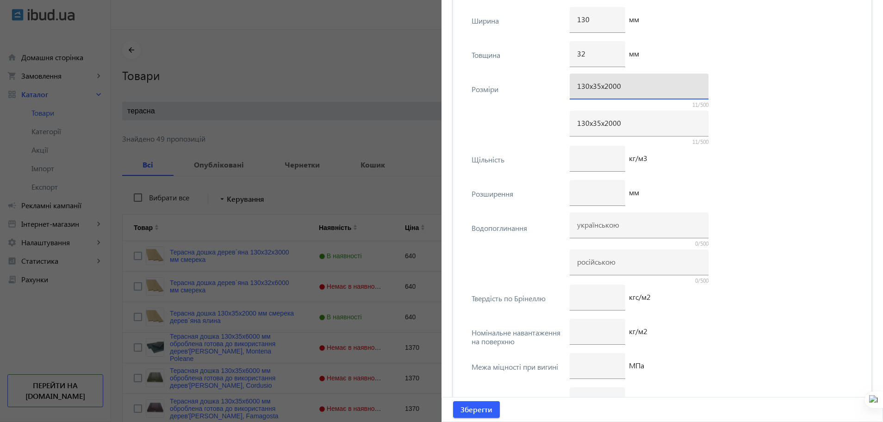
click at [594, 86] on input "130х35х2000" at bounding box center [639, 86] width 124 height 10
type input "130х32х2000"
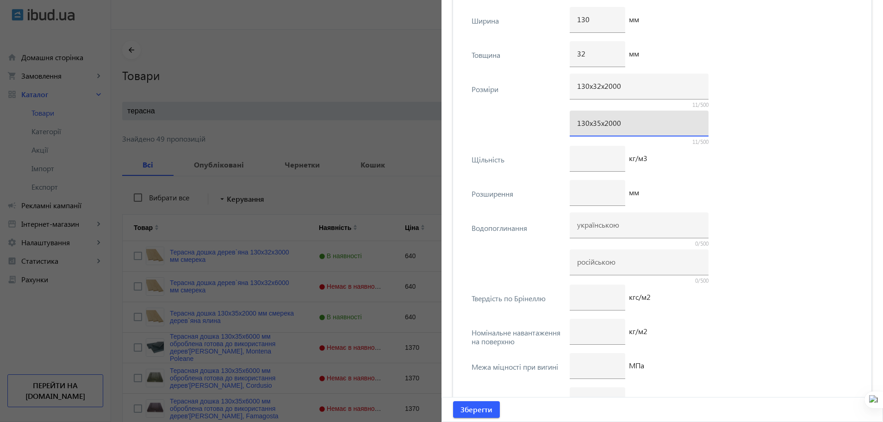
click at [597, 126] on input "130х35х2000" at bounding box center [639, 123] width 124 height 10
type input "130х32х2000"
click at [482, 405] on span "Зберегти" at bounding box center [476, 409] width 32 height 10
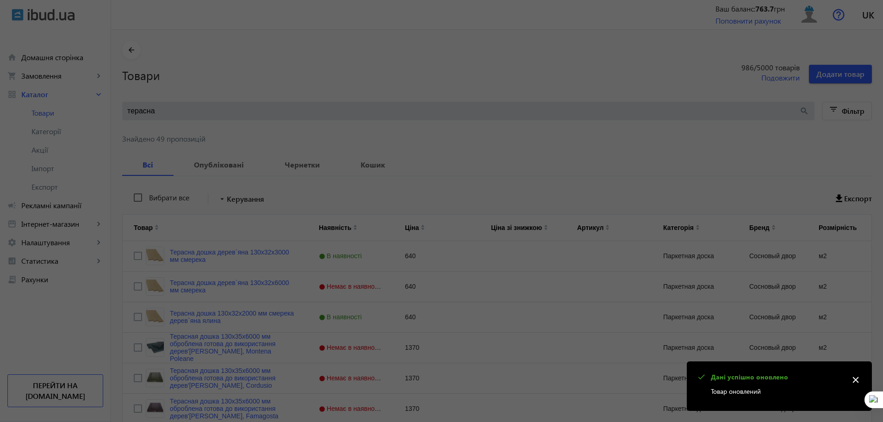
scroll to position [0, 0]
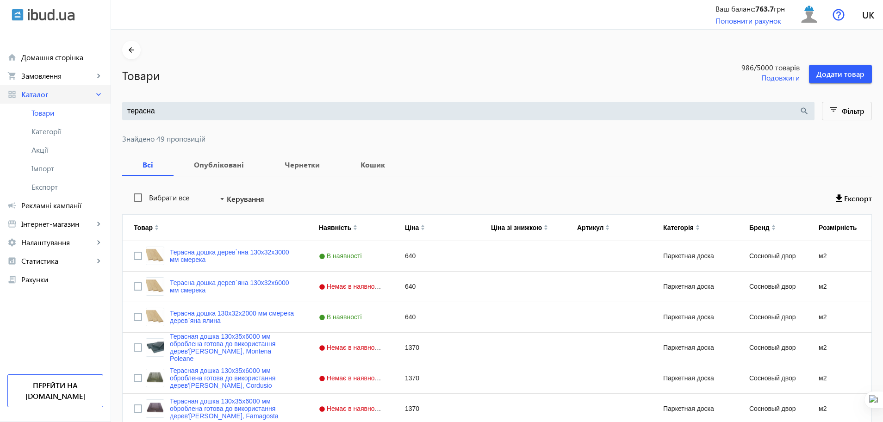
drag, startPoint x: 167, startPoint y: 108, endPoint x: 50, endPoint y: 103, distance: 117.1
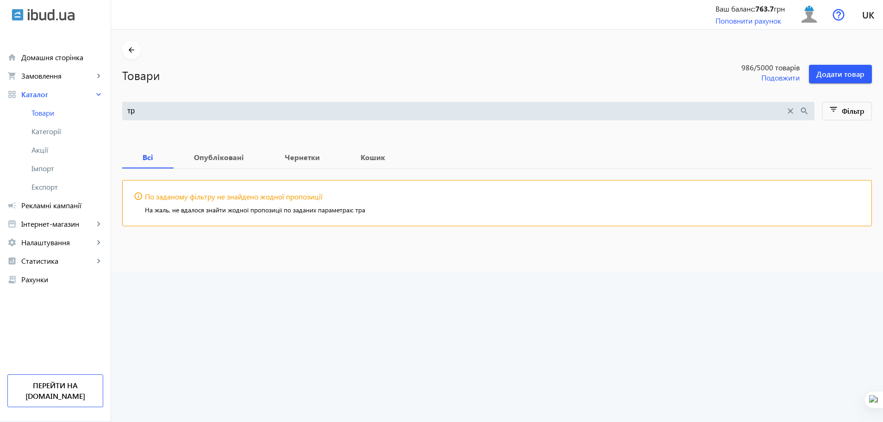
type input "т"
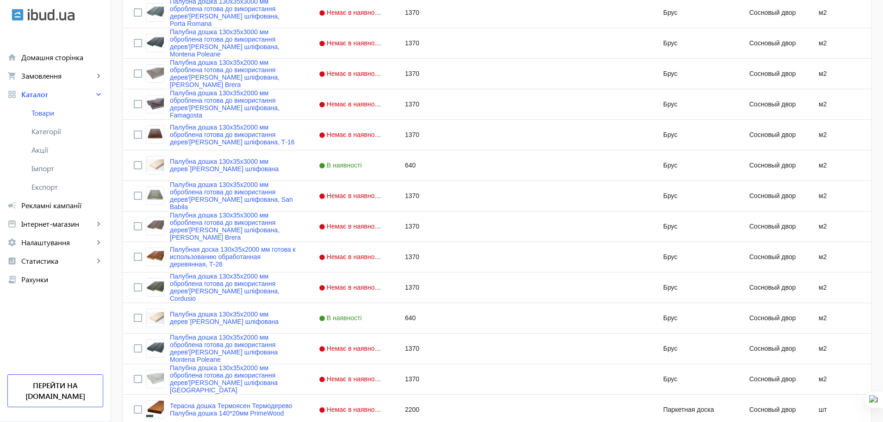
scroll to position [821, 0]
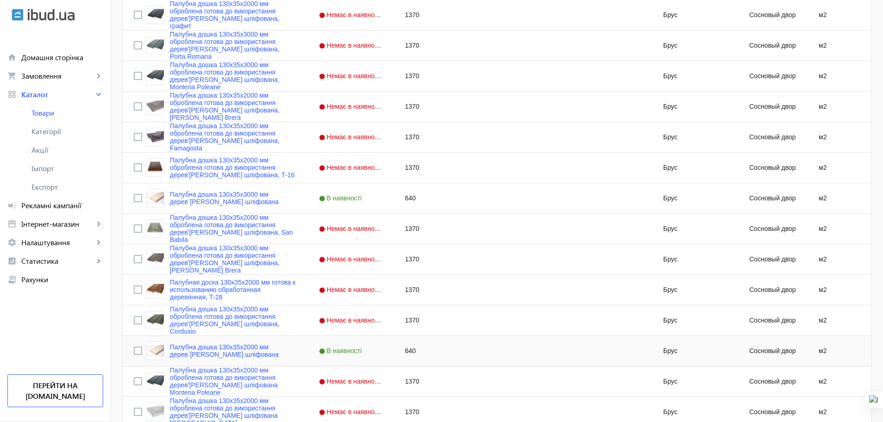
type input "палубн"
click at [134, 351] on input "Press Space to toggle row selection (unchecked)" at bounding box center [138, 350] width 8 height 8
checkbox input "true"
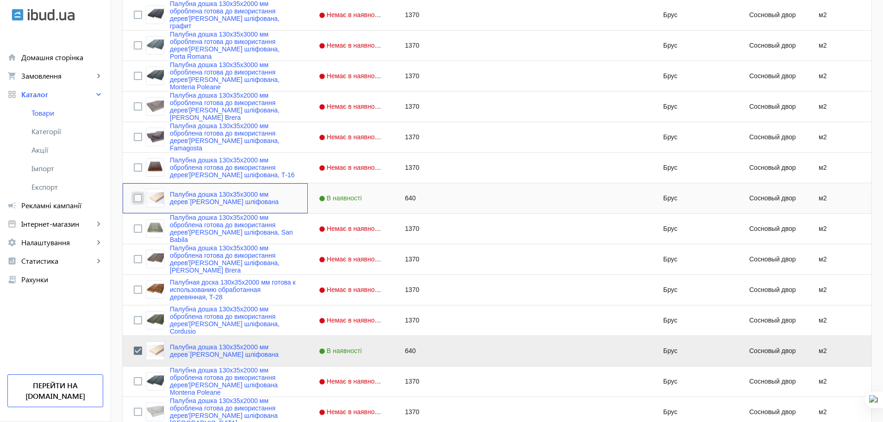
click at [134, 199] on input "Press Space to toggle row selection (unchecked)" at bounding box center [138, 198] width 8 height 8
checkbox input "true"
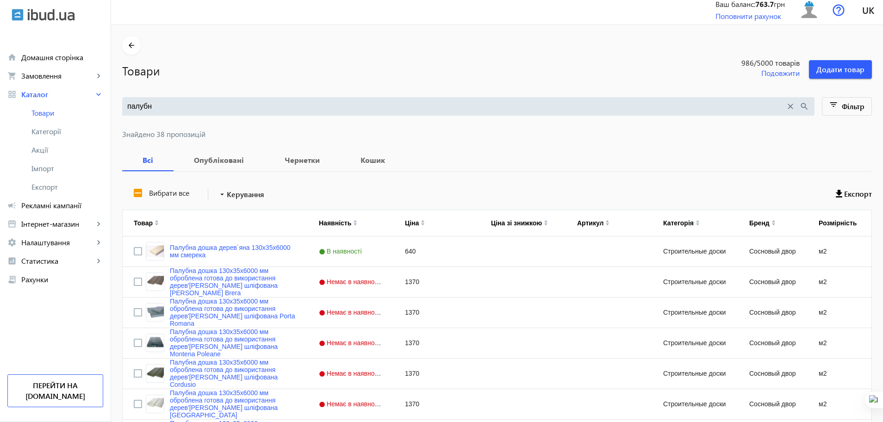
scroll to position [0, 0]
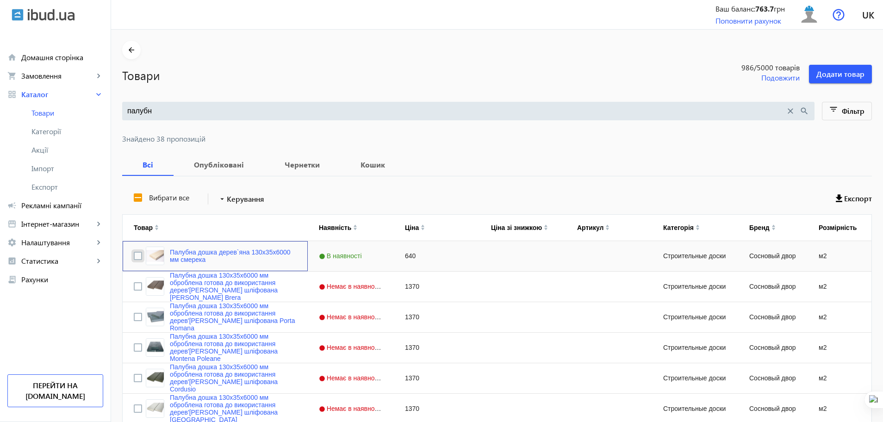
click at [134, 257] on input "Press Space to toggle row selection (unchecked)" at bounding box center [138, 256] width 8 height 8
checkbox input "true"
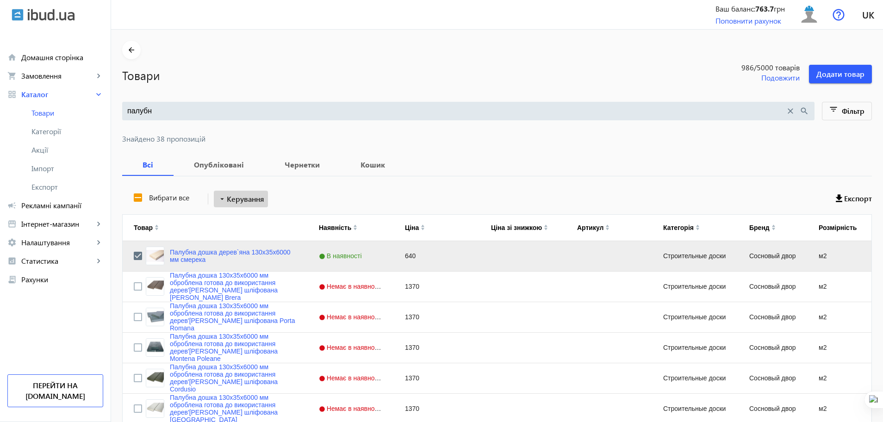
click at [235, 202] on span "Керування" at bounding box center [245, 198] width 37 height 11
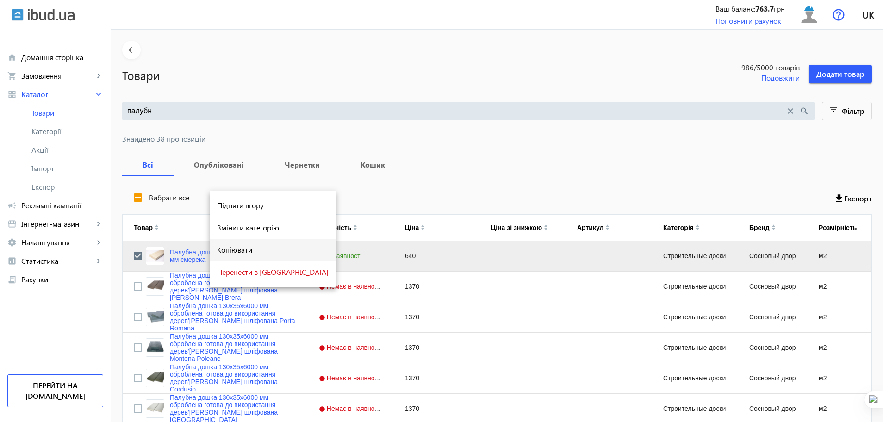
click at [237, 250] on span "Копіювати" at bounding box center [272, 249] width 111 height 7
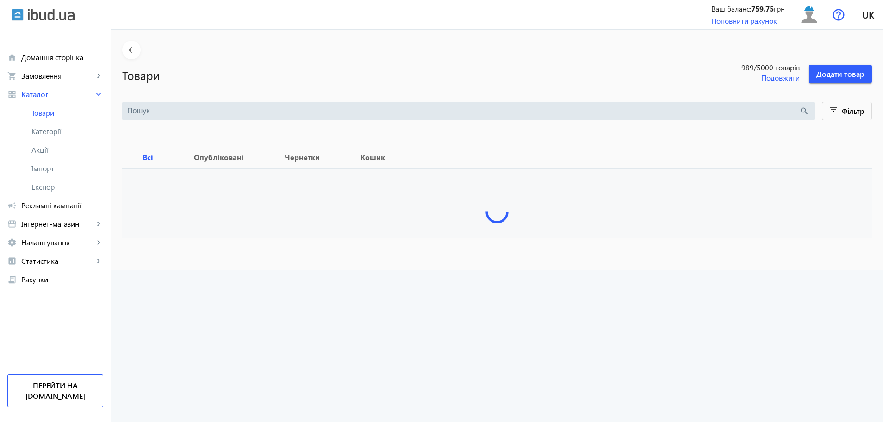
type input "коп"
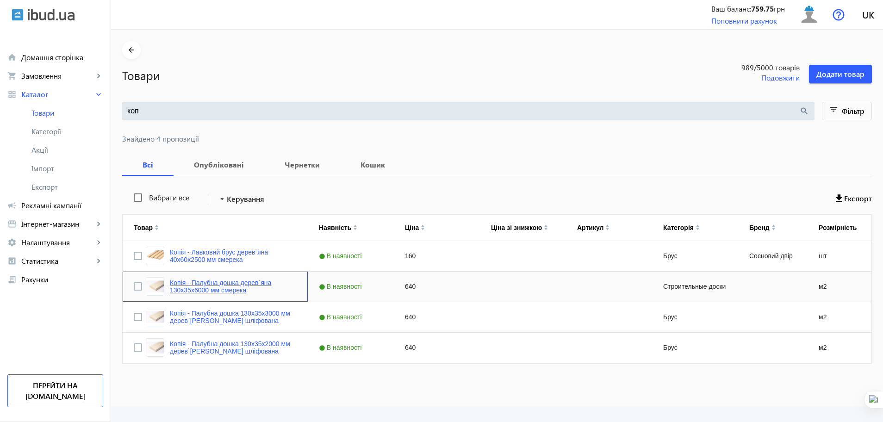
click at [232, 281] on link "Копія - Палубна дошка дерев`яна 130x35x6000 мм смерека" at bounding box center [233, 286] width 127 height 15
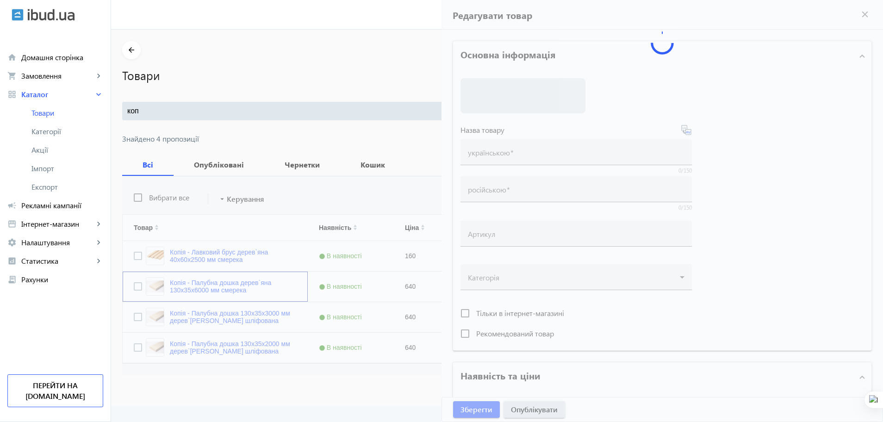
type input "Копія - Палубна дошка дерев`яна 130x35x6000 мм смерека"
type input "Копия - Палубная доска деревянная 130x35x6000 мм ель"
type input "640"
type input "loremip dolorsit, ametcon, adipisc eli seddoe, tempo incidi, utlaboreetdol, mag…"
type input "loremip dolorsita, consect, adipisc eli seddoe, temp incidi, utlaboreetdol, mag…"
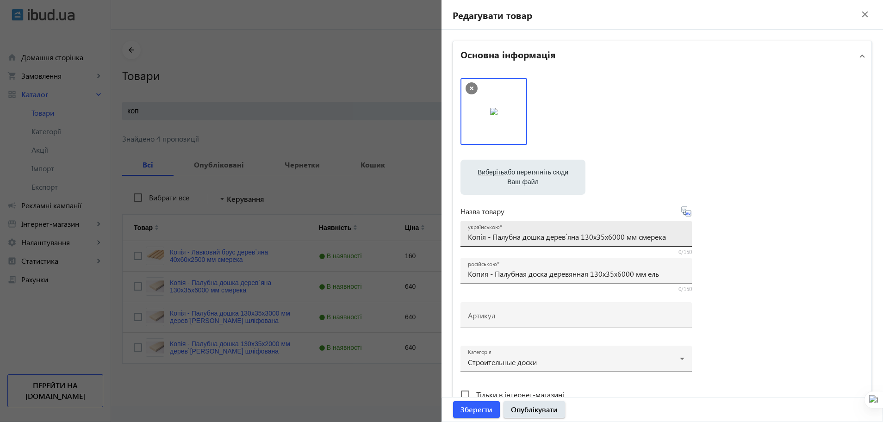
click at [492, 242] on div "українською Копія - Палубна дошка дерев`яна 130x35x6000 мм смерека" at bounding box center [576, 234] width 216 height 26
click at [492, 241] on input "Копія - Палубна дошка дерев`яна 130x35x6000 мм смерека" at bounding box center [576, 237] width 216 height 10
type input "Палубна дошка дерев`яна 130x35x6000 мм смерека"
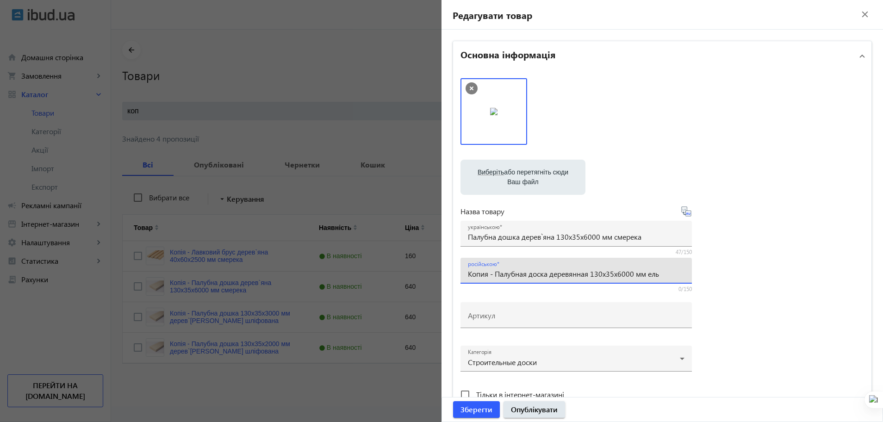
drag, startPoint x: 493, startPoint y: 273, endPoint x: 443, endPoint y: 275, distance: 50.0
click at [443, 275] on div "Основна інформація Виберіть або перетягніть сюди Ваш файл 968168b055684159a7277…" at bounding box center [661, 401] width 441 height 742
type input "Палубная доска деревянная 130x35x6000 мм ель"
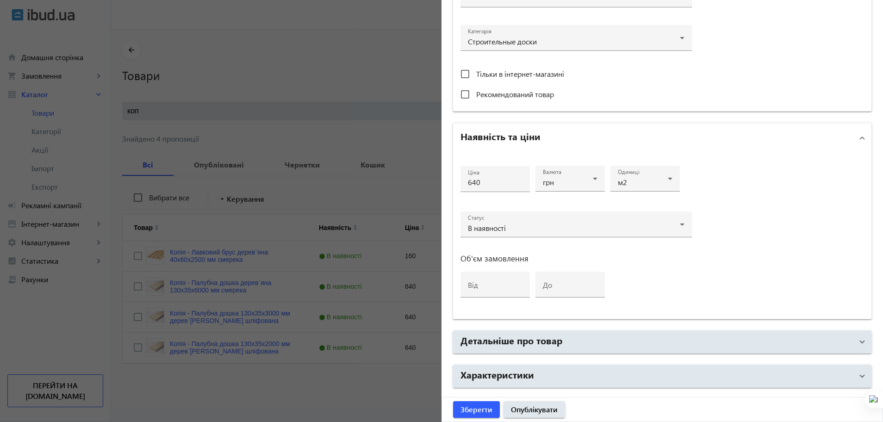
scroll to position [330, 0]
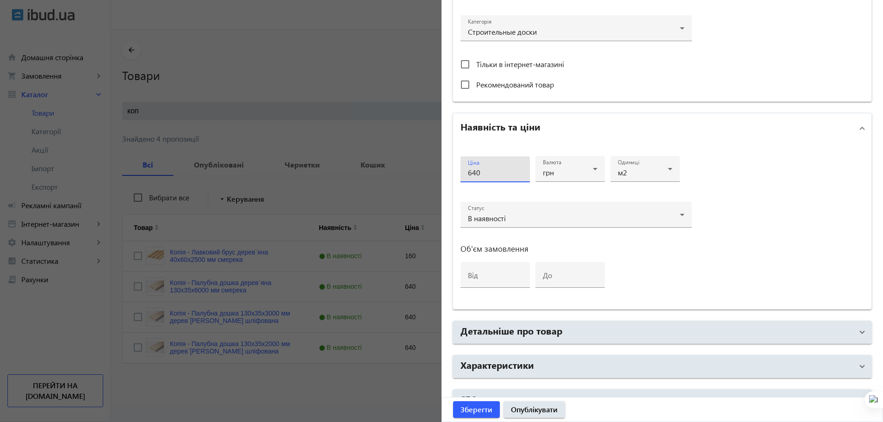
click at [470, 169] on input "640" at bounding box center [495, 172] width 55 height 10
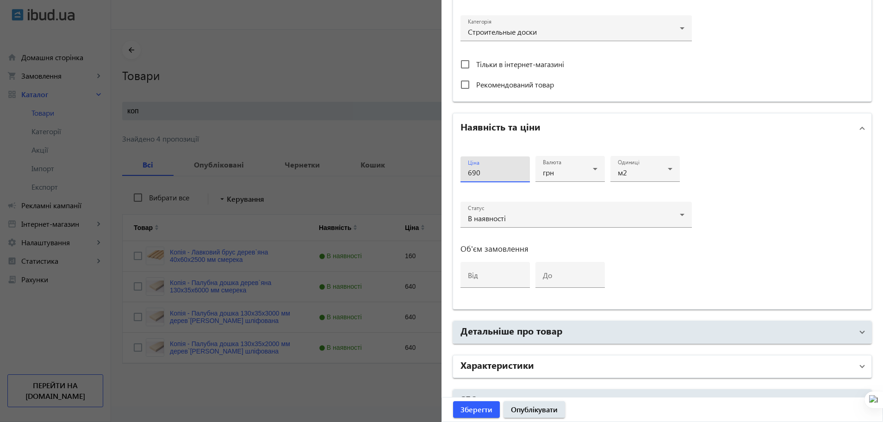
type input "690"
click at [660, 361] on mat-panel-title "Характеристики" at bounding box center [656, 366] width 392 height 17
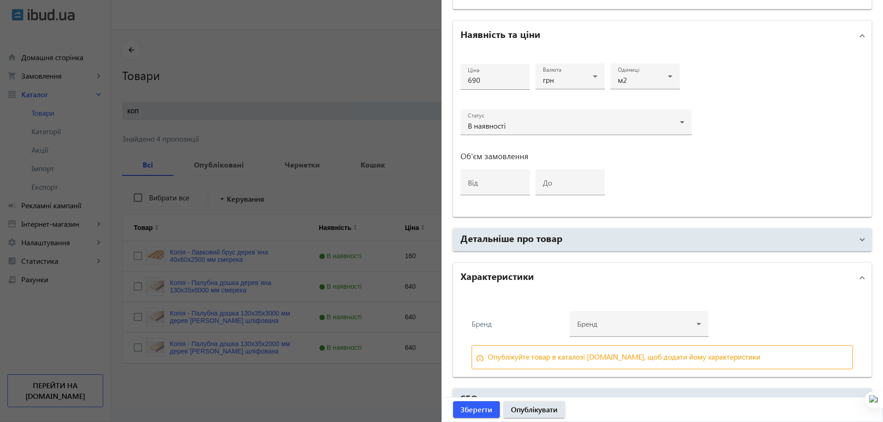
scroll to position [442, 0]
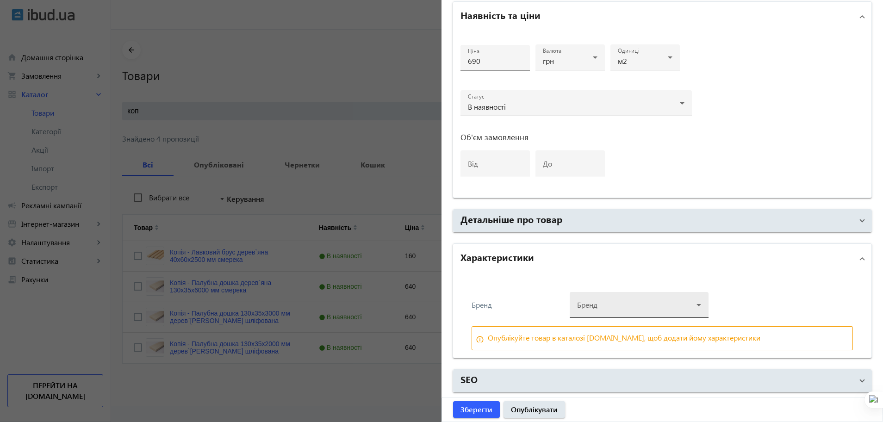
click at [652, 308] on div at bounding box center [639, 300] width 124 height 33
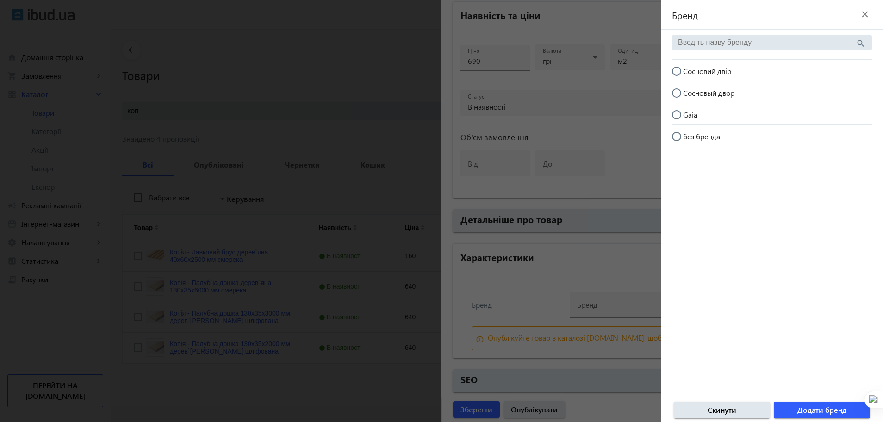
click at [725, 73] on span "Сосновий двір" at bounding box center [707, 71] width 48 height 10
click at [690, 73] on input "Сосновий двір" at bounding box center [681, 76] width 19 height 19
radio input "true"
click at [797, 407] on span "Додати бренд" at bounding box center [821, 410] width 49 height 10
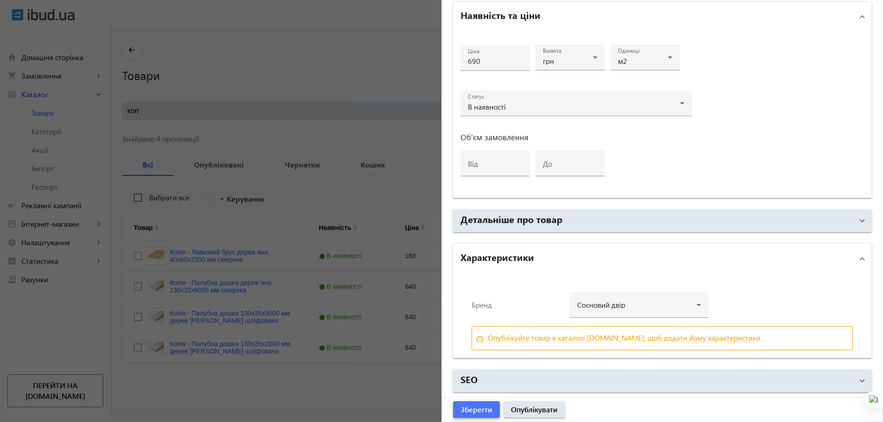
click at [467, 407] on span "Зберегти" at bounding box center [476, 409] width 32 height 10
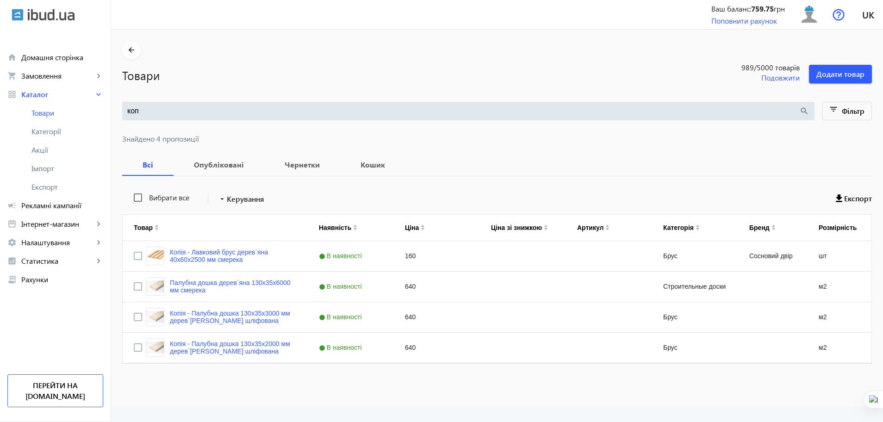
scroll to position [0, 0]
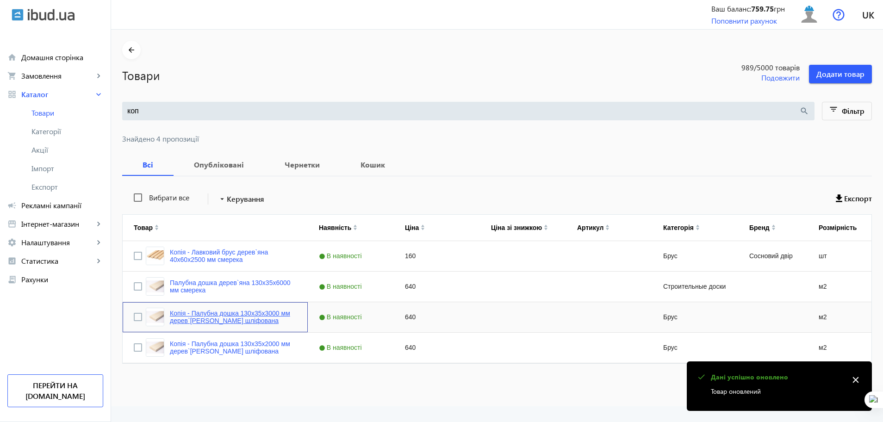
click at [226, 317] on link "Копія - Палубна дошка 130x35x3000 мм дерев`яна смерека шліфована" at bounding box center [233, 316] width 127 height 15
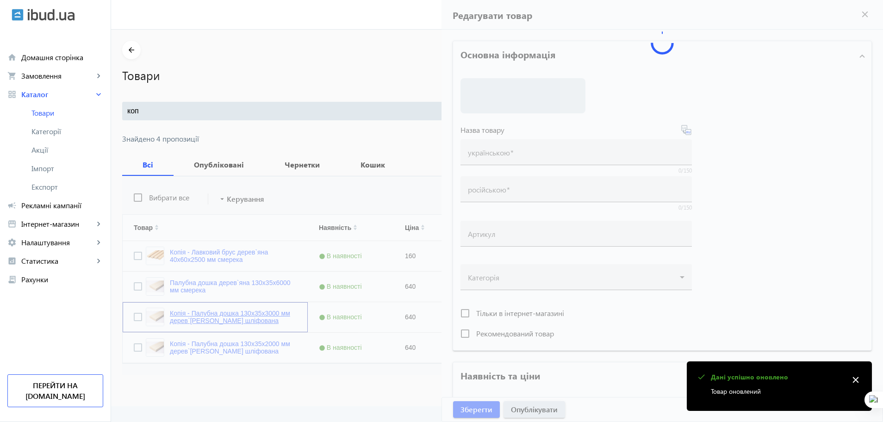
type input "Копія - Палубна дошка 130x35x3000 мм дерев`яна смерека шліфована"
type input "Копия - Палубная доска 130x35x3000 мм деревянная ель шлифованная"
type input "640"
type input "loremip dolorsit, ametcon, adipisc eli seddoe, tempo incidi, utlaboreetdol, mag…"
type input "loremip dolorsita, consect, adipisc eli seddoe, temp incidi, utlaboreetdol, mag…"
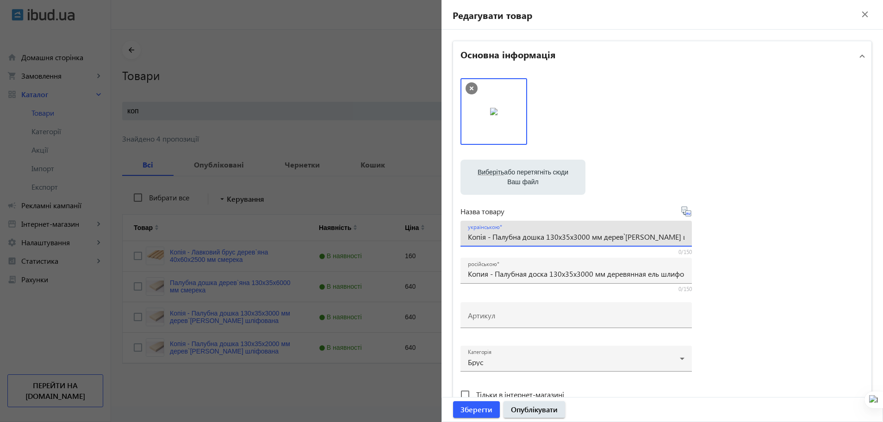
drag, startPoint x: 488, startPoint y: 237, endPoint x: 421, endPoint y: 235, distance: 67.1
click at [421, 235] on mat-sidenav-container "arrow_back Товари 989 /5000 товарів Подовжити Додати товар коп search filter_li…" at bounding box center [497, 218] width 772 height 377
type input "Палубна дошка 130x35x3000 мм дерев`яна смерека шліфована"
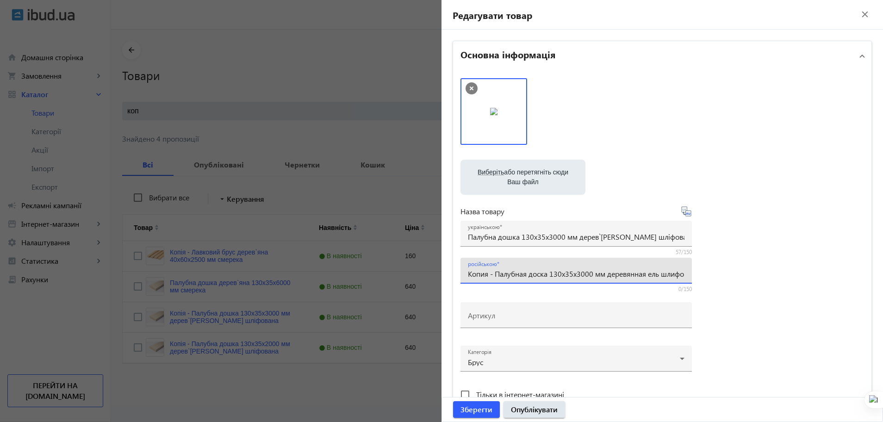
drag, startPoint x: 494, startPoint y: 273, endPoint x: 425, endPoint y: 266, distance: 68.8
click at [425, 266] on mat-sidenav-container "arrow_back Товари 989 /5000 товарів Подовжити Додати товар коп search filter_li…" at bounding box center [497, 218] width 772 height 377
type input "Палубная доска 130x35x3000 мм деревянная ель шлифованная"
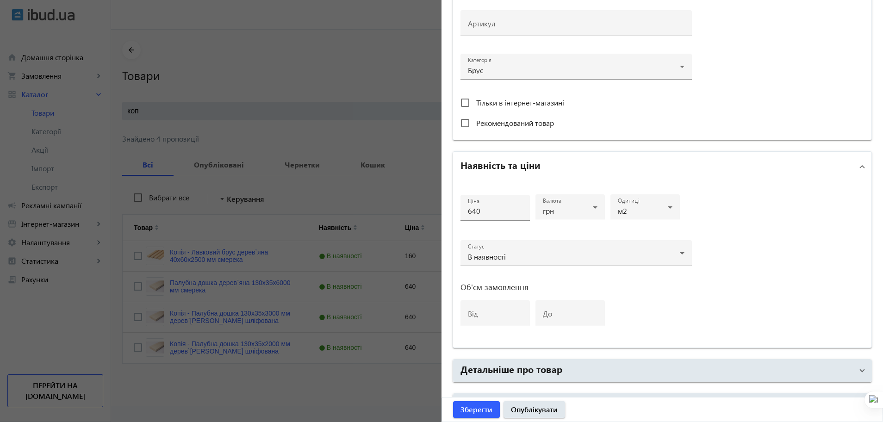
scroll to position [349, 0]
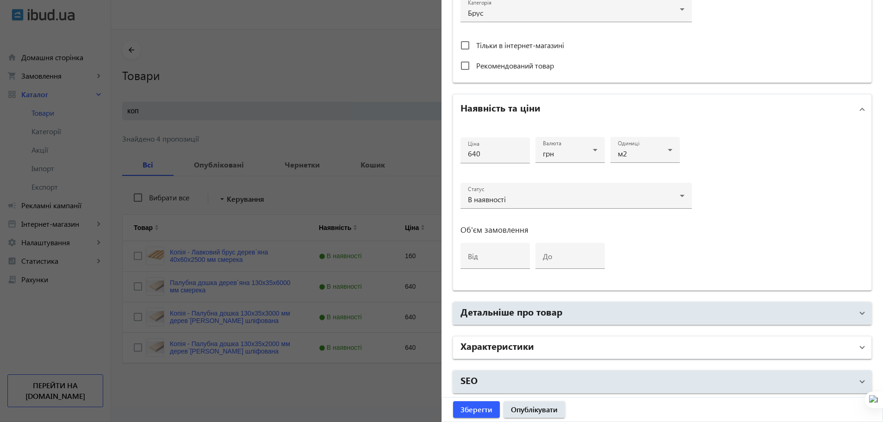
click at [538, 344] on mat-panel-title "Характеристики" at bounding box center [656, 347] width 392 height 17
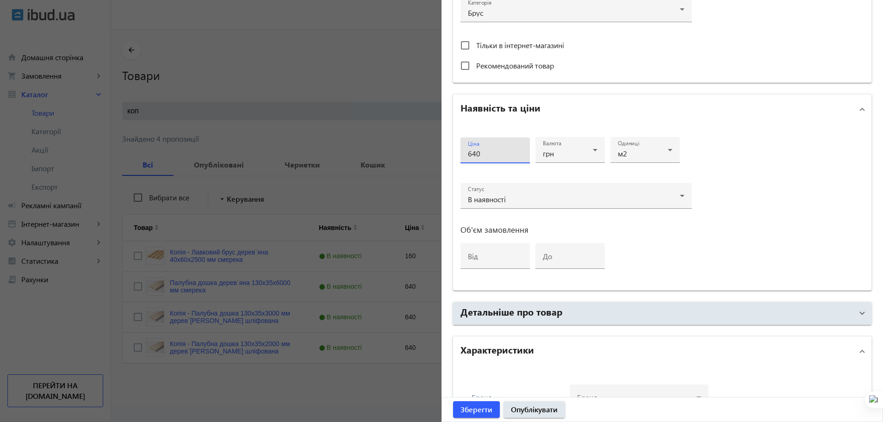
click at [471, 153] on input "640" at bounding box center [495, 153] width 55 height 10
type input "690"
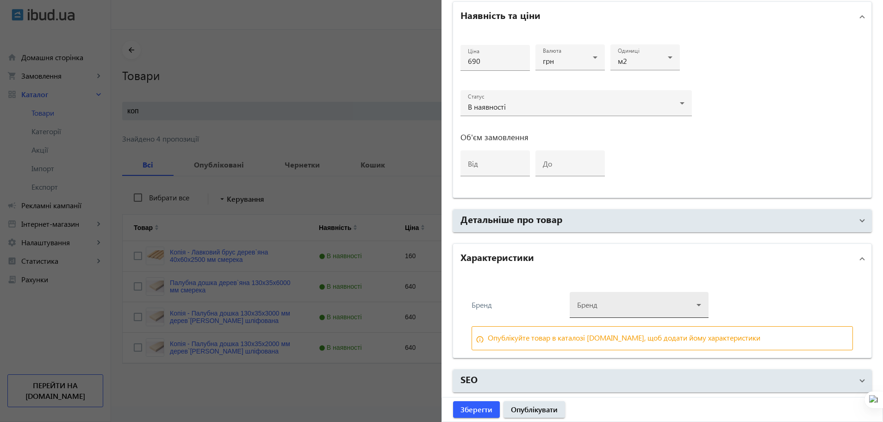
click at [594, 305] on div at bounding box center [639, 300] width 124 height 33
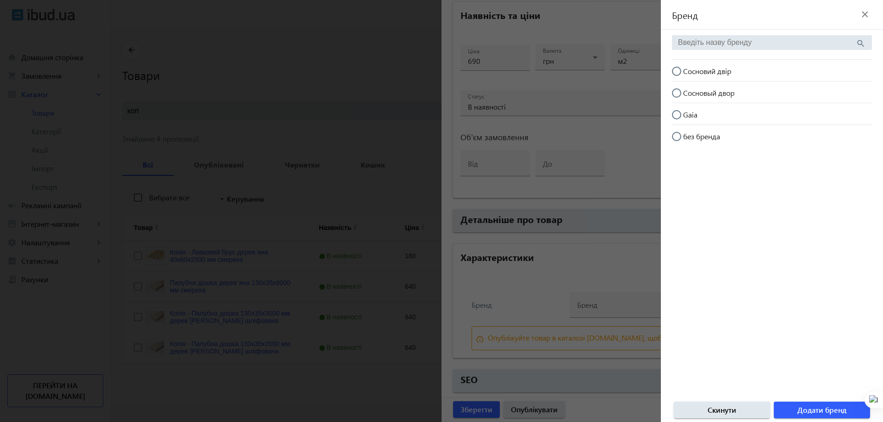
click at [710, 74] on span "Сосновий двір" at bounding box center [707, 71] width 48 height 10
click at [690, 74] on input "Сосновий двір" at bounding box center [681, 76] width 19 height 19
radio input "true"
click at [818, 415] on span "button" at bounding box center [821, 410] width 96 height 22
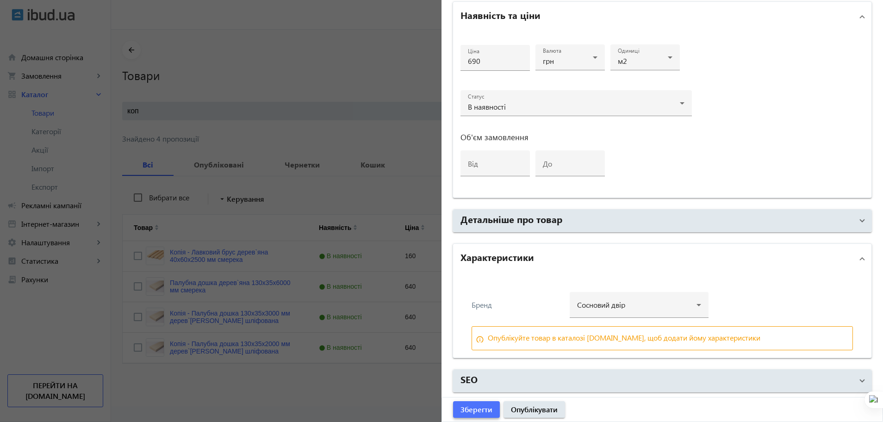
click at [482, 409] on span "Зберегти" at bounding box center [476, 409] width 32 height 10
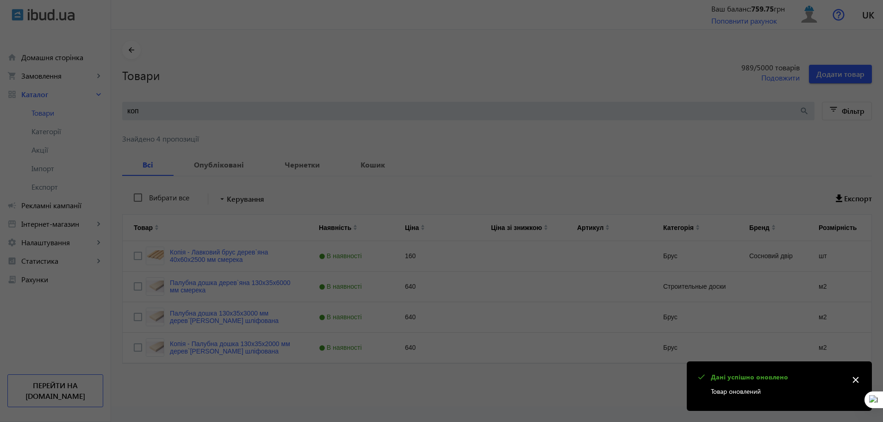
scroll to position [0, 0]
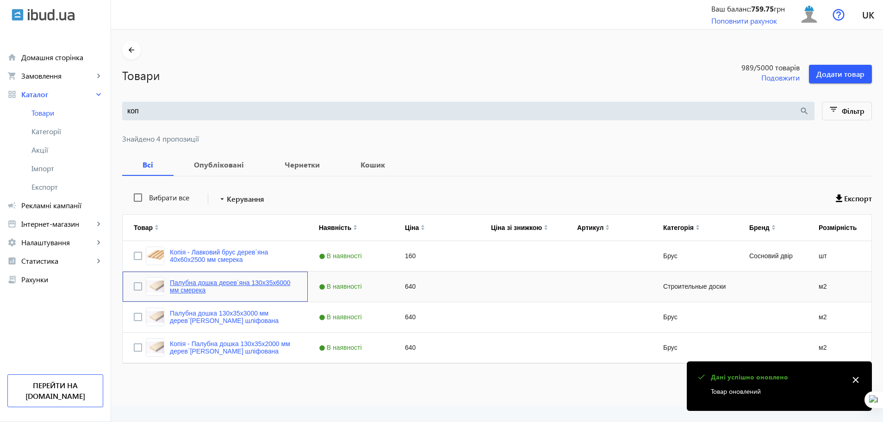
click at [183, 285] on link "Палубна дошка дерев`яна 130x35x6000 мм смерека" at bounding box center [233, 286] width 127 height 15
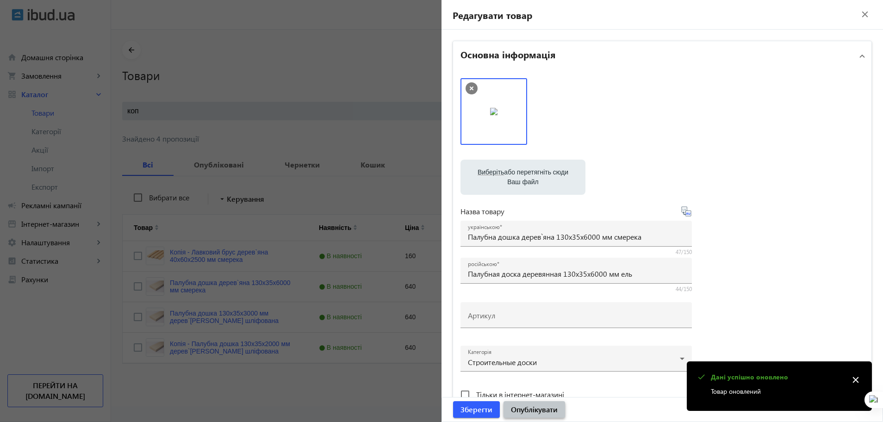
click at [540, 414] on span "Опублікувати" at bounding box center [534, 409] width 47 height 10
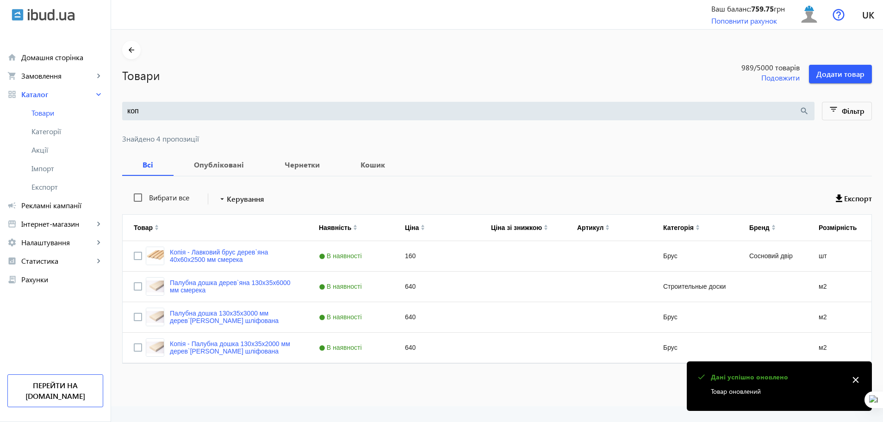
click at [224, 317] on mat-sidenav-container "arrow_back Товари 989 /5000 товарів Подовжити Додати товар коп search filter_li…" at bounding box center [497, 218] width 772 height 377
click at [234, 320] on link "Палубна дошка 130x35x3000 мм дерев`яна смерека шліфована" at bounding box center [233, 316] width 127 height 15
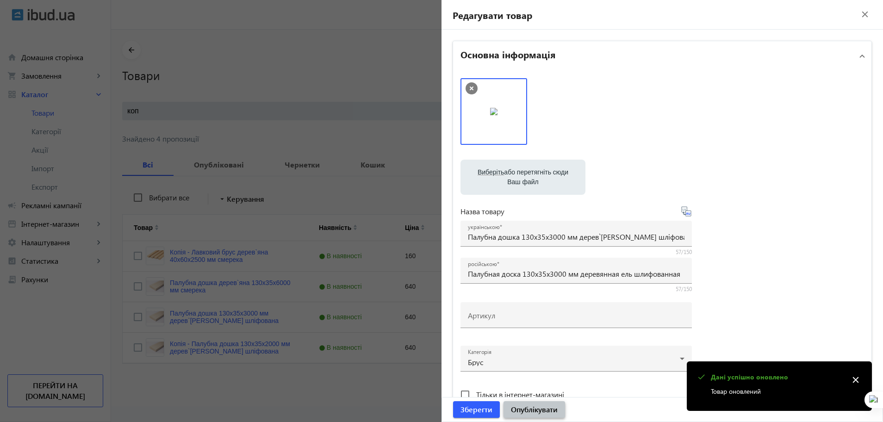
click at [544, 413] on span "Опублікувати" at bounding box center [534, 409] width 47 height 10
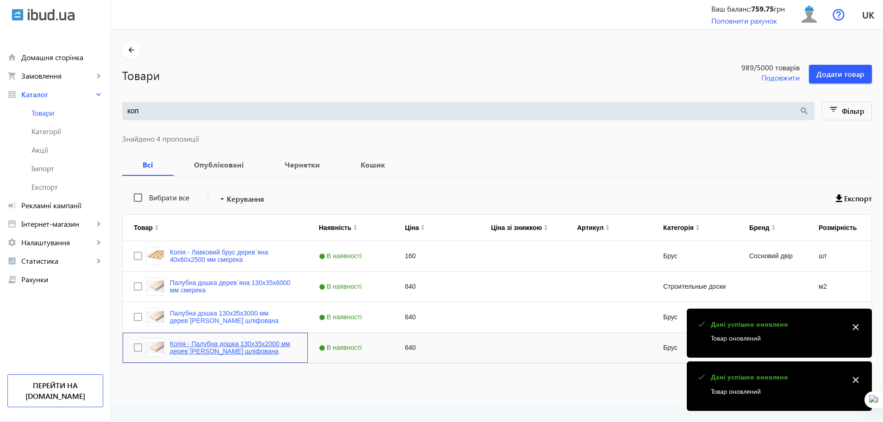
click at [205, 350] on link "Копія - Палубна дошка 130x35x2000 мм дерев`яна смерека шліфована" at bounding box center [233, 347] width 127 height 15
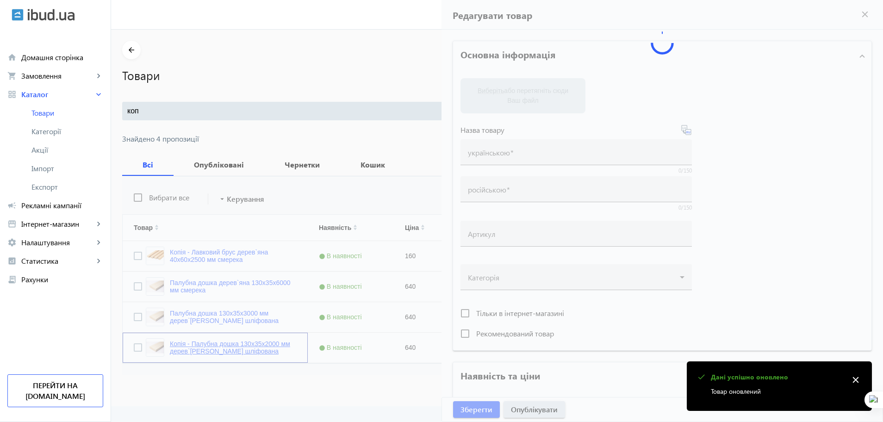
type input "Копія - Палубна дошка 130x35x2000 мм дерев`яна смерека шліфована"
type input "Копия - Палубная доска 130x35x2000 мм деревянная ель шлифованная"
type input "640"
type input "loremip dolorsit, ametcon, adipisc eli seddoe, tempo incidi, utlaboreetdol, mag…"
type input "loremip dolorsita, consect, adipisc eli seddoe, temp incidi, utlaboreetdol, mag…"
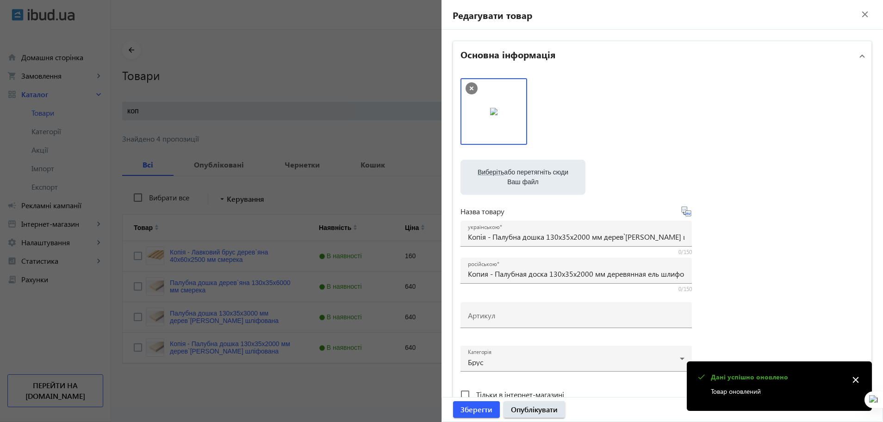
click at [366, 375] on div at bounding box center [441, 211] width 883 height 422
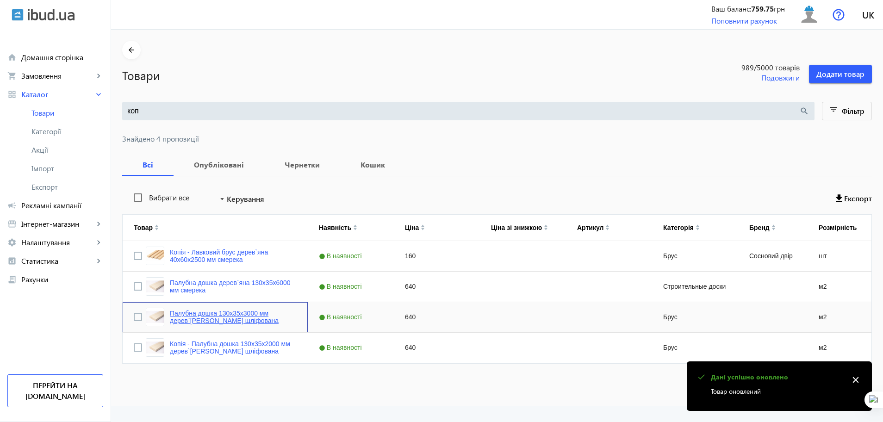
click at [220, 321] on link "Палубна дошка 130x35x3000 мм дерев`яна смерека шліфована" at bounding box center [233, 316] width 127 height 15
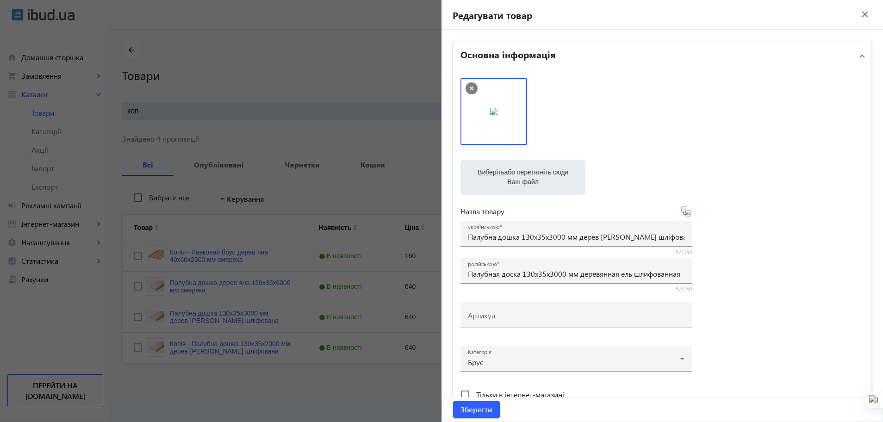
scroll to position [178, 0]
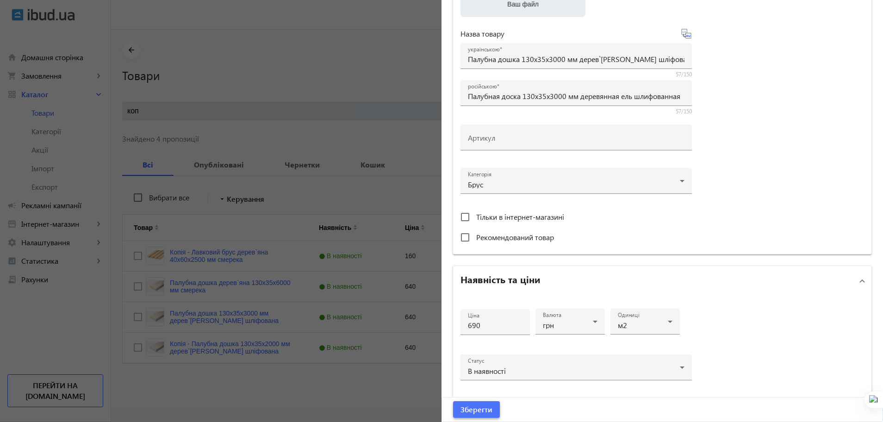
click at [478, 414] on span "Зберегти" at bounding box center [476, 409] width 32 height 10
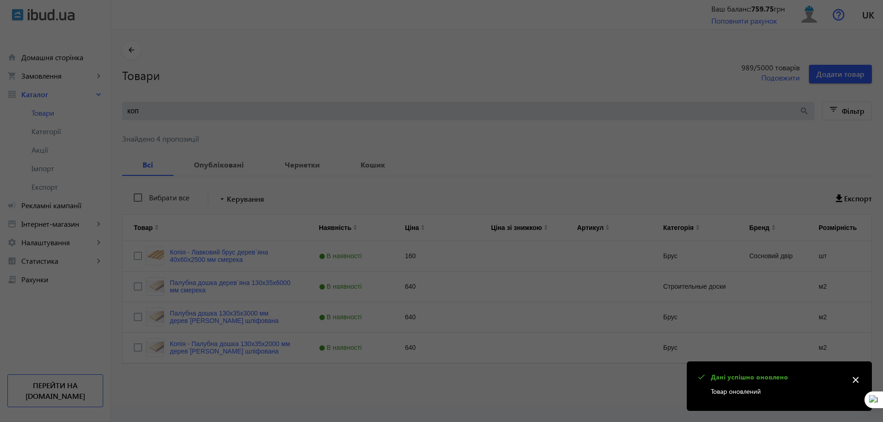
scroll to position [0, 0]
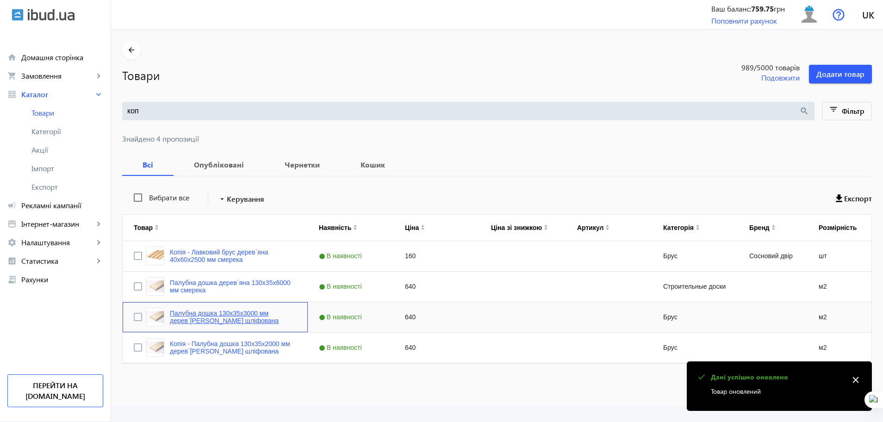
drag, startPoint x: 222, startPoint y: 324, endPoint x: 213, endPoint y: 319, distance: 11.0
click at [213, 319] on div "Палубна дошка 130x35x3000 мм дерев`яна смерека шліфована" at bounding box center [221, 317] width 151 height 19
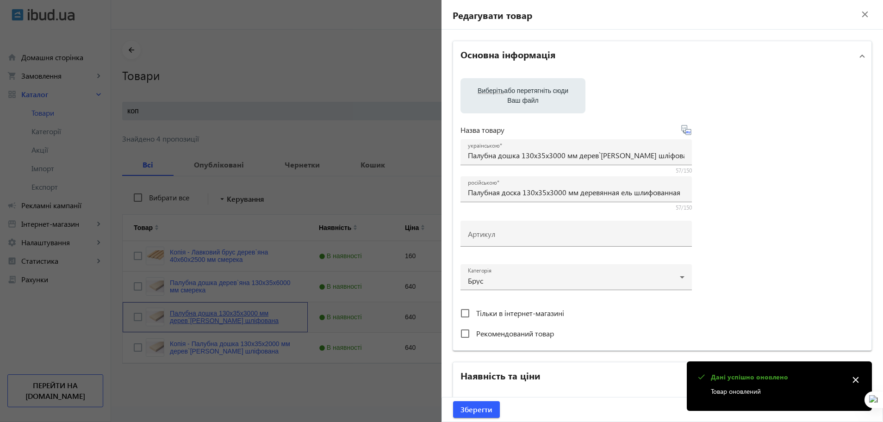
click at [213, 319] on mat-sidenav-container "arrow_back Товари 989 /5000 товарів Подовжити Додати товар коп search filter_li…" at bounding box center [497, 218] width 772 height 377
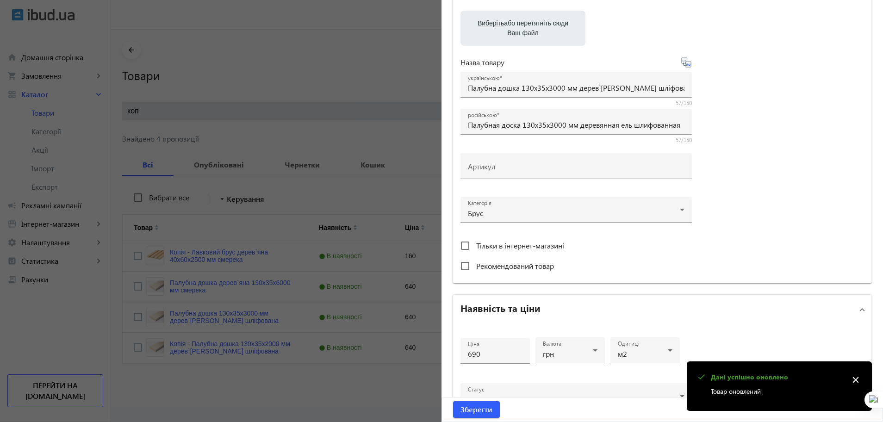
scroll to position [151, 0]
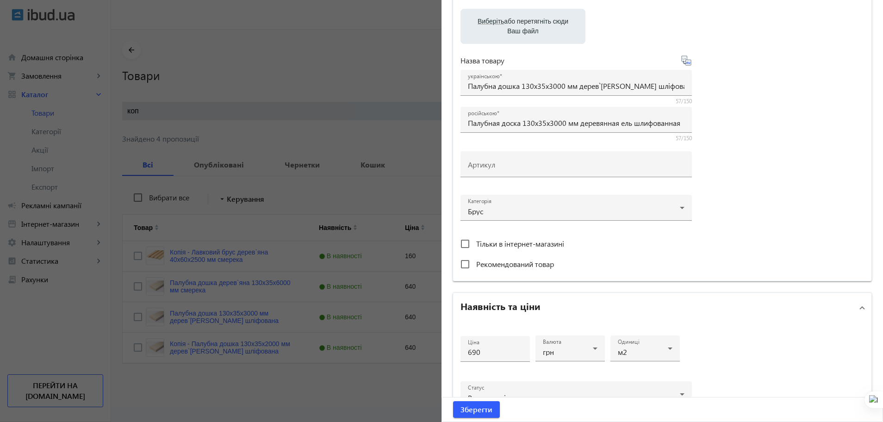
click at [385, 369] on div at bounding box center [441, 211] width 883 height 422
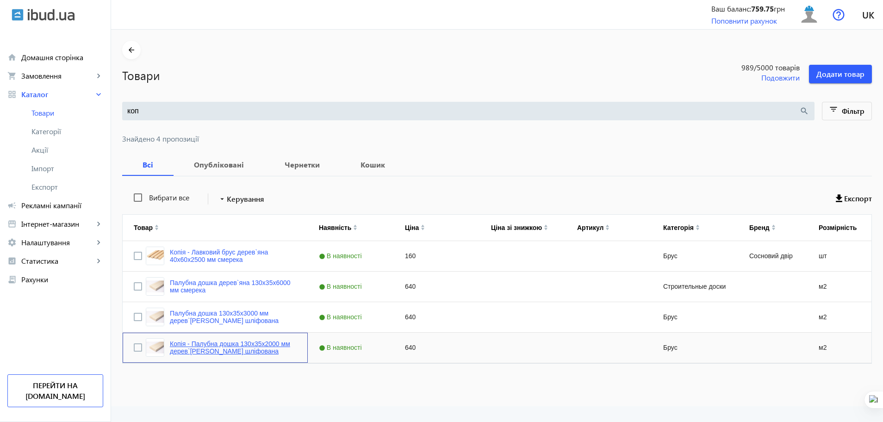
drag, startPoint x: 246, startPoint y: 357, endPoint x: 231, endPoint y: 348, distance: 17.6
click at [231, 348] on div "Копія - Палубна дошка 130x35x2000 мм дерев`яна смерека шліфована" at bounding box center [215, 348] width 163 height 22
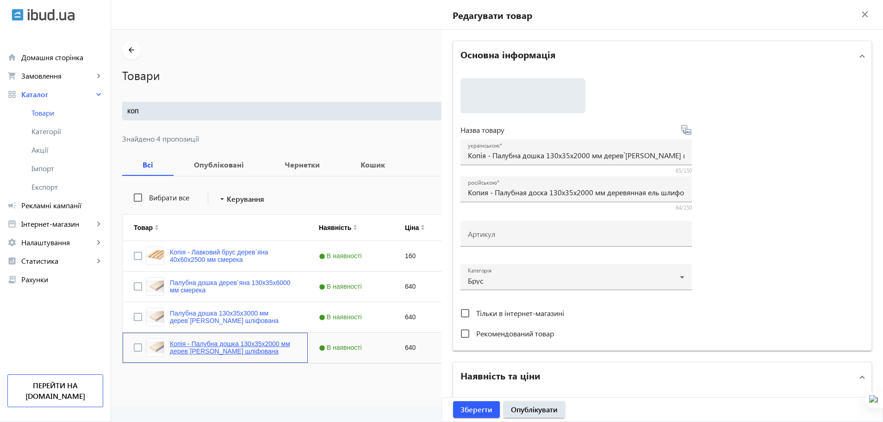
click at [231, 348] on mat-sidenav-container "arrow_back Товари 989 /5000 товарів Подовжити Додати товар коп search filter_li…" at bounding box center [497, 218] width 772 height 377
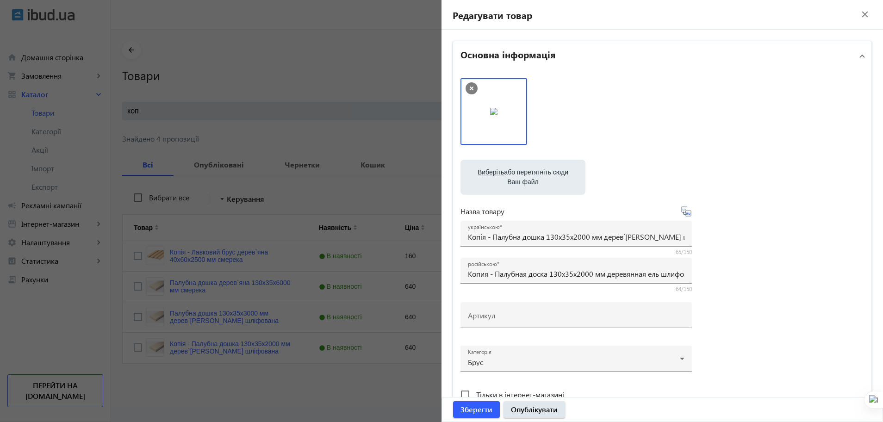
drag, startPoint x: 491, startPoint y: 237, endPoint x: 457, endPoint y: 234, distance: 34.0
click at [457, 234] on div "Виберіть або перетягніть сюди Ваш файл 968168b055688442f4896569515915-089030cb1…" at bounding box center [662, 251] width 418 height 361
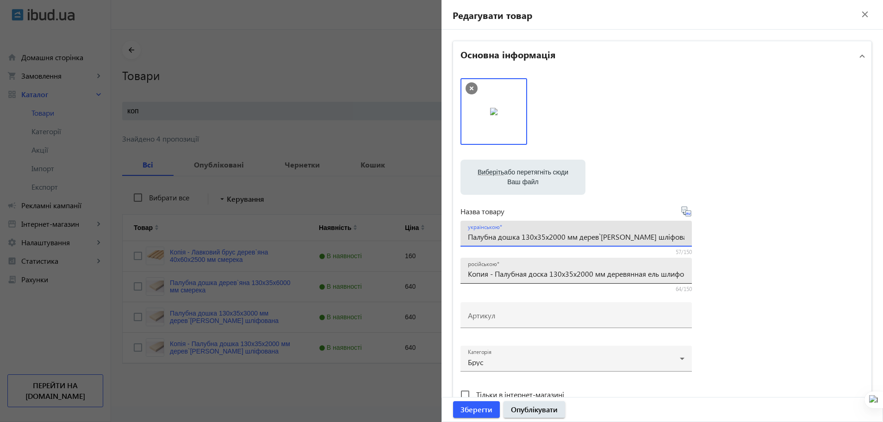
type input "Палубна дошка 130x35x2000 мм дерев`яна смерека шліфована"
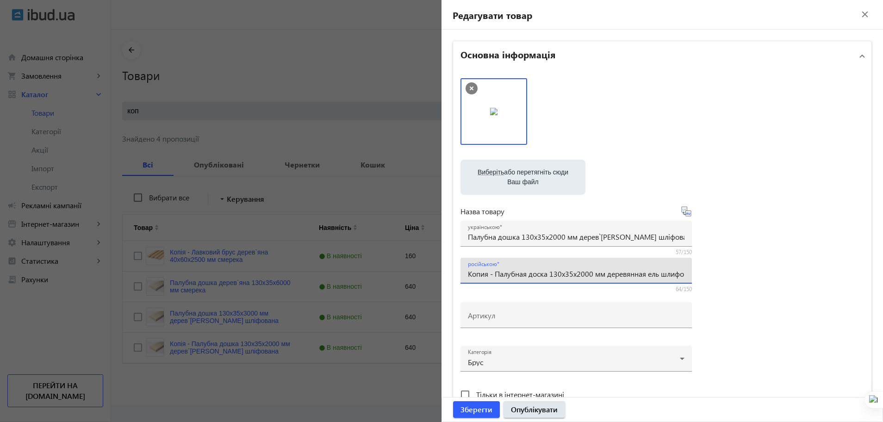
drag, startPoint x: 492, startPoint y: 275, endPoint x: 414, endPoint y: 271, distance: 78.7
click at [414, 271] on mat-sidenav-container "arrow_back Товари 989 /5000 товарів Подовжити Додати товар коп search filter_li…" at bounding box center [497, 218] width 772 height 377
type input "Палубная доска 130x35x2000 мм деревянная ель шлифованная"
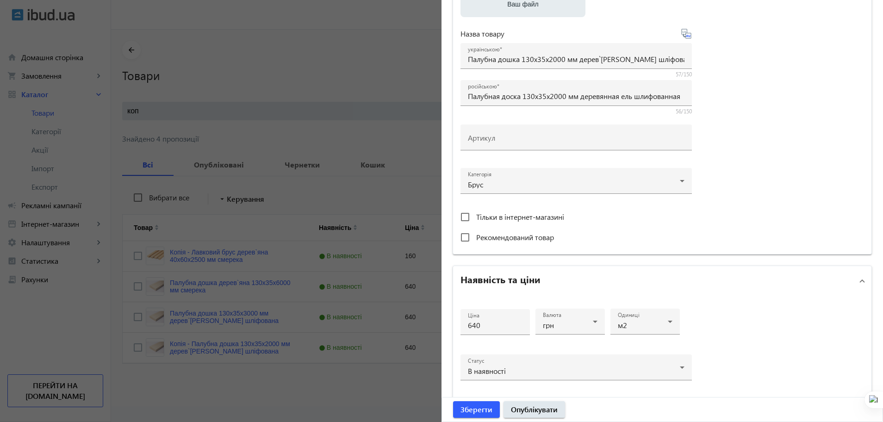
scroll to position [215, 0]
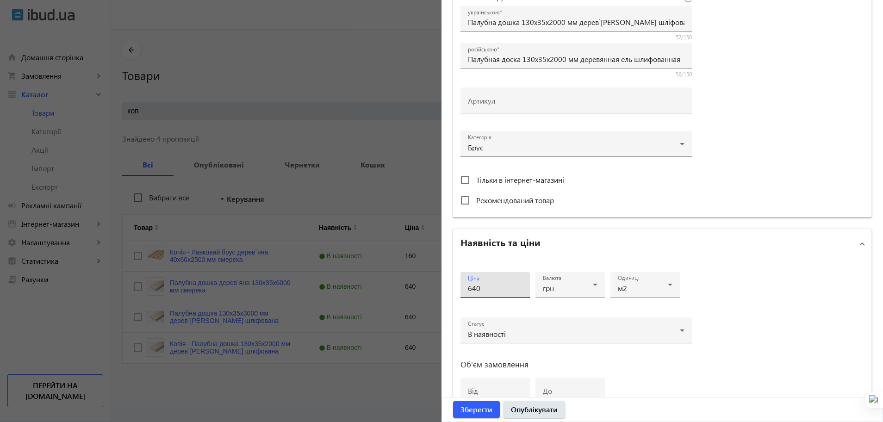
click at [471, 286] on input "640" at bounding box center [495, 288] width 55 height 10
type input "690"
drag, startPoint x: 876, startPoint y: 300, endPoint x: 878, endPoint y: 313, distance: 12.7
click at [878, 313] on div "Редагувати товар close Основна інформація Виберіть або перетягніть сюди Ваш фай…" at bounding box center [661, 211] width 441 height 422
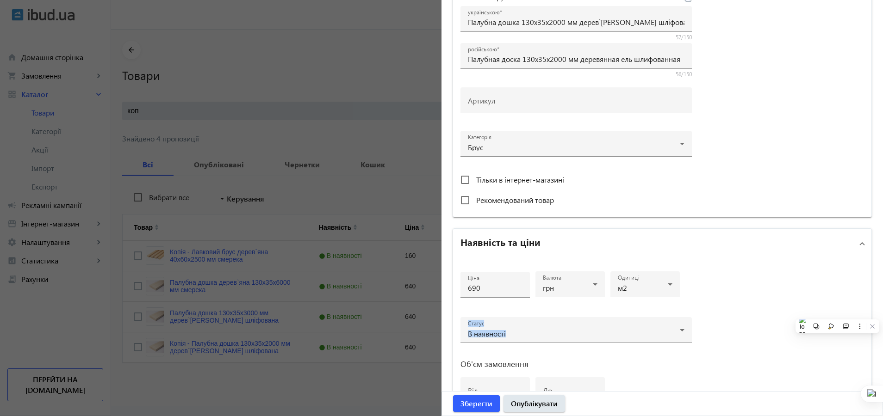
drag, startPoint x: 878, startPoint y: 313, endPoint x: 840, endPoint y: 218, distance: 102.3
click at [840, 218] on body "arrow_back home Домашня сторінка shopping_cart Замовлення keyboard_arrow_right …" at bounding box center [441, 208] width 883 height 416
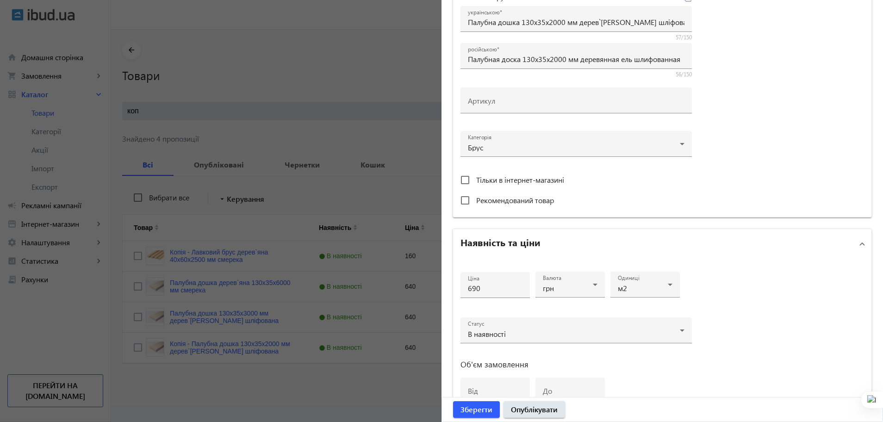
click at [840, 218] on mat-accordion "Основна інформація Виберіть або перетягніть сюди Ваш файл 968168b055688442f4896…" at bounding box center [661, 177] width 419 height 702
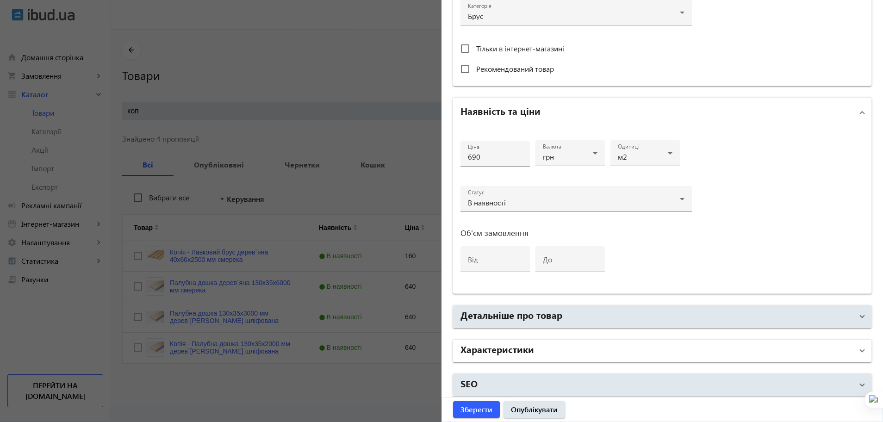
scroll to position [350, 0]
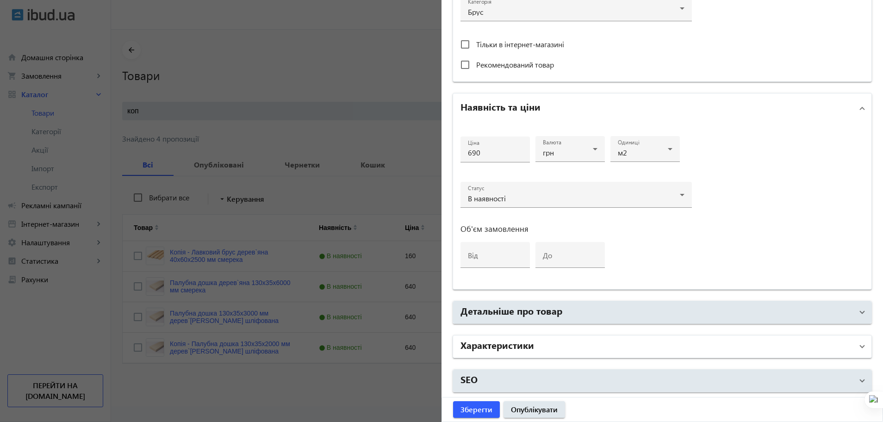
click at [597, 342] on mat-panel-title "Характеристики" at bounding box center [656, 346] width 392 height 17
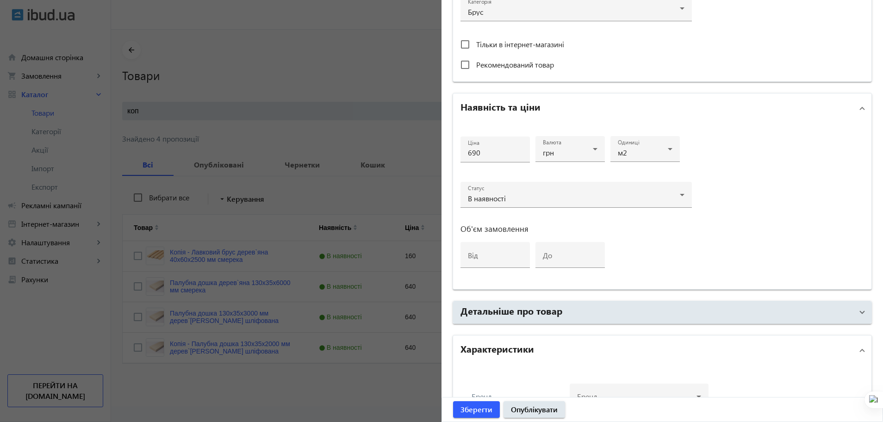
scroll to position [442, 0]
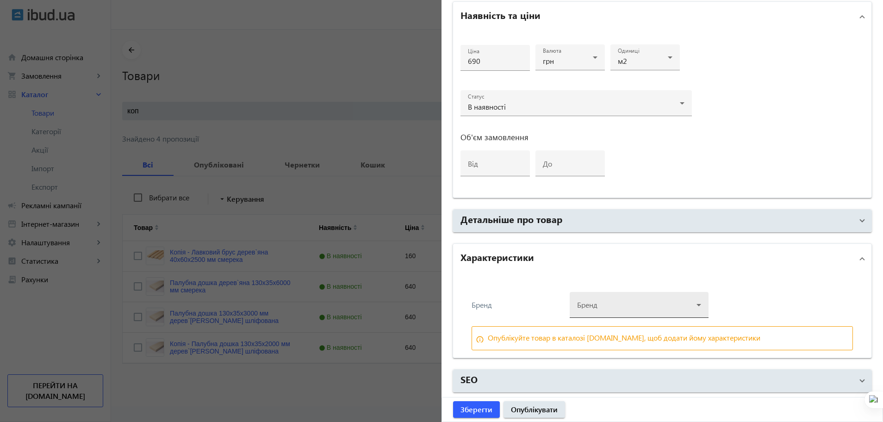
click at [653, 304] on div at bounding box center [639, 300] width 124 height 33
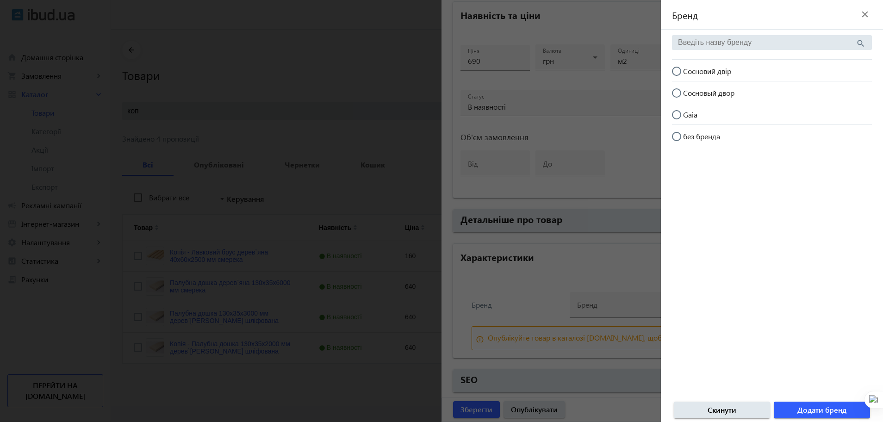
click at [724, 74] on span "Сосновий двір" at bounding box center [707, 71] width 48 height 10
click at [690, 74] on input "Сосновий двір" at bounding box center [681, 76] width 19 height 19
radio input "true"
click at [811, 408] on span "Додати бренд" at bounding box center [821, 410] width 49 height 10
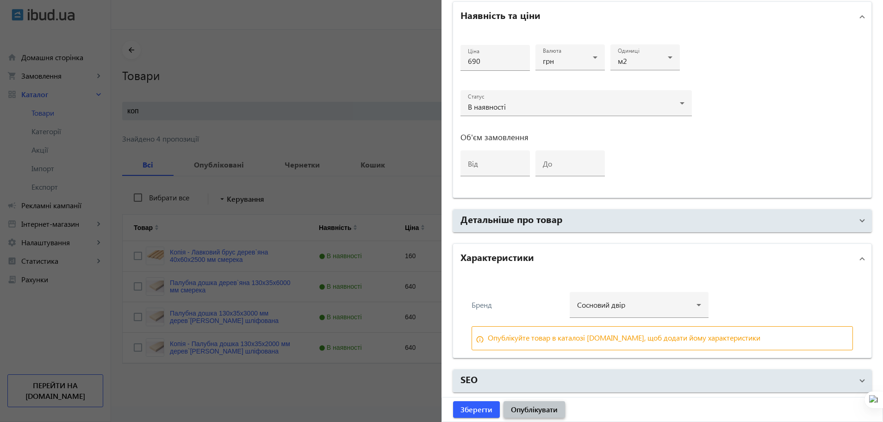
click at [543, 403] on span "submit" at bounding box center [534, 409] width 62 height 22
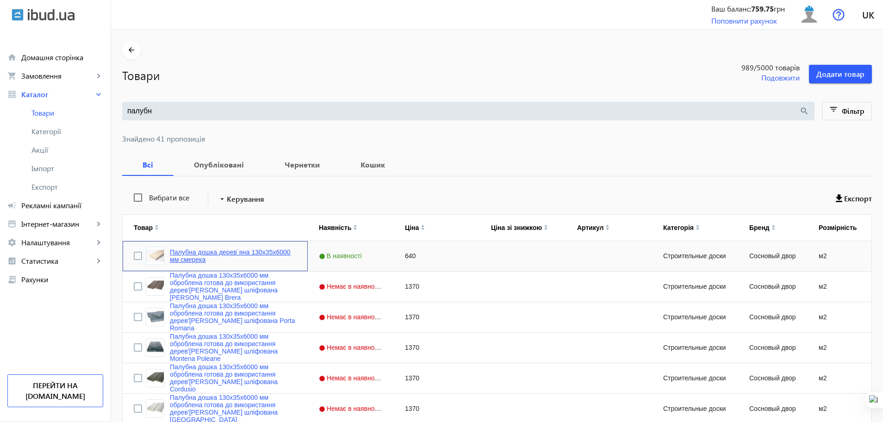
click at [204, 253] on link "Палубна дошка дерев`яна 130x35x6000 мм смерека" at bounding box center [233, 255] width 127 height 15
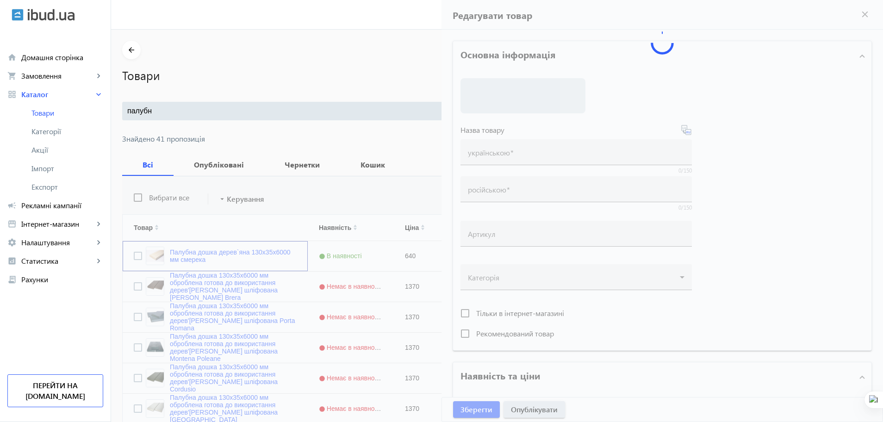
type input "Палубна дошка дерев`яна 130x35x6000 мм смерека"
type input "Палубная доска деревянная 130x35x6000 мм ель"
type input "640"
type input "loremip dolorsit, ametcon, adipisc eli seddoe, tempo incidi, utlaboreetdol, mag…"
type input "loremip dolorsita, consect, adipisc eli seddoe, temp incidi, utlaboreetdol, mag…"
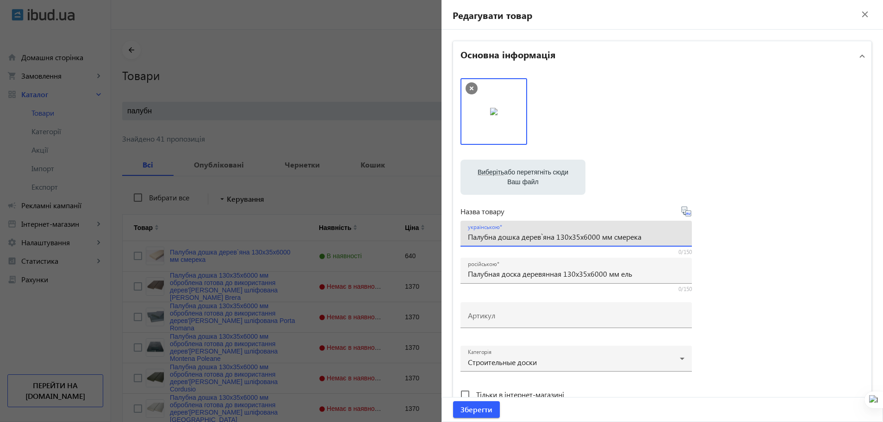
click at [573, 237] on input "Палубна дошка дерев`яна 130x35x6000 мм смерека" at bounding box center [576, 237] width 216 height 10
type input "Палубна дошка дерев`яна 130x32x6000 мм смерека"
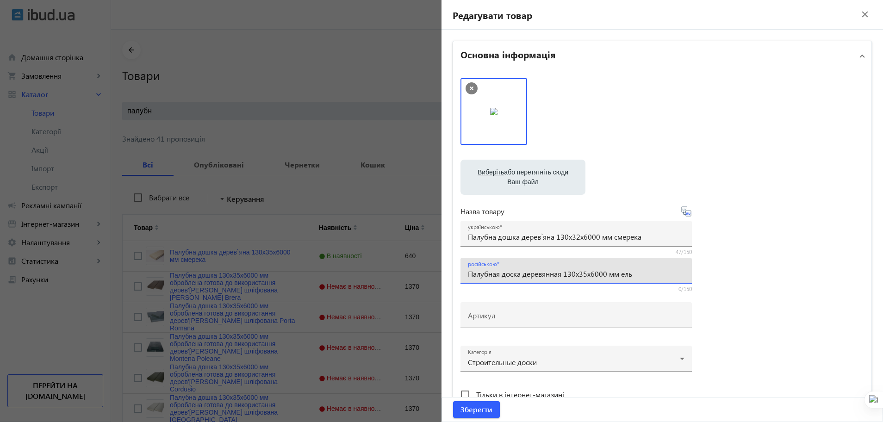
click at [584, 275] on input "Палубная доска деревянная 130x35x6000 мм ель" at bounding box center [576, 274] width 216 height 10
type input "Палубная доска деревянная 130x32x6000 мм ель"
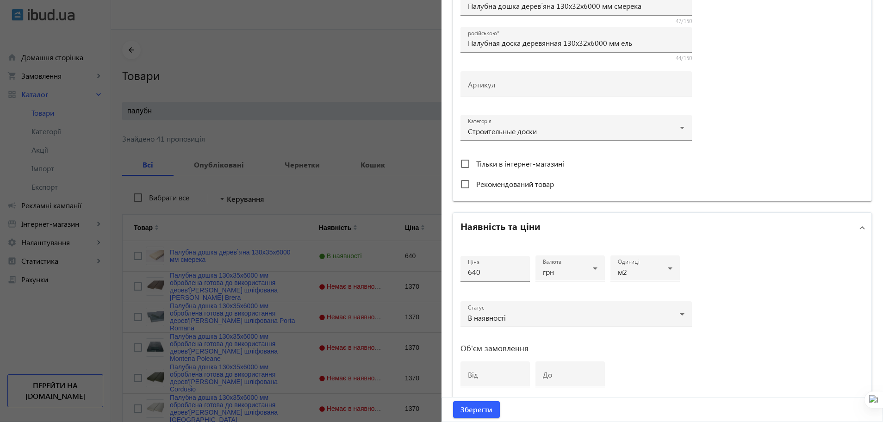
scroll to position [350, 0]
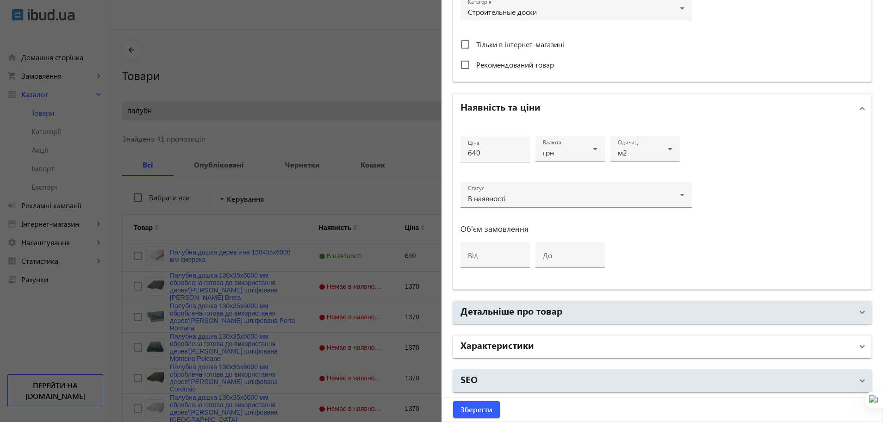
click at [602, 343] on mat-panel-title "Характеристики" at bounding box center [656, 346] width 392 height 17
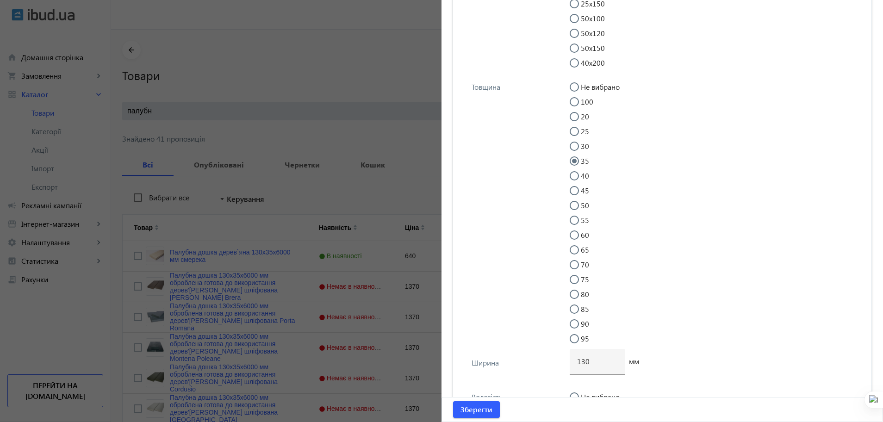
scroll to position [2077, 0]
click at [573, 148] on input "30" at bounding box center [578, 154] width 19 height 19
radio input "true"
click at [476, 407] on span "Зберегти" at bounding box center [476, 409] width 32 height 10
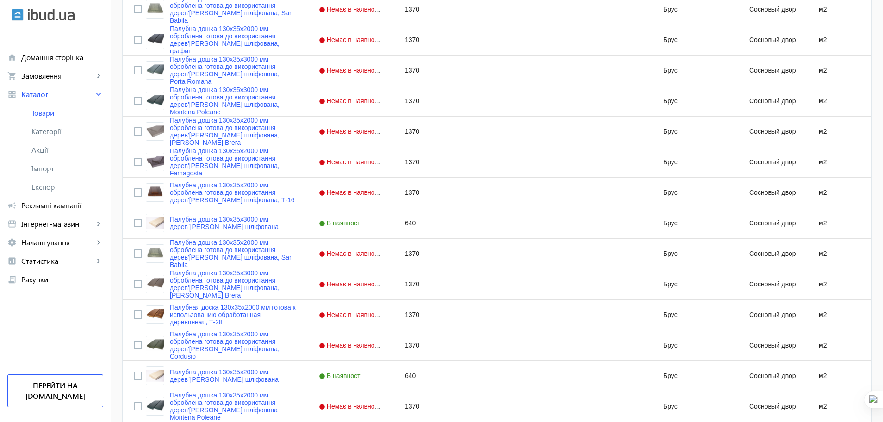
scroll to position [819, 0]
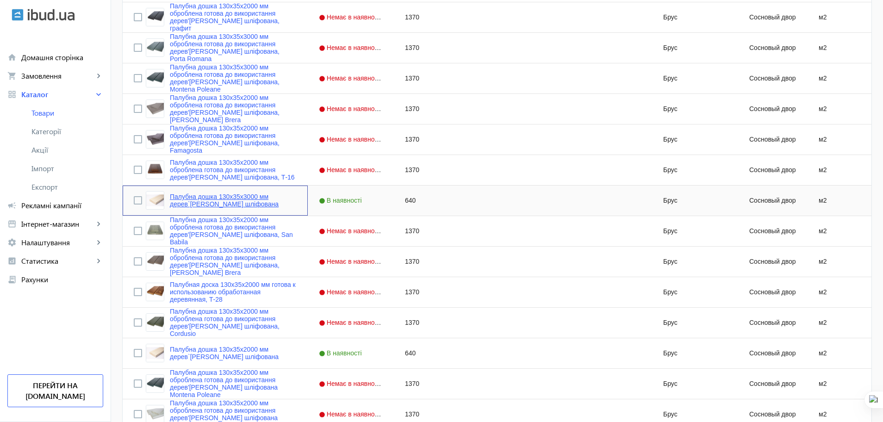
click at [220, 195] on link "Палубна дошка 130x35x3000 мм дерев`[PERSON_NAME] шліфована" at bounding box center [233, 200] width 127 height 15
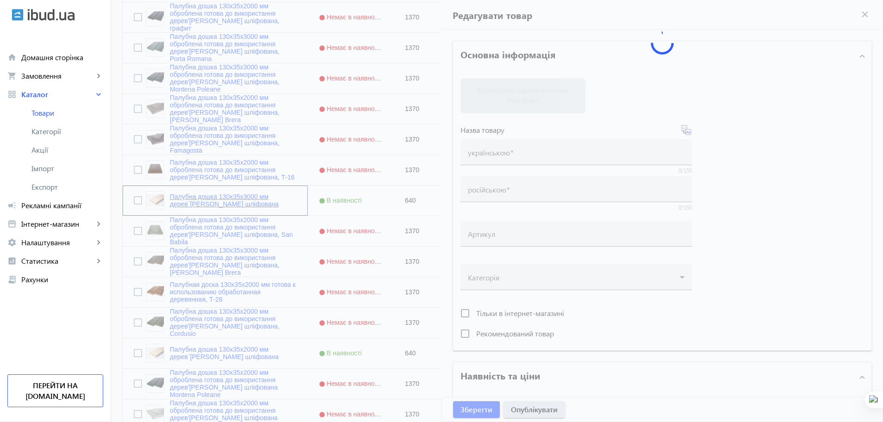
type input "Палубна дошка 130x35x3000 мм дерев`[PERSON_NAME] шліфована"
type input "Палубная доска 130x35x3000 мм деревянная ель шлифованная"
type input "640"
type input "вагонка безшовна, вагонка, вагонка для фасаду, колір дерева, поліматеріали, буд…"
type input "вагонка бесшовная, вагонка, вагонка для фасада, цвет дерева, полиматериалы, стр…"
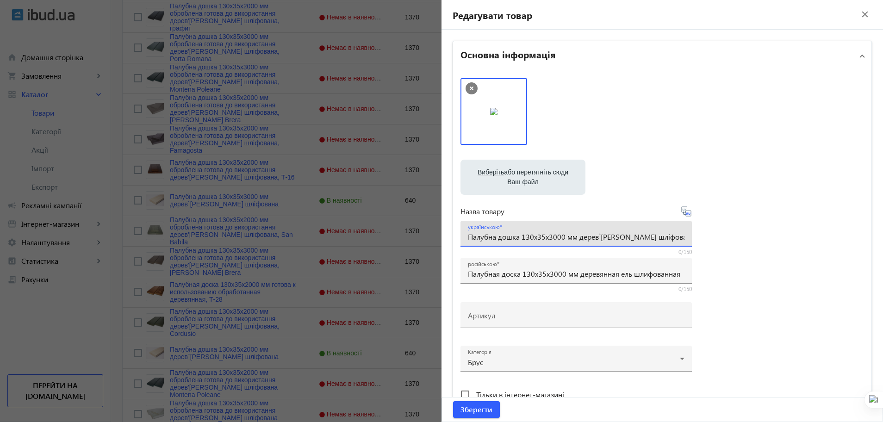
click at [539, 240] on input "Палубна дошка 130x35x3000 мм дерев`[PERSON_NAME] шліфована" at bounding box center [576, 237] width 216 height 10
type input "Палубна дошка 130x32x3000 мм дерев`[PERSON_NAME] шліфована"
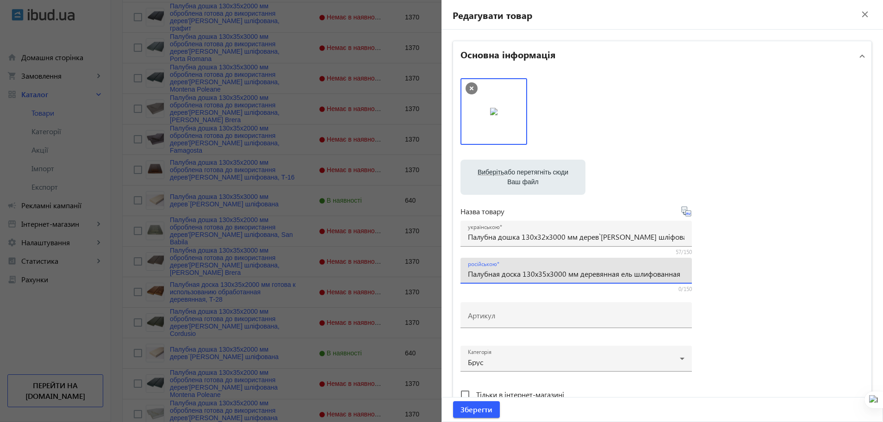
click at [539, 275] on input "Палубная доска 130x35x3000 мм деревянная ель шлифованная" at bounding box center [576, 274] width 216 height 10
type input "Палубная доска 130x32x3000 мм деревянная ель шлифованная"
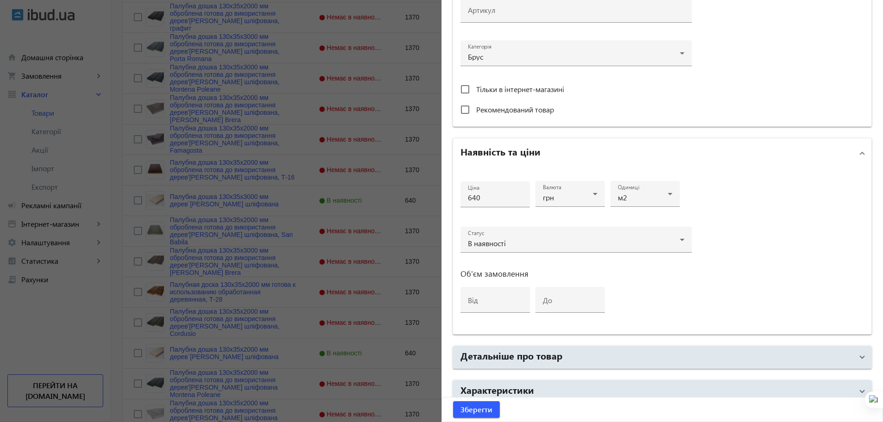
scroll to position [350, 0]
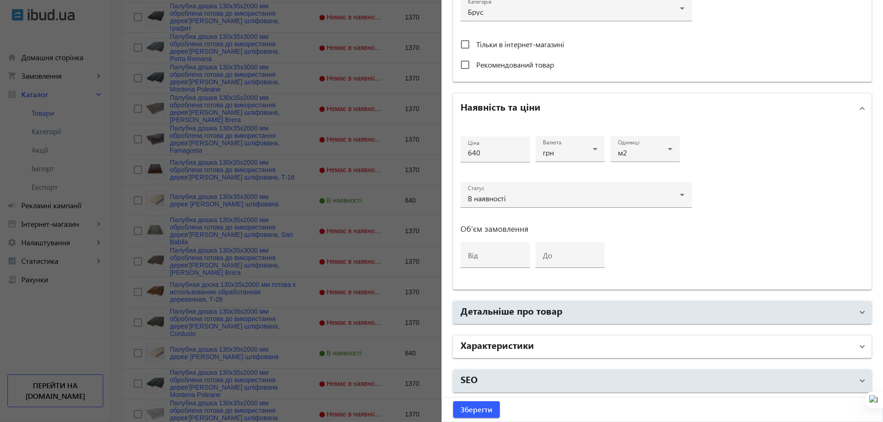
click at [714, 341] on mat-panel-title "Характеристики" at bounding box center [656, 346] width 392 height 17
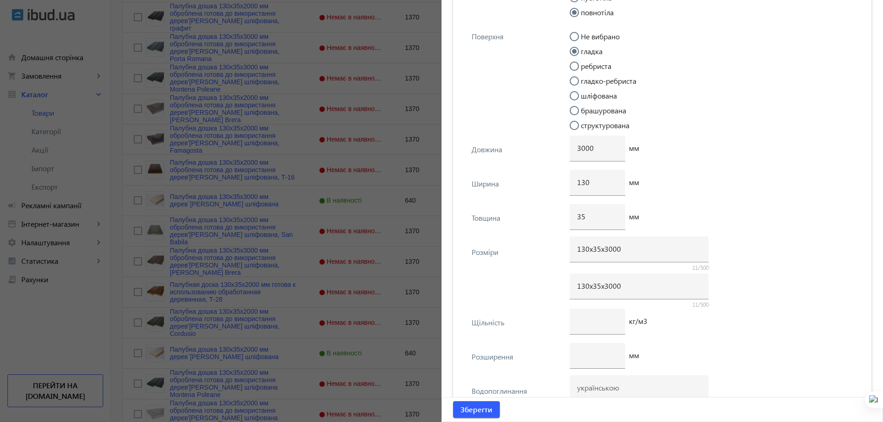
scroll to position [1252, 0]
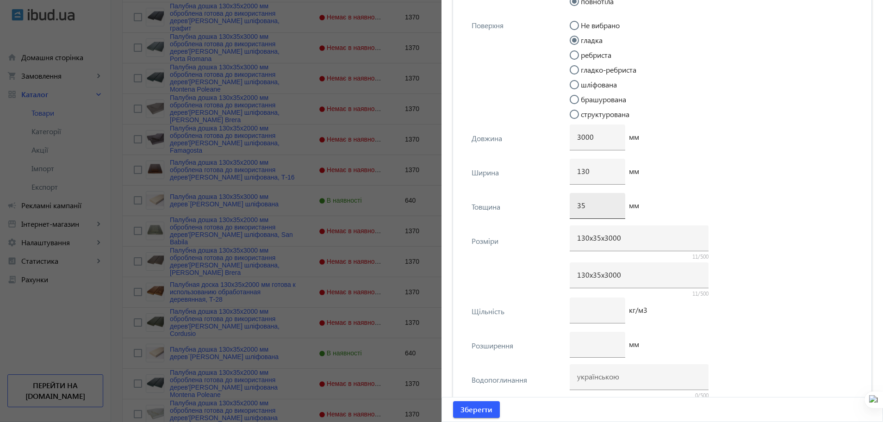
click at [609, 210] on div "35" at bounding box center [597, 206] width 41 height 26
type input "32"
click at [594, 239] on input "130х35х3000" at bounding box center [639, 238] width 124 height 10
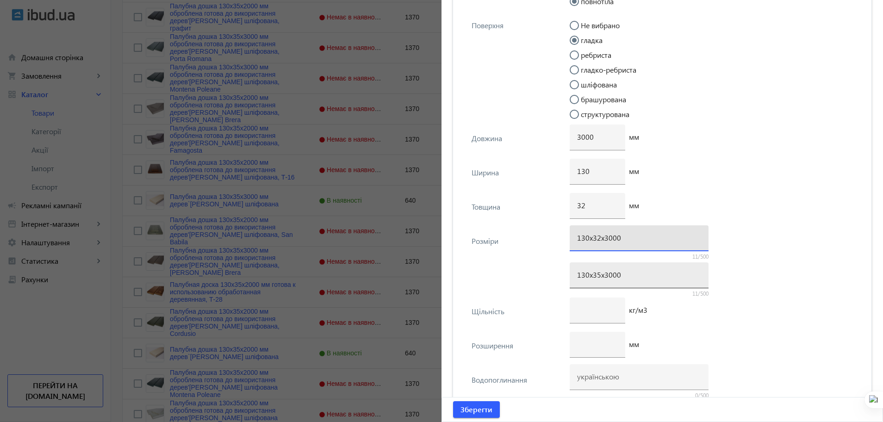
type input "130х32х3000"
click at [593, 278] on input "130х35х3000" at bounding box center [639, 275] width 124 height 10
type input "130х32х3000"
click at [479, 402] on span "submit" at bounding box center [476, 409] width 47 height 22
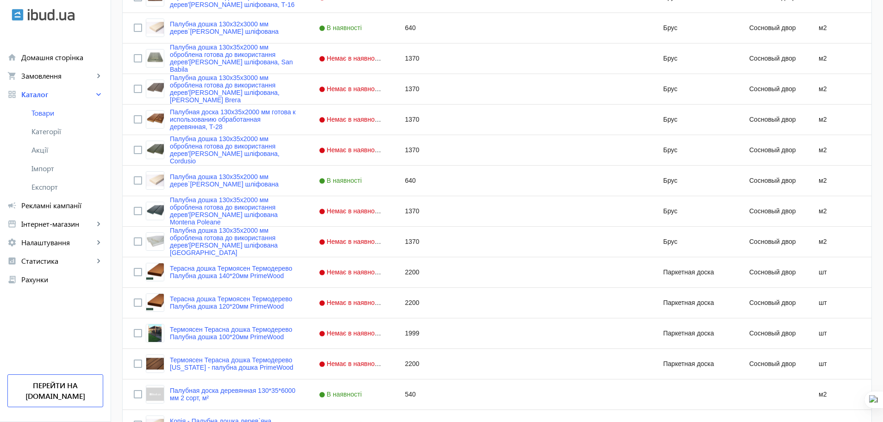
scroll to position [977, 0]
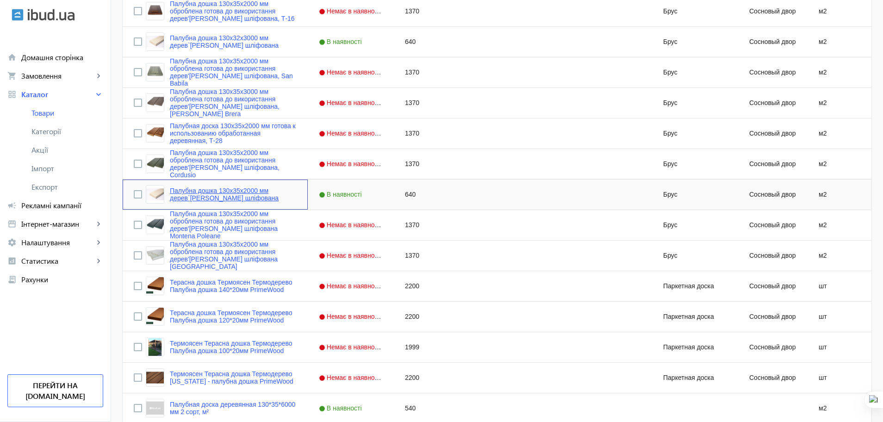
click at [218, 191] on link "Палубна дошка 130x35x2000 мм дерев`[PERSON_NAME] шліфована" at bounding box center [233, 194] width 127 height 15
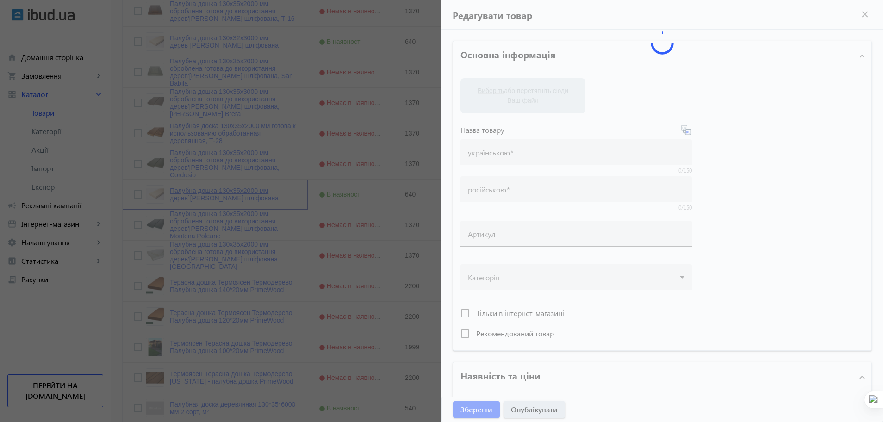
type input "Палубна дошка 130x35x2000 мм дерев`[PERSON_NAME] шліфована"
type input "Палубная доска 130x35x2000 мм деревянная ель шлифованная"
type input "640"
type input "вагонка безшовна, вагонка, вагонка для фасаду, колір дерева, поліматеріали, буд…"
type input "вагонка бесшовная, вагонка, вагонка для фасада, цвет дерева, полиматериалы, стр…"
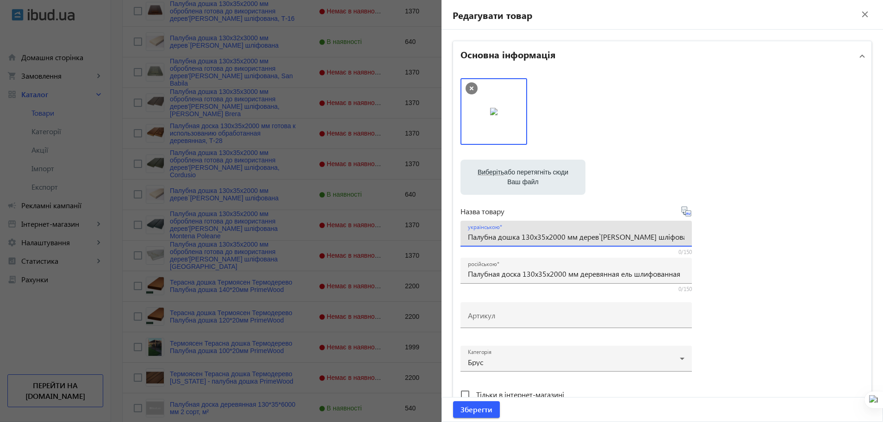
click at [541, 236] on input "Палубна дошка 130x35x2000 мм дерев`[PERSON_NAME] шліфована" at bounding box center [576, 237] width 216 height 10
type input "Палубна дошка 130x32x2000 мм дерев`[PERSON_NAME] шліфована"
click at [541, 272] on input "Палубная доска 130x35x2000 мм деревянная ель шлифованная" at bounding box center [576, 274] width 216 height 10
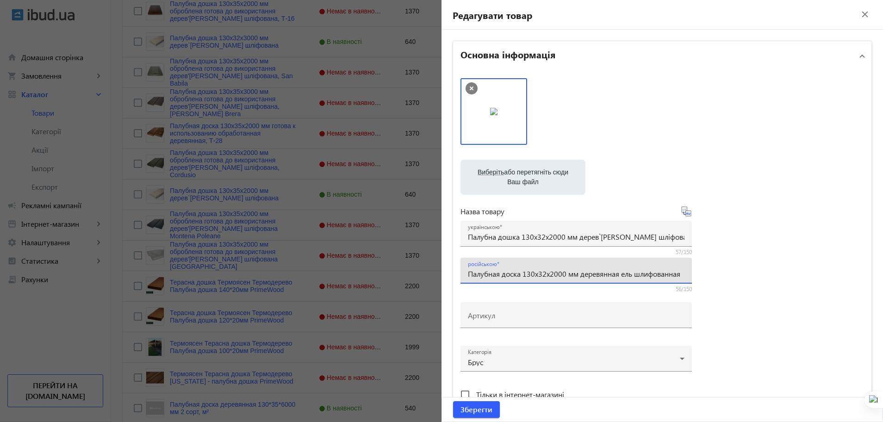
type input "Палубная доска 130x32x2000 мм деревянная ель шлифованная"
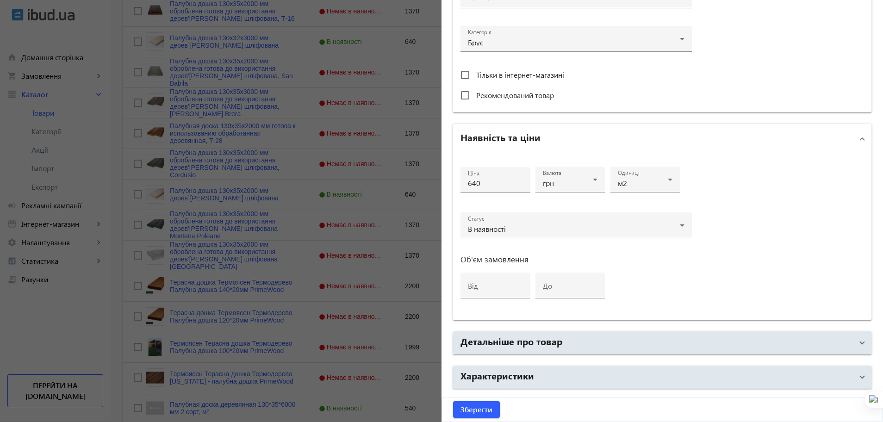
scroll to position [350, 0]
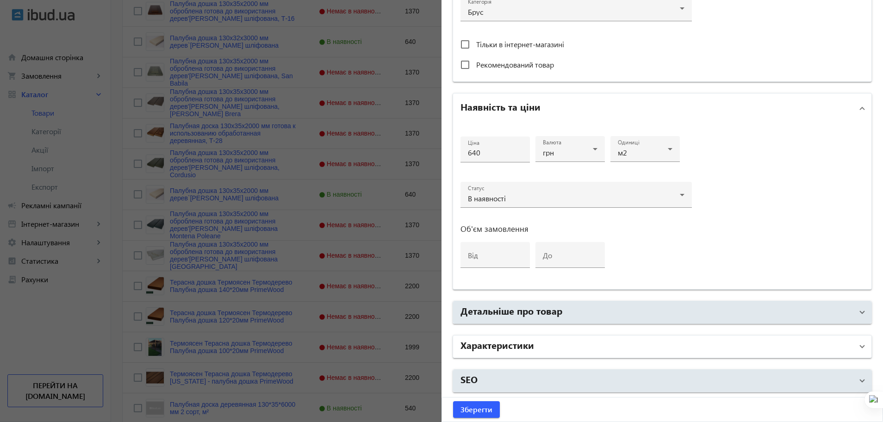
click at [789, 354] on mat-panel-title "Характеристики" at bounding box center [656, 346] width 392 height 17
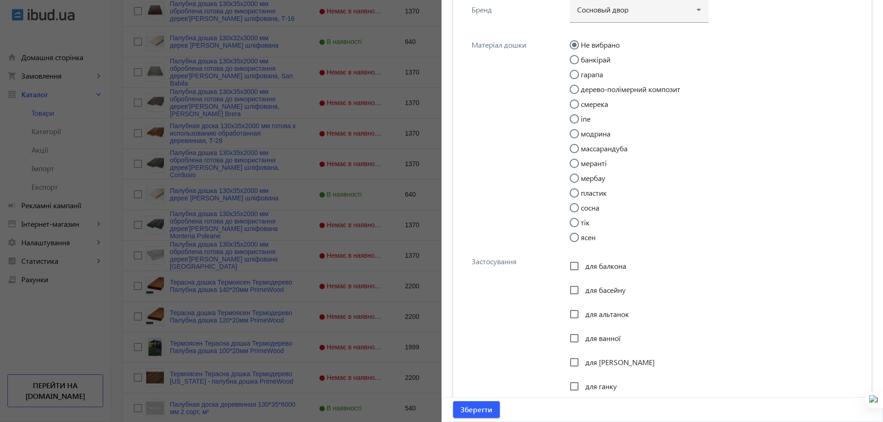
scroll to position [729, 0]
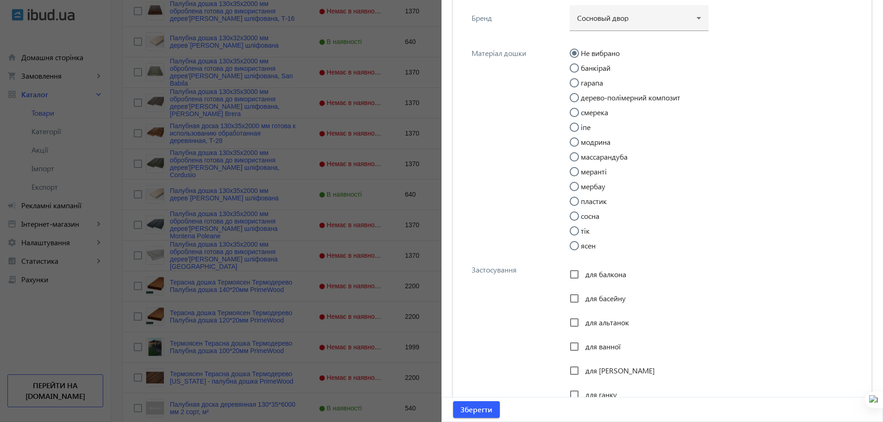
click at [575, 212] on input "сосна" at bounding box center [578, 220] width 19 height 19
radio input "true"
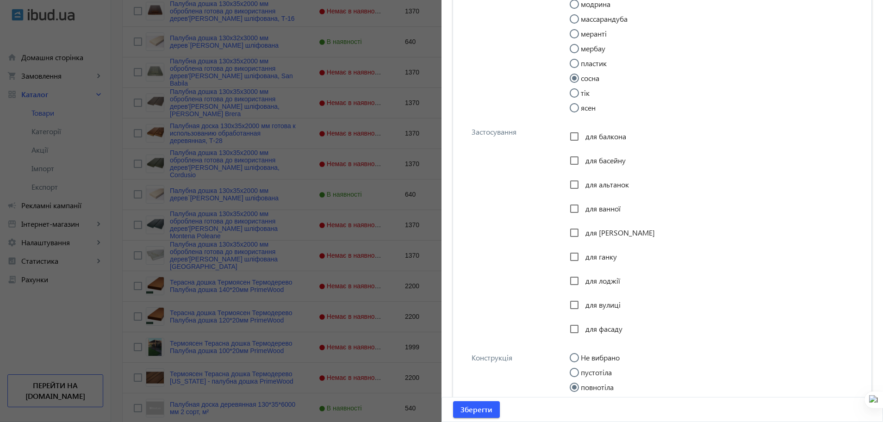
scroll to position [880, 0]
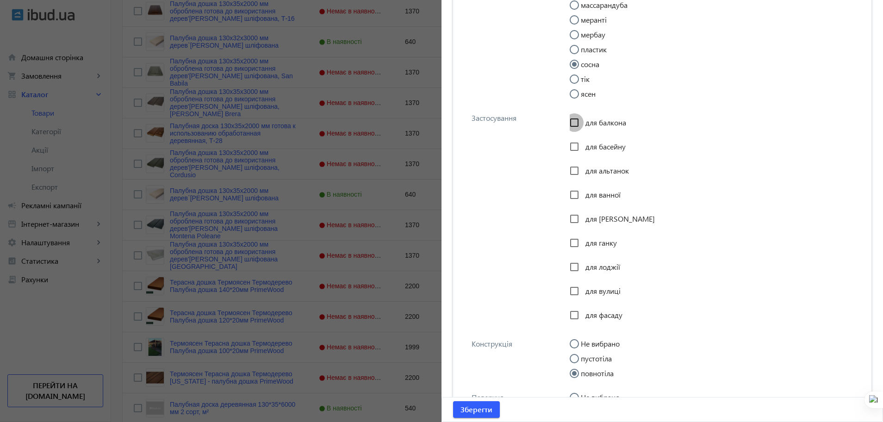
click at [568, 127] on input "для балкона" at bounding box center [574, 122] width 19 height 19
checkbox input "true"
click at [569, 142] on input "для басейну" at bounding box center [574, 146] width 19 height 19
checkbox input "true"
click at [570, 192] on input "для ванної" at bounding box center [574, 194] width 19 height 19
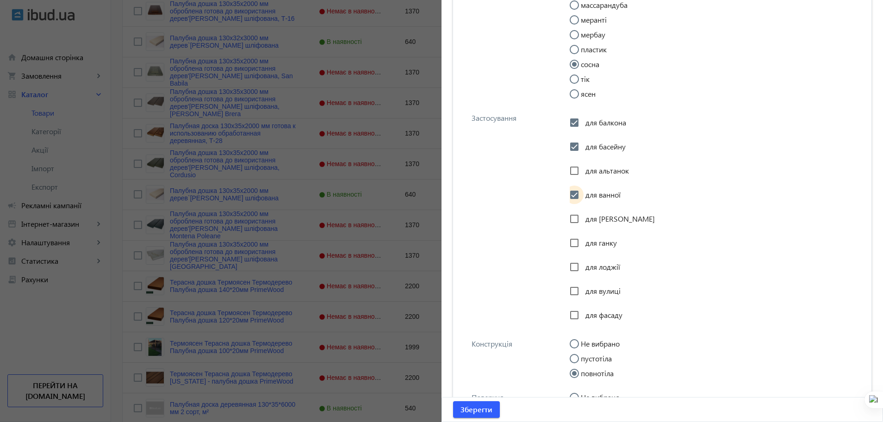
checkbox input "true"
click at [570, 216] on input "для веранди" at bounding box center [574, 219] width 19 height 19
checkbox input "true"
click at [570, 293] on input "для вулиці" at bounding box center [574, 291] width 19 height 19
checkbox input "true"
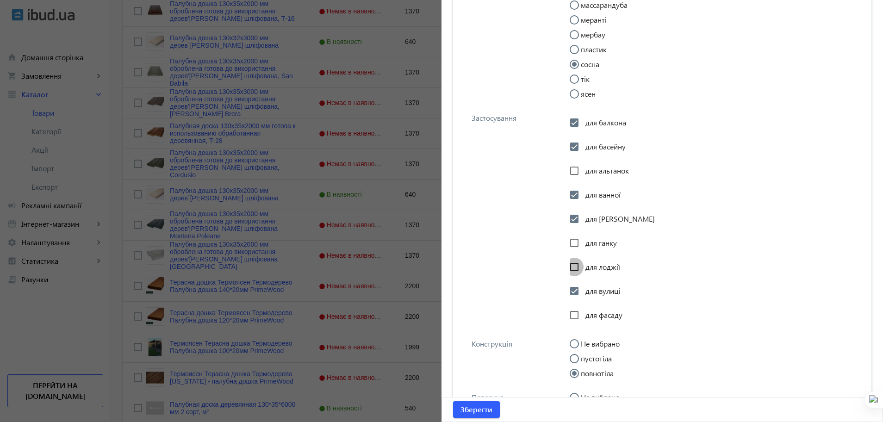
click at [569, 266] on input "для лоджії" at bounding box center [574, 267] width 19 height 19
checkbox input "true"
click at [569, 318] on input "для фасаду" at bounding box center [574, 315] width 19 height 19
checkbox input "true"
click at [573, 238] on input "для ганку" at bounding box center [574, 243] width 19 height 19
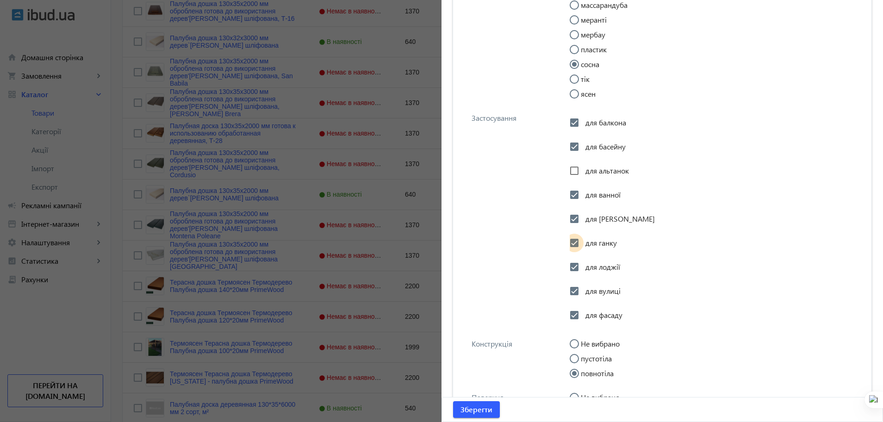
checkbox input "true"
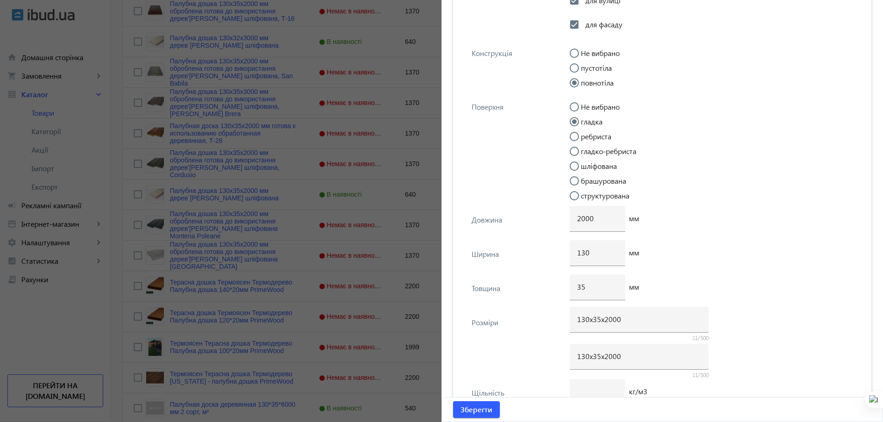
scroll to position [1196, 0]
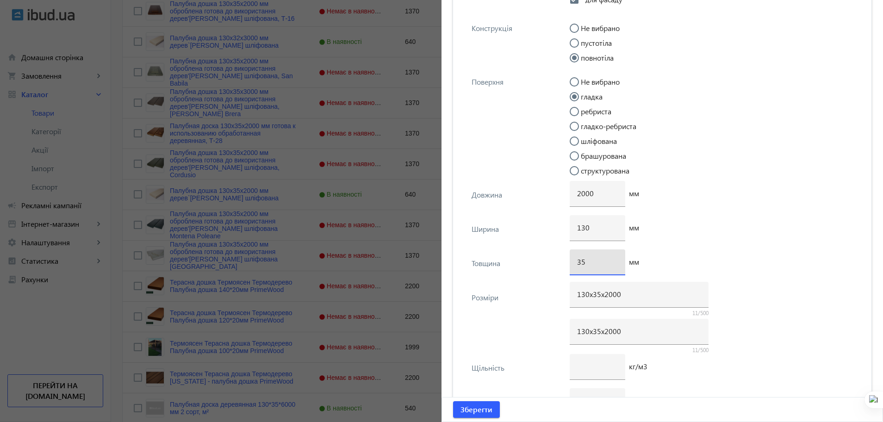
click at [586, 265] on input "35" at bounding box center [597, 262] width 41 height 10
type input "32"
click at [594, 294] on input "130х35х2000" at bounding box center [639, 294] width 124 height 10
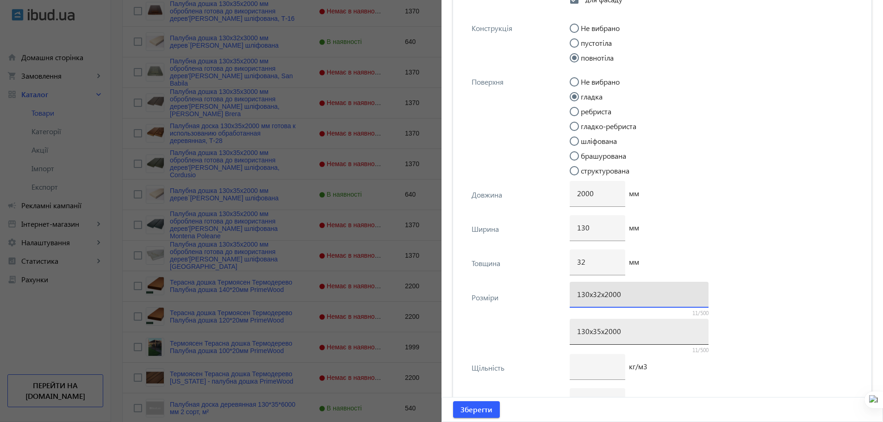
type input "130х32х2000"
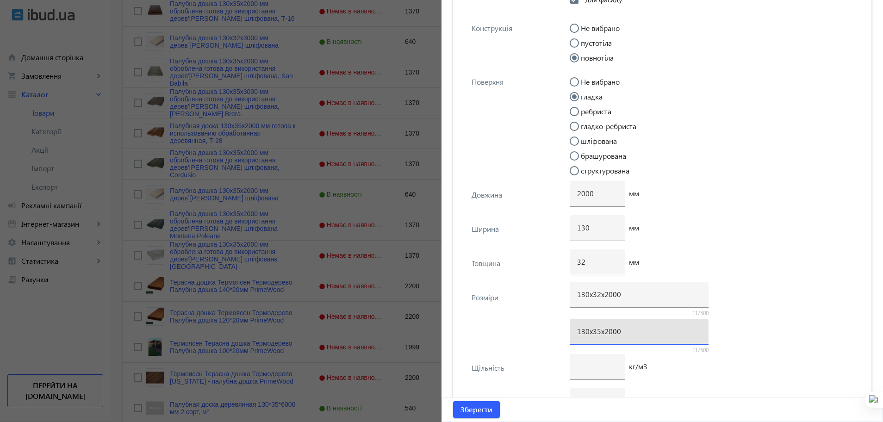
click at [593, 330] on input "130х35х2000" at bounding box center [639, 331] width 124 height 10
type input "130х32х2000"
click at [478, 411] on span "Зберегти" at bounding box center [476, 409] width 32 height 10
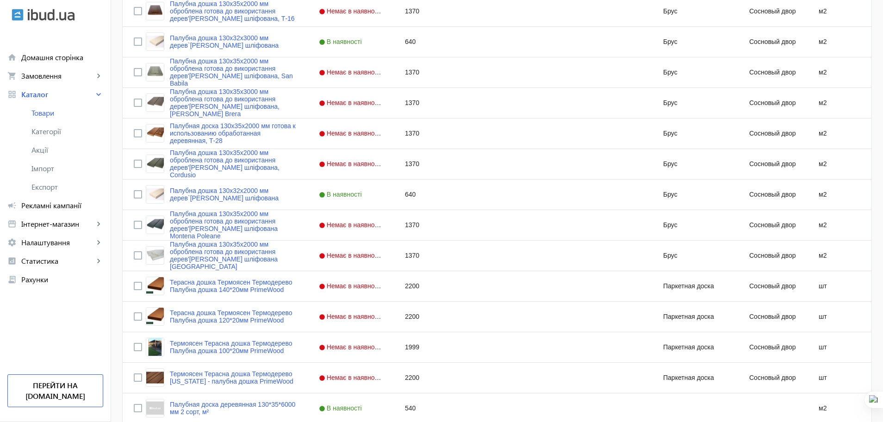
scroll to position [0, 0]
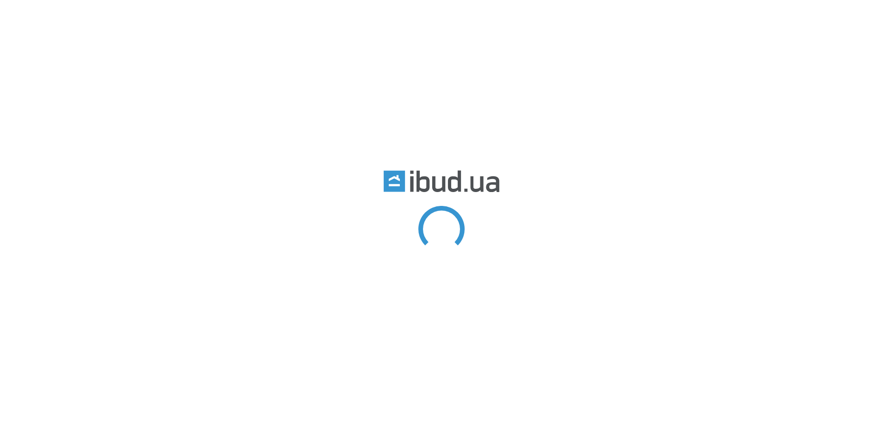
type input "коп"
type input "палубн"
